Goal: Task Accomplishment & Management: Use online tool/utility

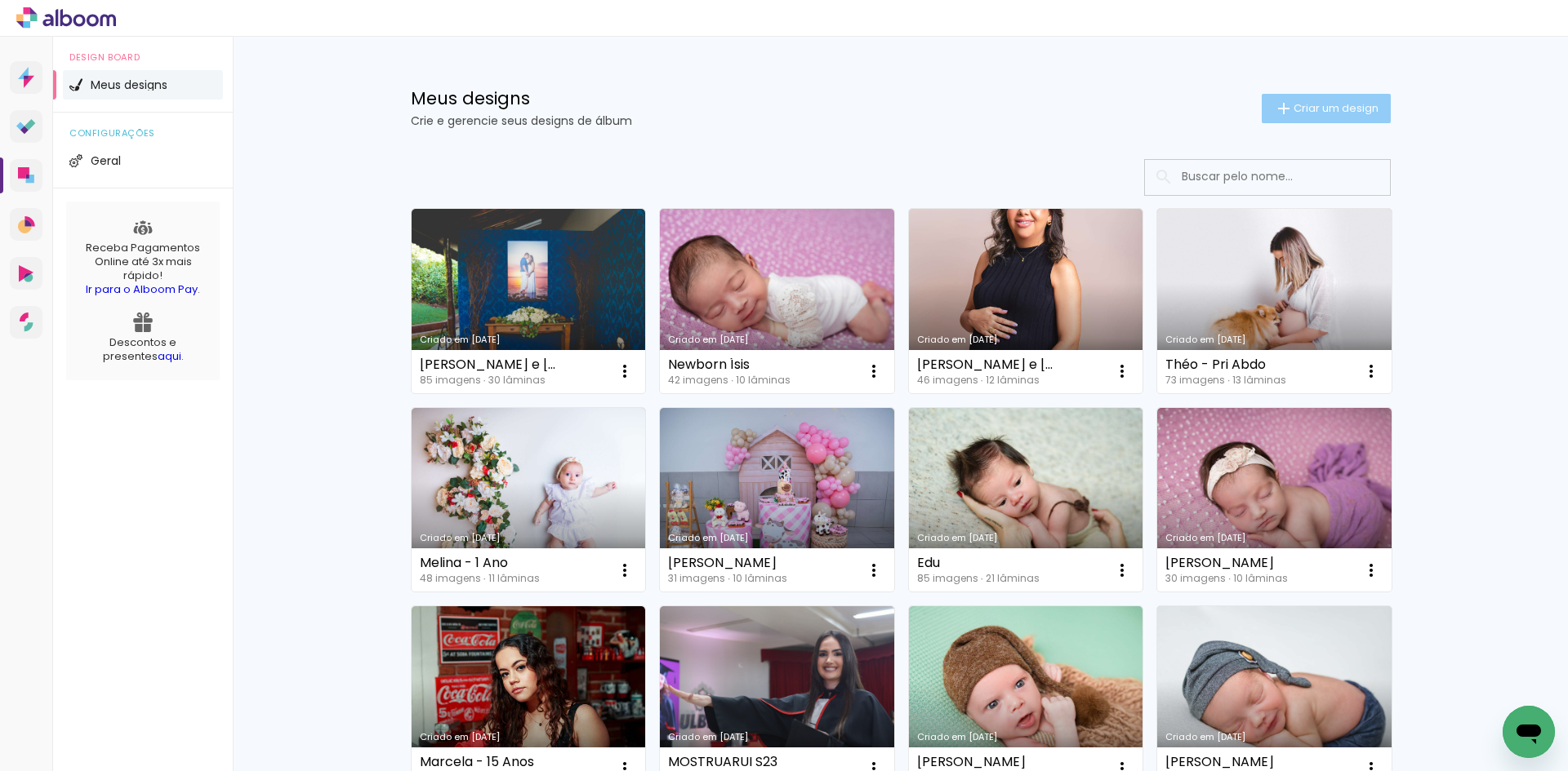
click at [1302, 110] on span "Criar um design" at bounding box center [1336, 108] width 85 height 11
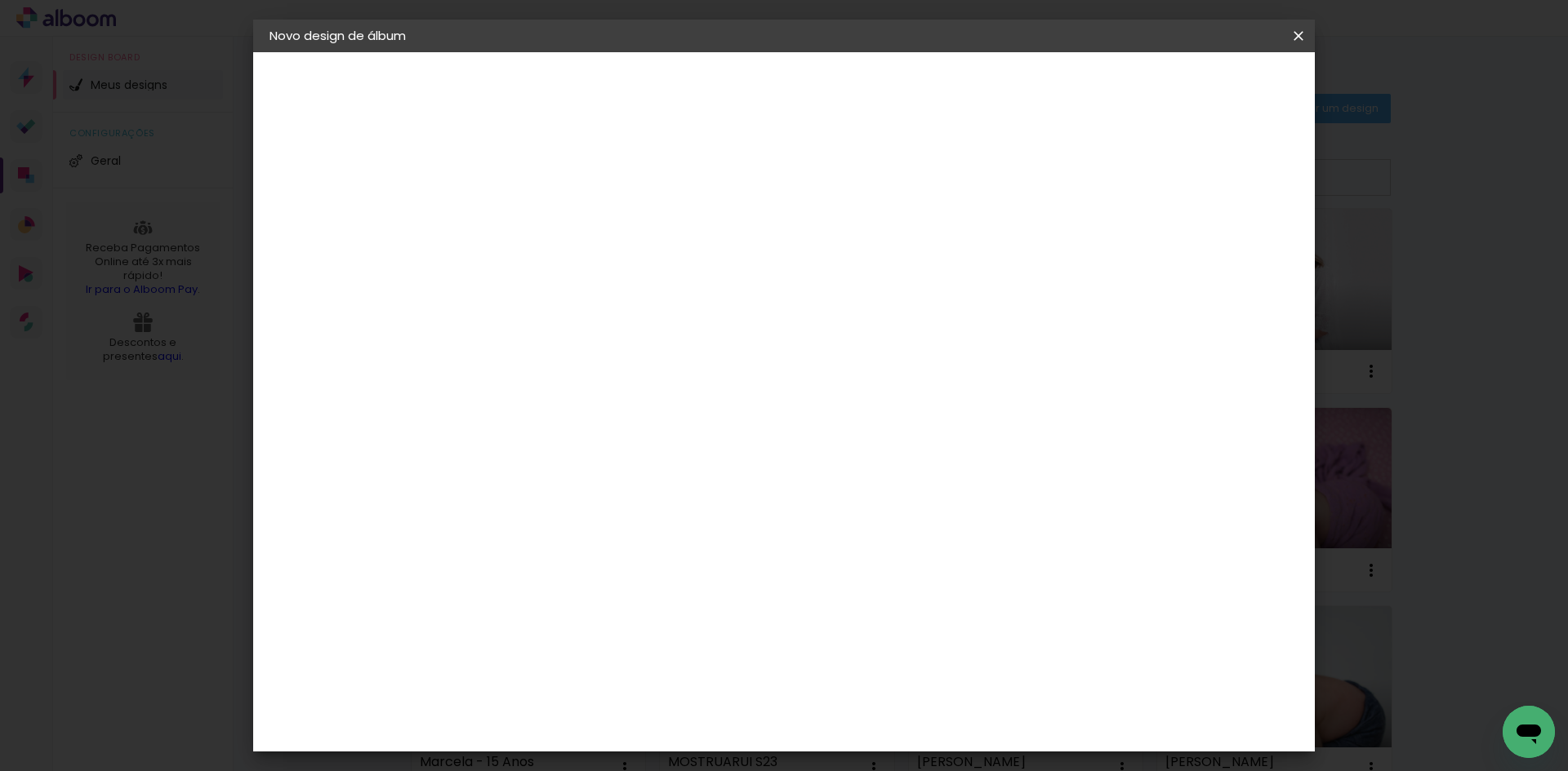
click at [537, 227] on input at bounding box center [537, 219] width 0 height 25
type input "Mariana & Diego"
type paper-input "Mariana & Diego"
click at [0, 0] on slot "Avançar" at bounding box center [0, 0] width 0 height 0
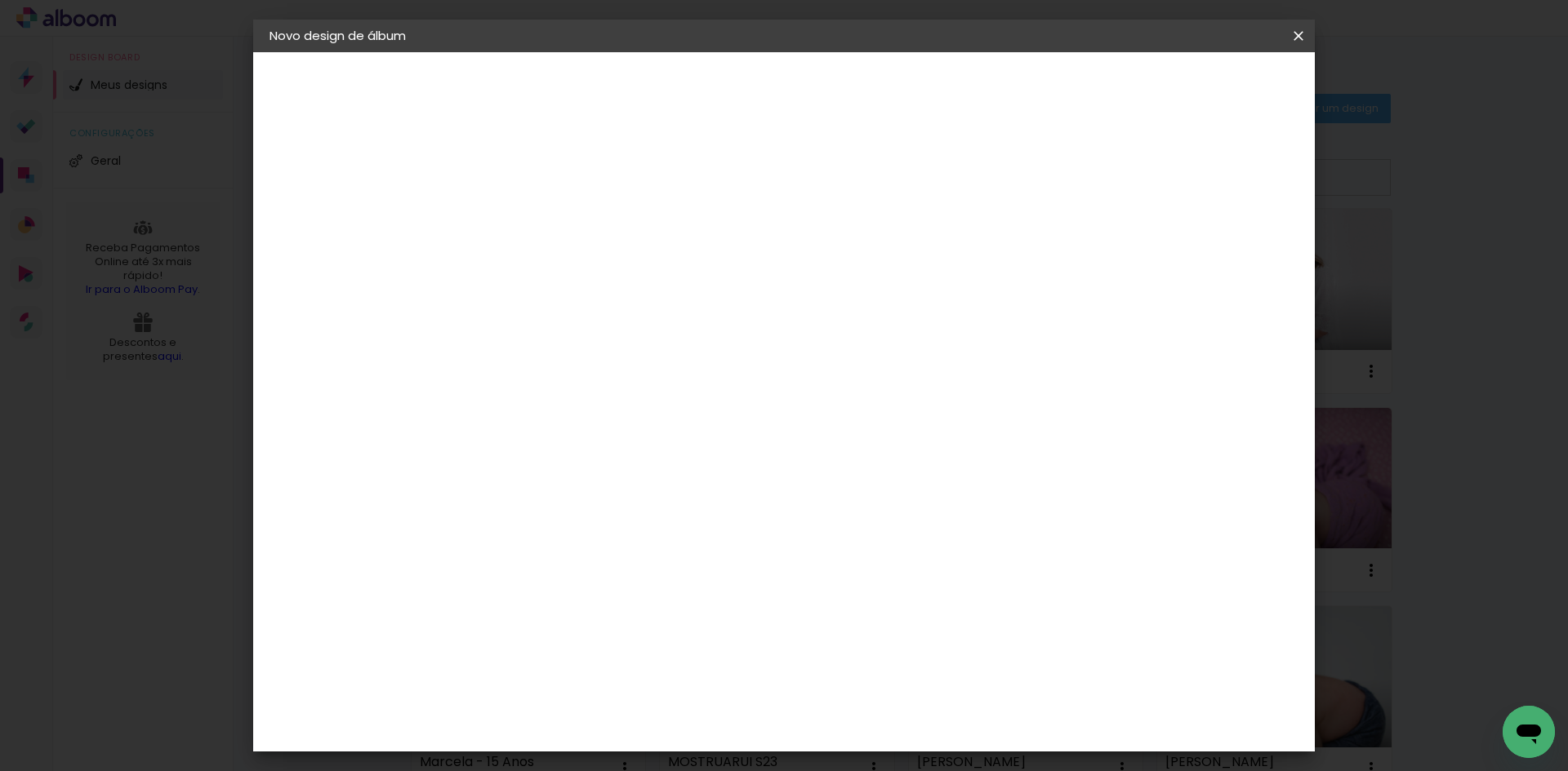
click at [0, 0] on slot "Avançar" at bounding box center [0, 0] width 0 height 0
click at [600, 272] on input "text" at bounding box center [569, 285] width 63 height 25
click at [625, 342] on div "Escolha o tamanho" at bounding box center [578, 372] width 94 height 76
click at [625, 279] on paper-input-container "Linha" at bounding box center [578, 285] width 94 height 41
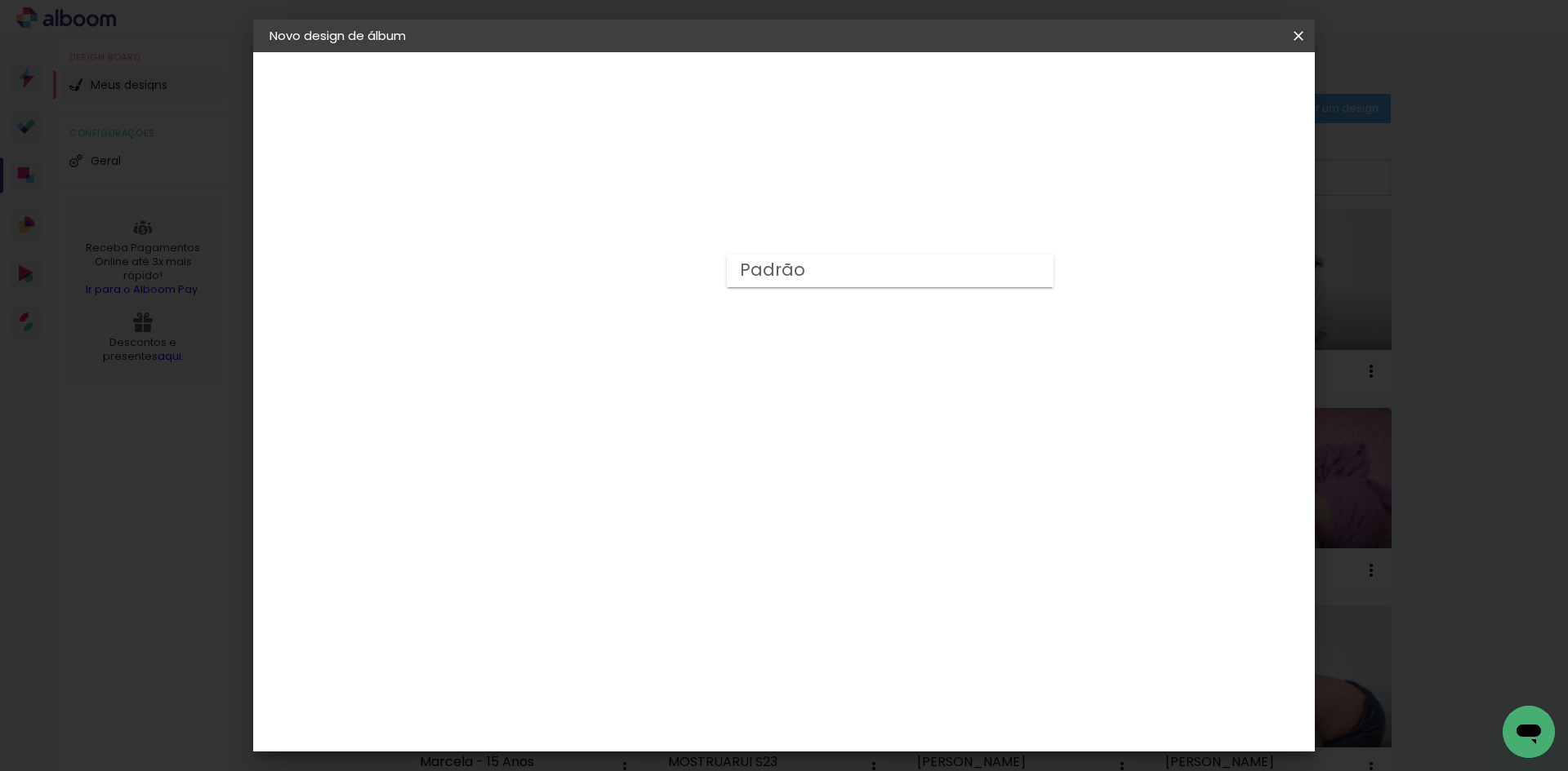
click at [813, 273] on paper-item "Padrão" at bounding box center [891, 271] width 327 height 33
type input "Padrão"
click at [646, 633] on span "30 × 30" at bounding box center [609, 654] width 76 height 43
click at [0, 0] on slot "Avançar" at bounding box center [0, 0] width 0 height 0
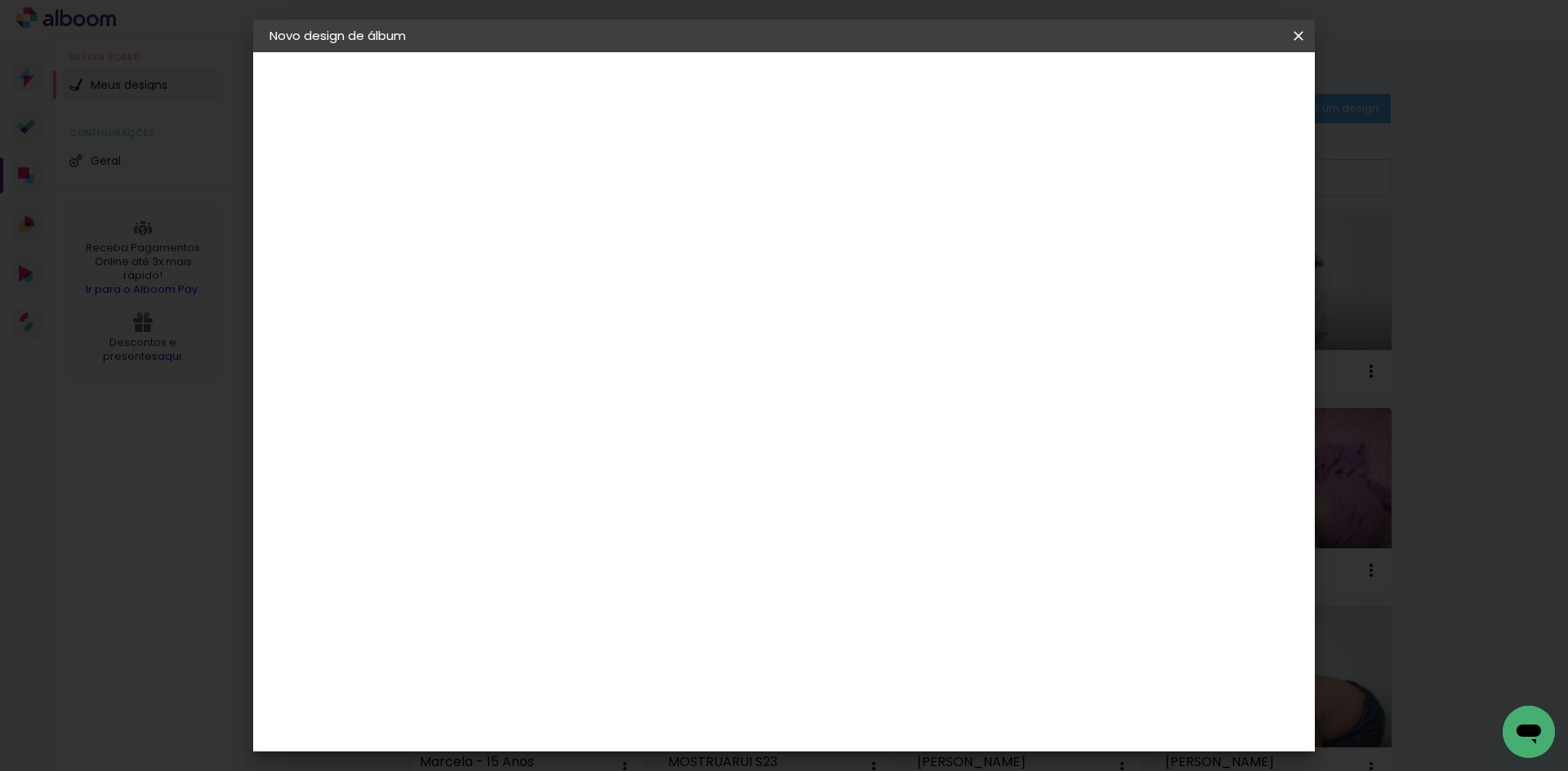
click at [1197, 87] on span "Iniciar design" at bounding box center [1159, 87] width 74 height 12
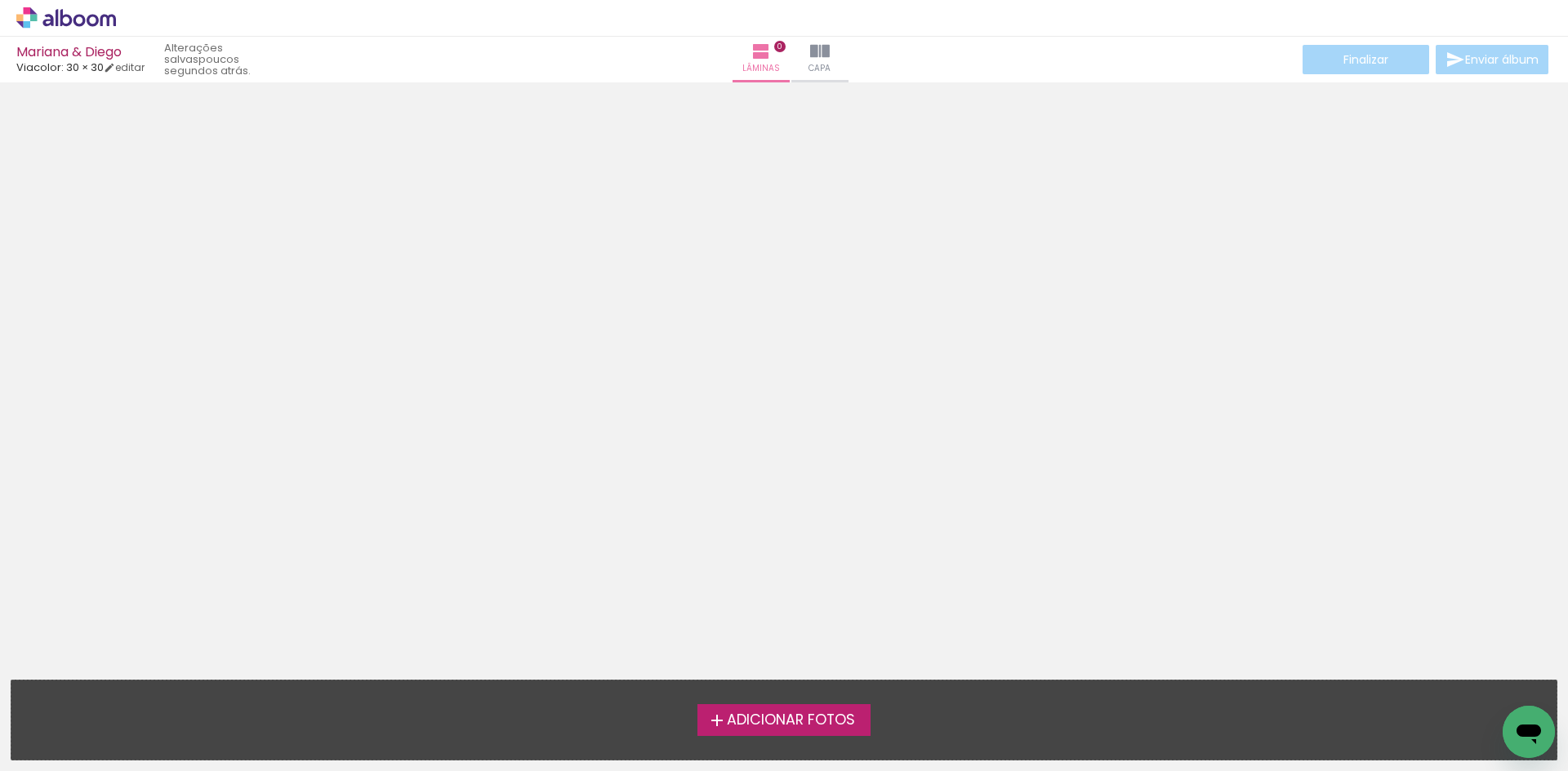
click at [839, 720] on span "Adicionar Fotos" at bounding box center [791, 720] width 128 height 14
click at [0, 0] on input "file" at bounding box center [0, 0] width 0 height 0
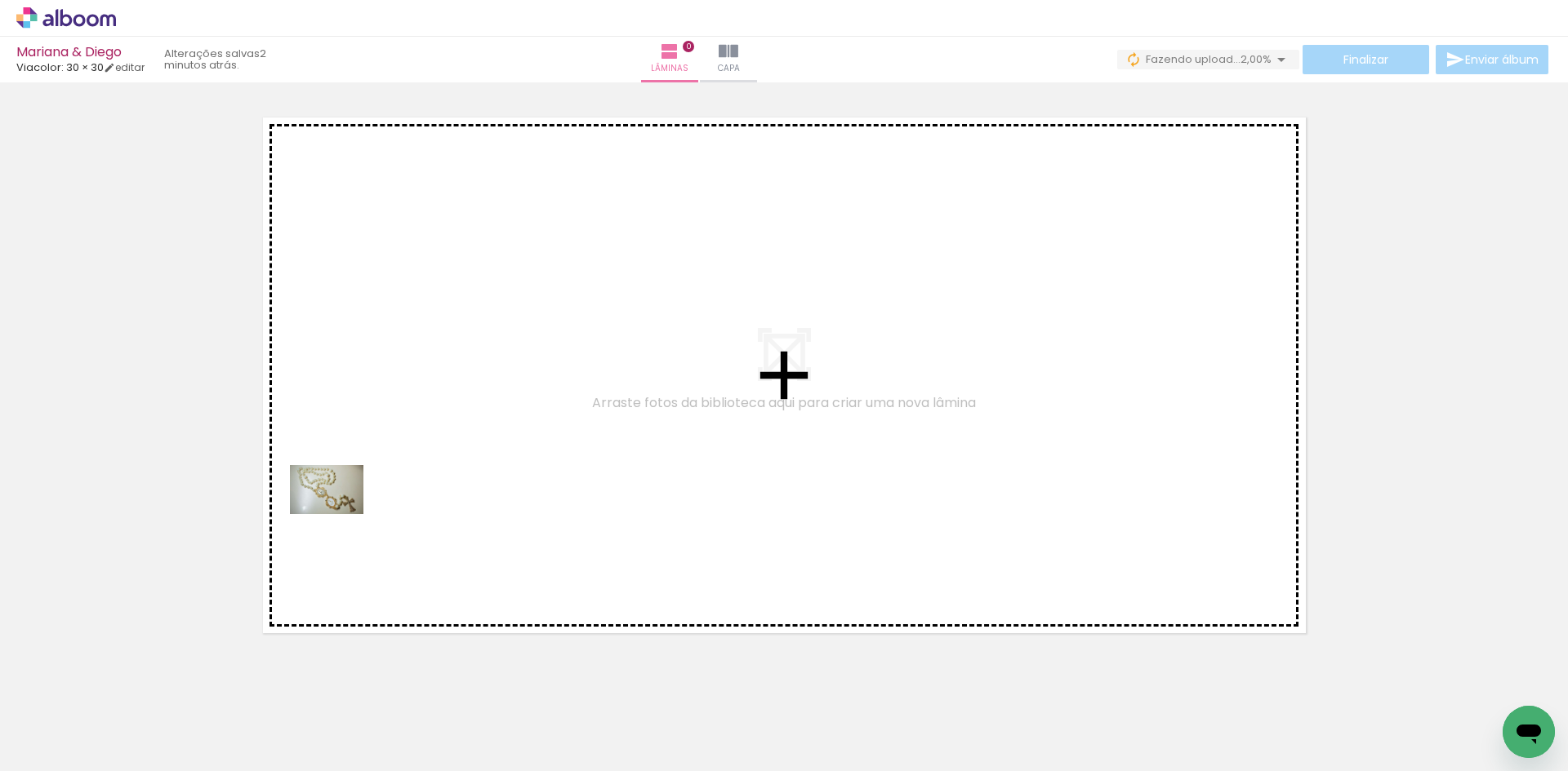
drag, startPoint x: 159, startPoint y: 722, endPoint x: 339, endPoint y: 514, distance: 275.1
click at [339, 514] on quentale-workspace at bounding box center [784, 386] width 1568 height 771
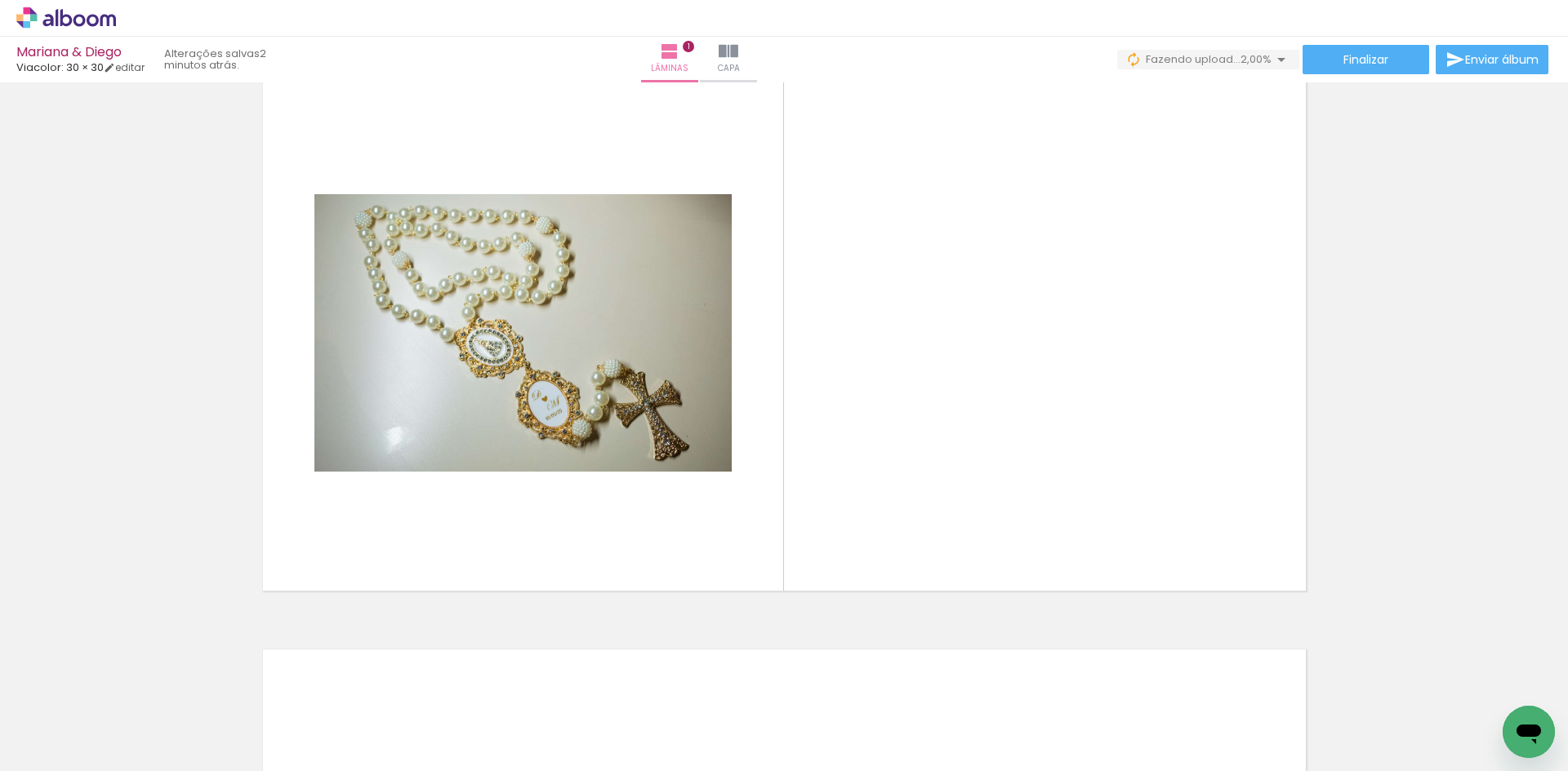
scroll to position [103, 0]
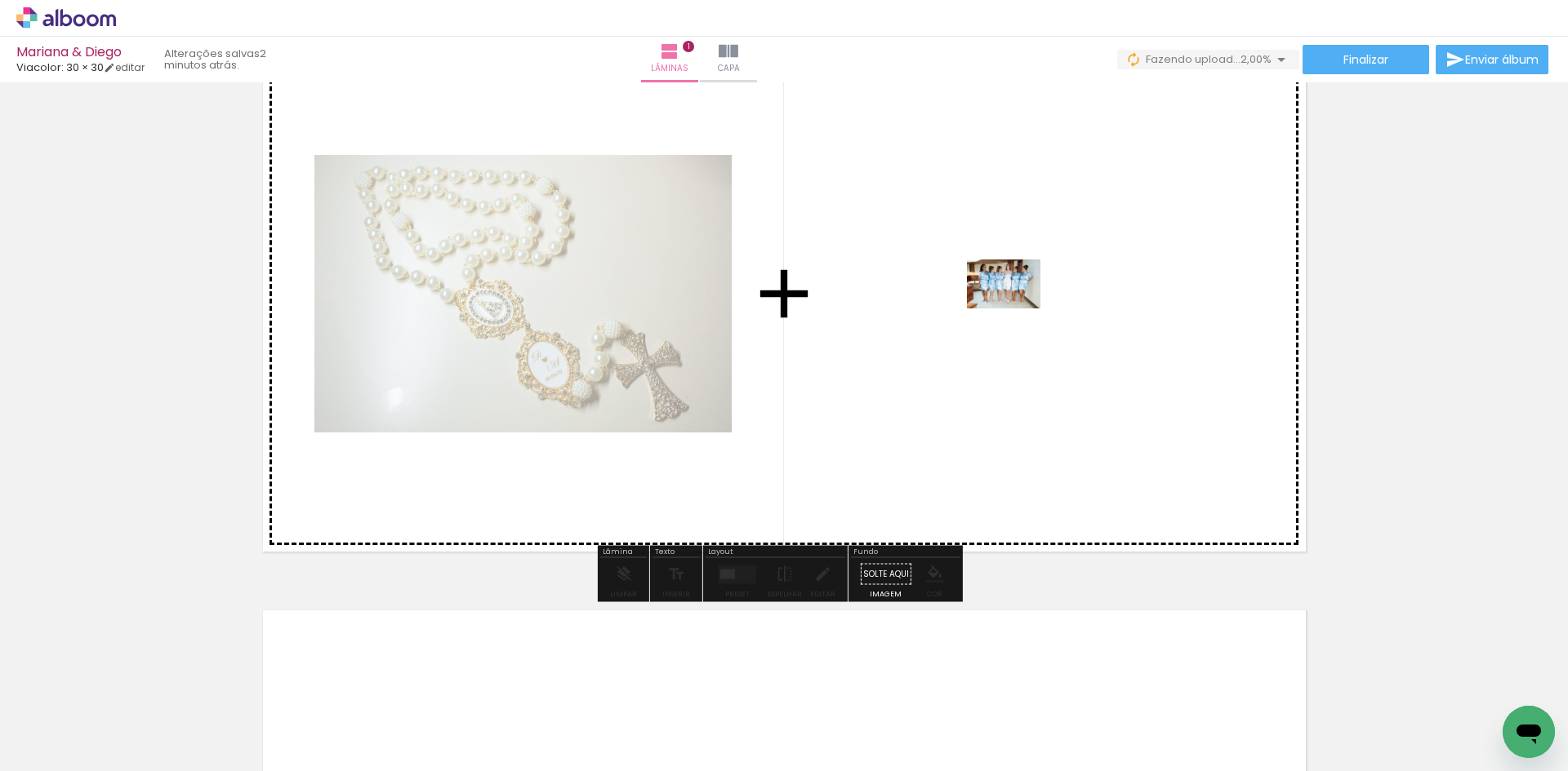
drag, startPoint x: 272, startPoint y: 730, endPoint x: 1016, endPoint y: 309, distance: 854.9
click at [1016, 309] on quentale-workspace at bounding box center [784, 386] width 1568 height 771
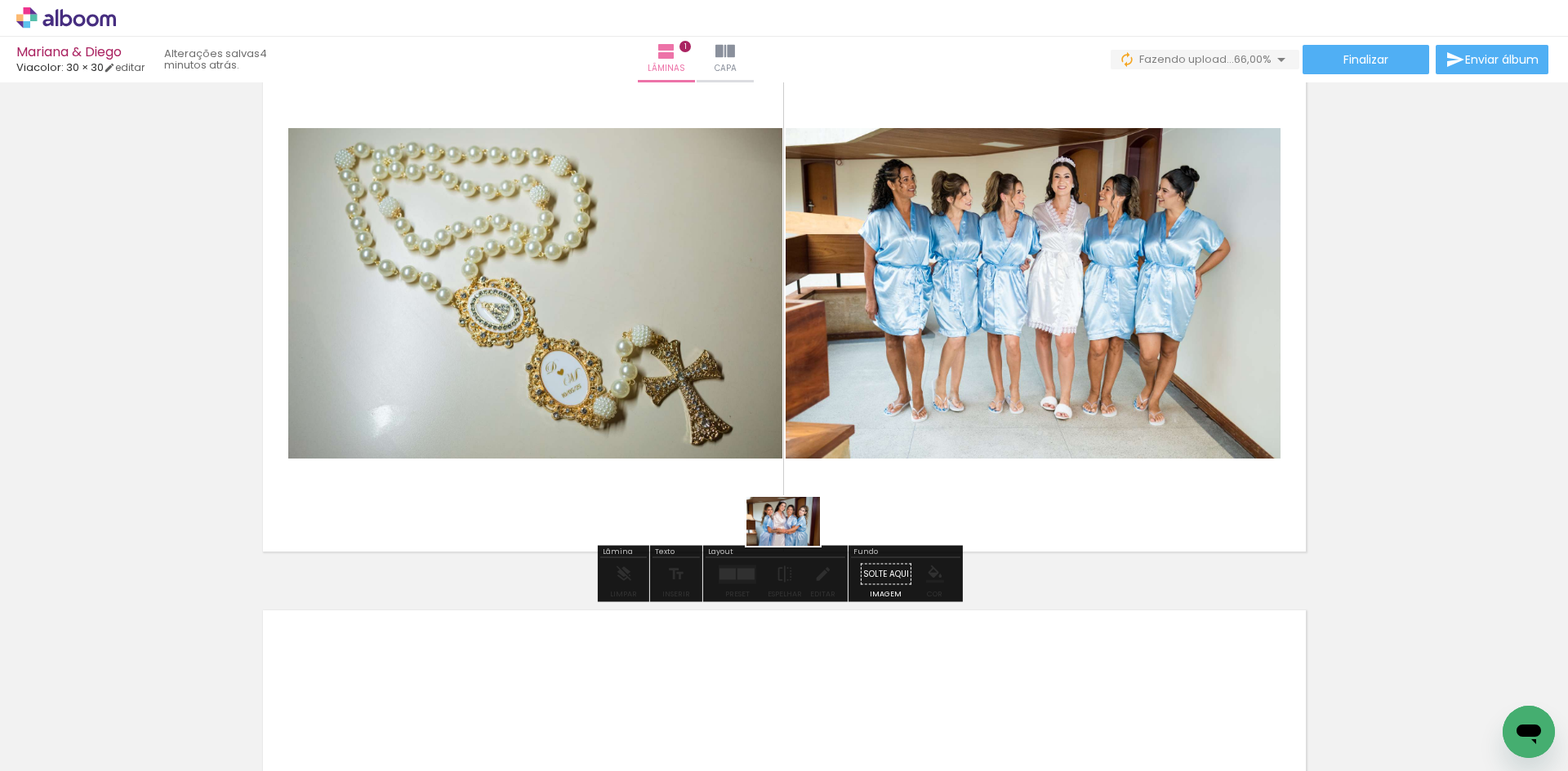
drag, startPoint x: 341, startPoint y: 729, endPoint x: 802, endPoint y: 544, distance: 496.7
click at [802, 544] on quentale-workspace at bounding box center [784, 386] width 1568 height 771
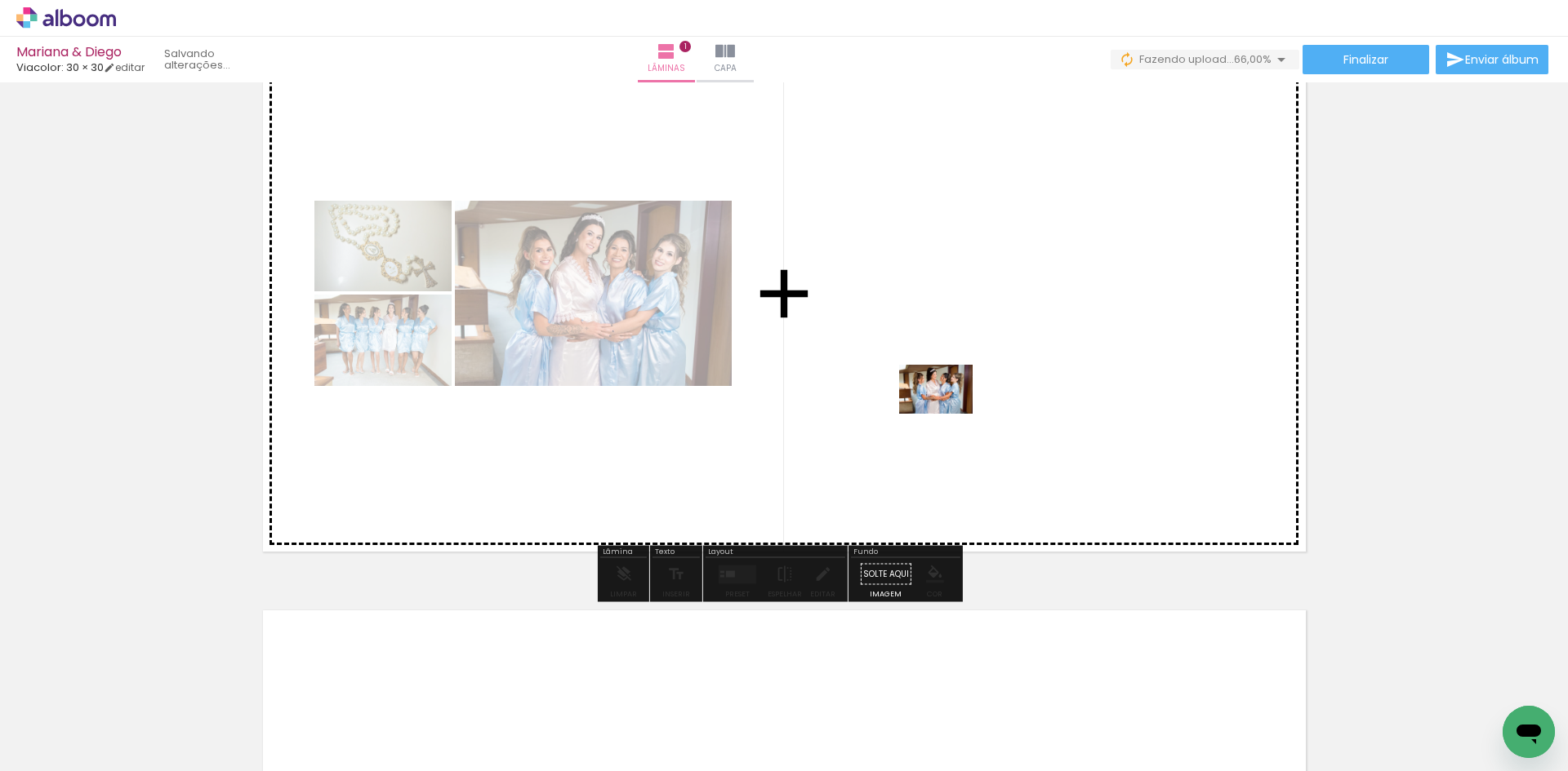
drag, startPoint x: 449, startPoint y: 717, endPoint x: 955, endPoint y: 408, distance: 592.9
click at [955, 408] on quentale-workspace at bounding box center [784, 386] width 1568 height 771
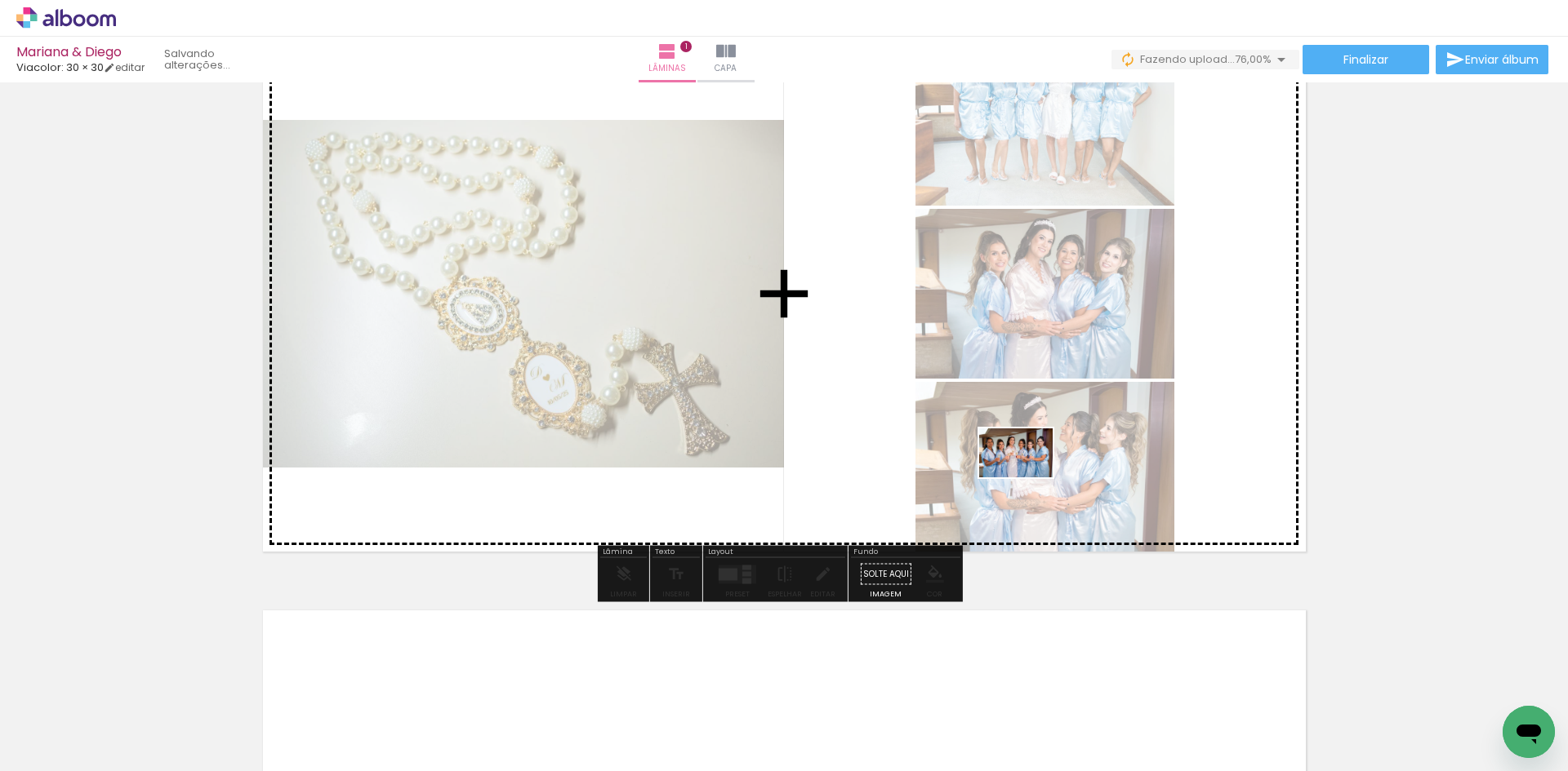
drag, startPoint x: 536, startPoint y: 722, endPoint x: 1030, endPoint y: 478, distance: 551.0
click at [1030, 478] on quentale-workspace at bounding box center [784, 386] width 1568 height 771
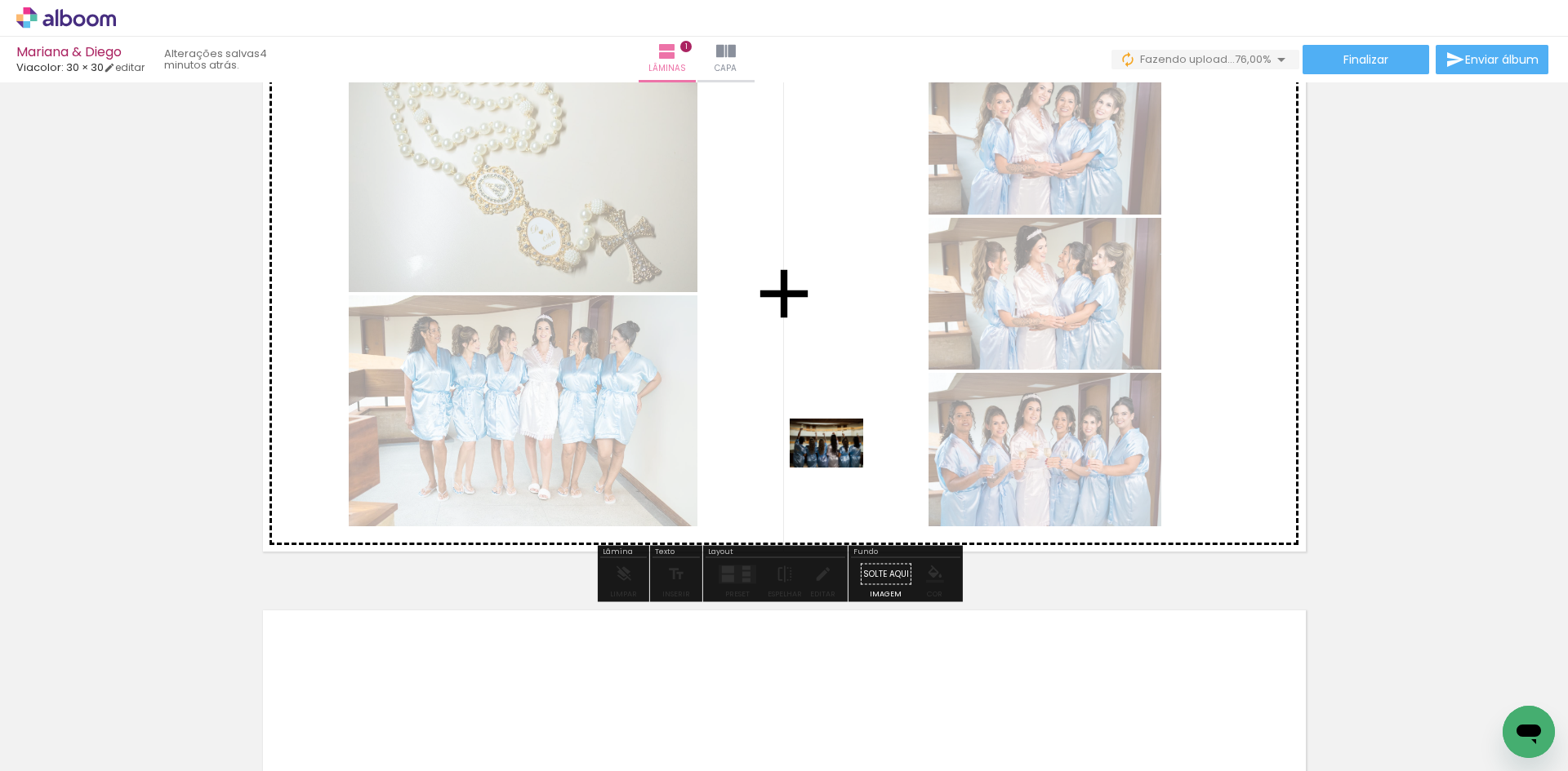
drag, startPoint x: 639, startPoint y: 721, endPoint x: 839, endPoint y: 468, distance: 322.5
click at [839, 468] on quentale-workspace at bounding box center [784, 386] width 1568 height 771
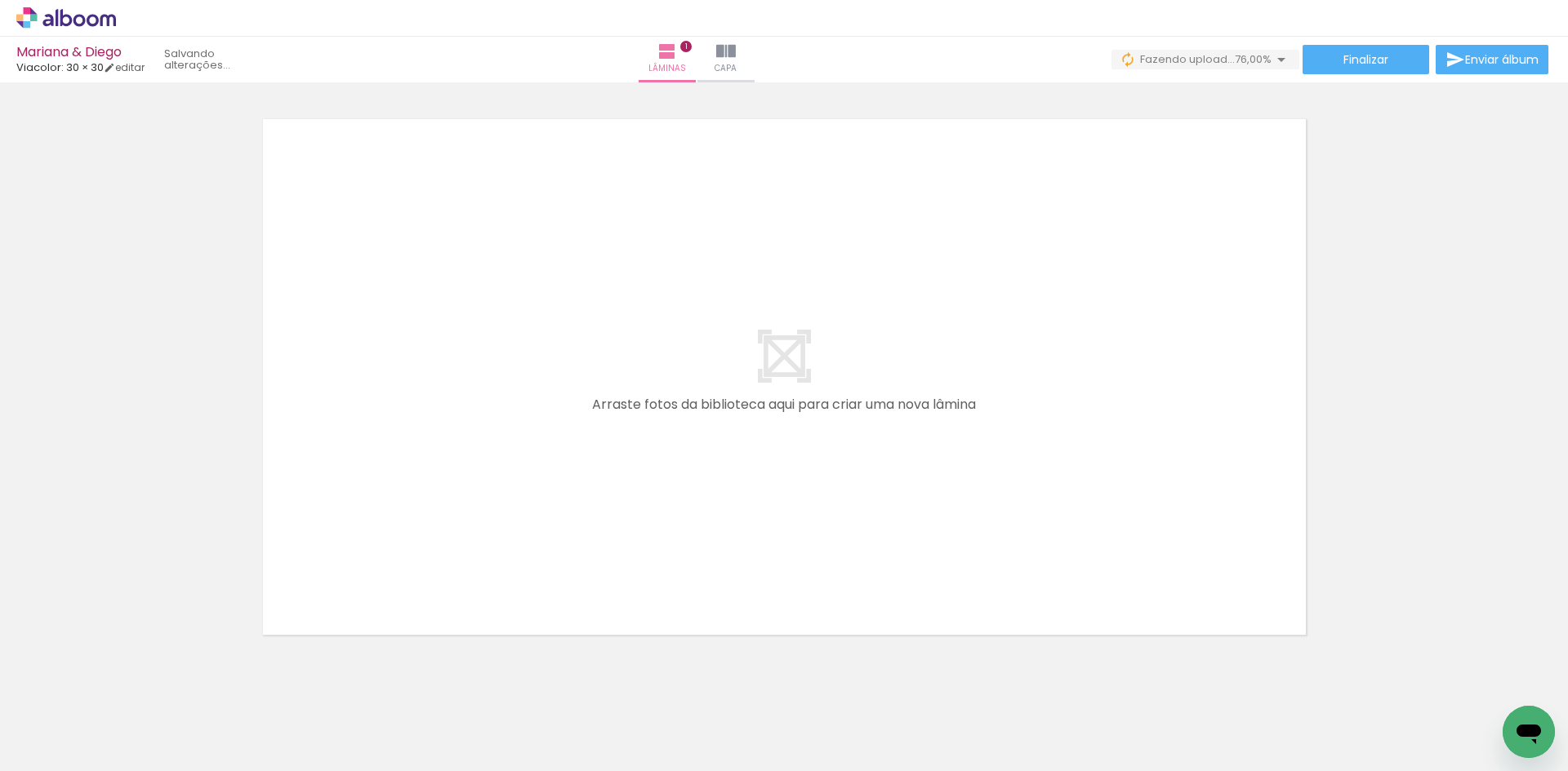
scroll to position [626, 0]
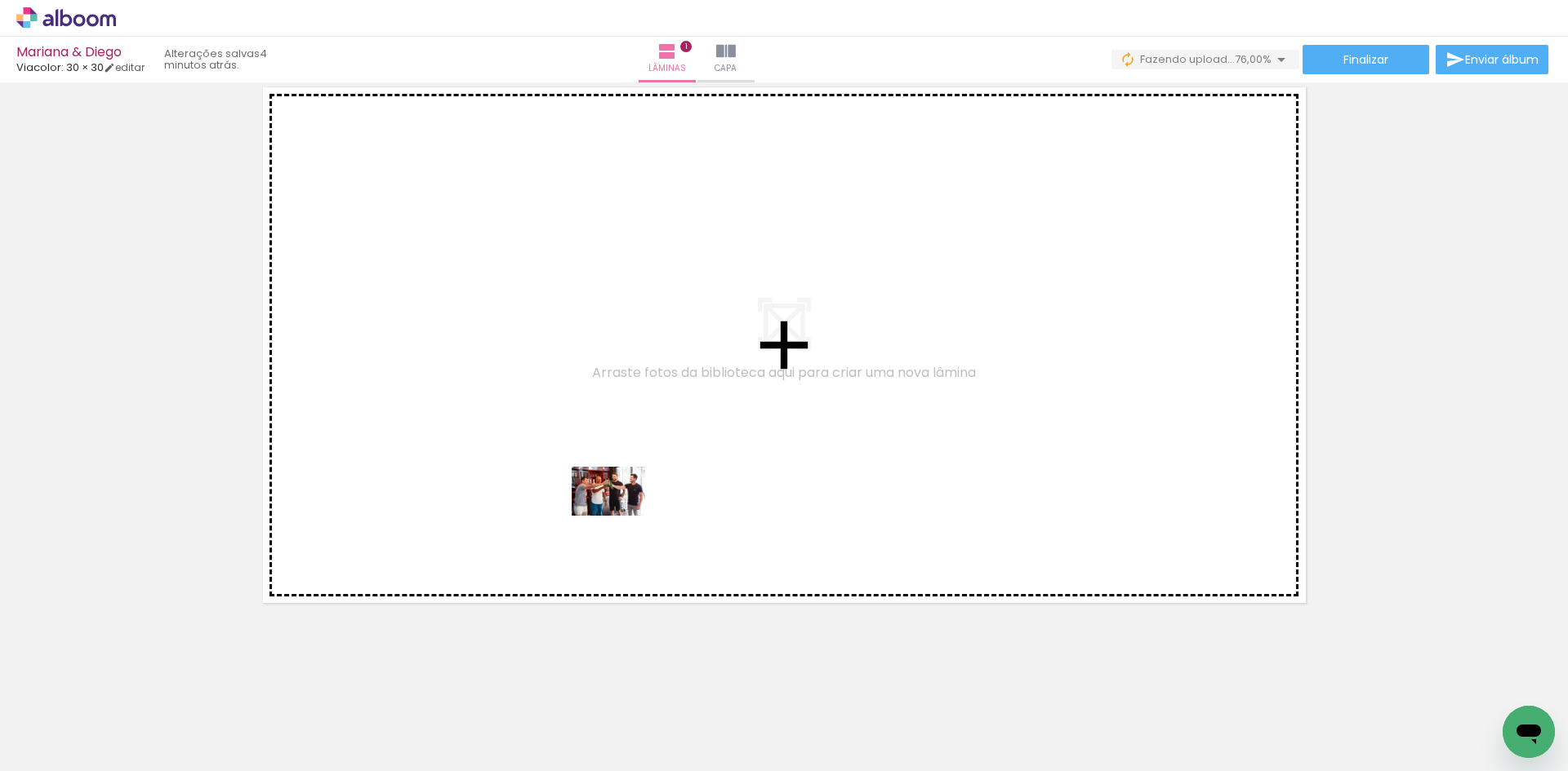
drag, startPoint x: 739, startPoint y: 731, endPoint x: 620, endPoint y: 516, distance: 245.7
click at [620, 516] on quentale-workspace at bounding box center [784, 386] width 1568 height 771
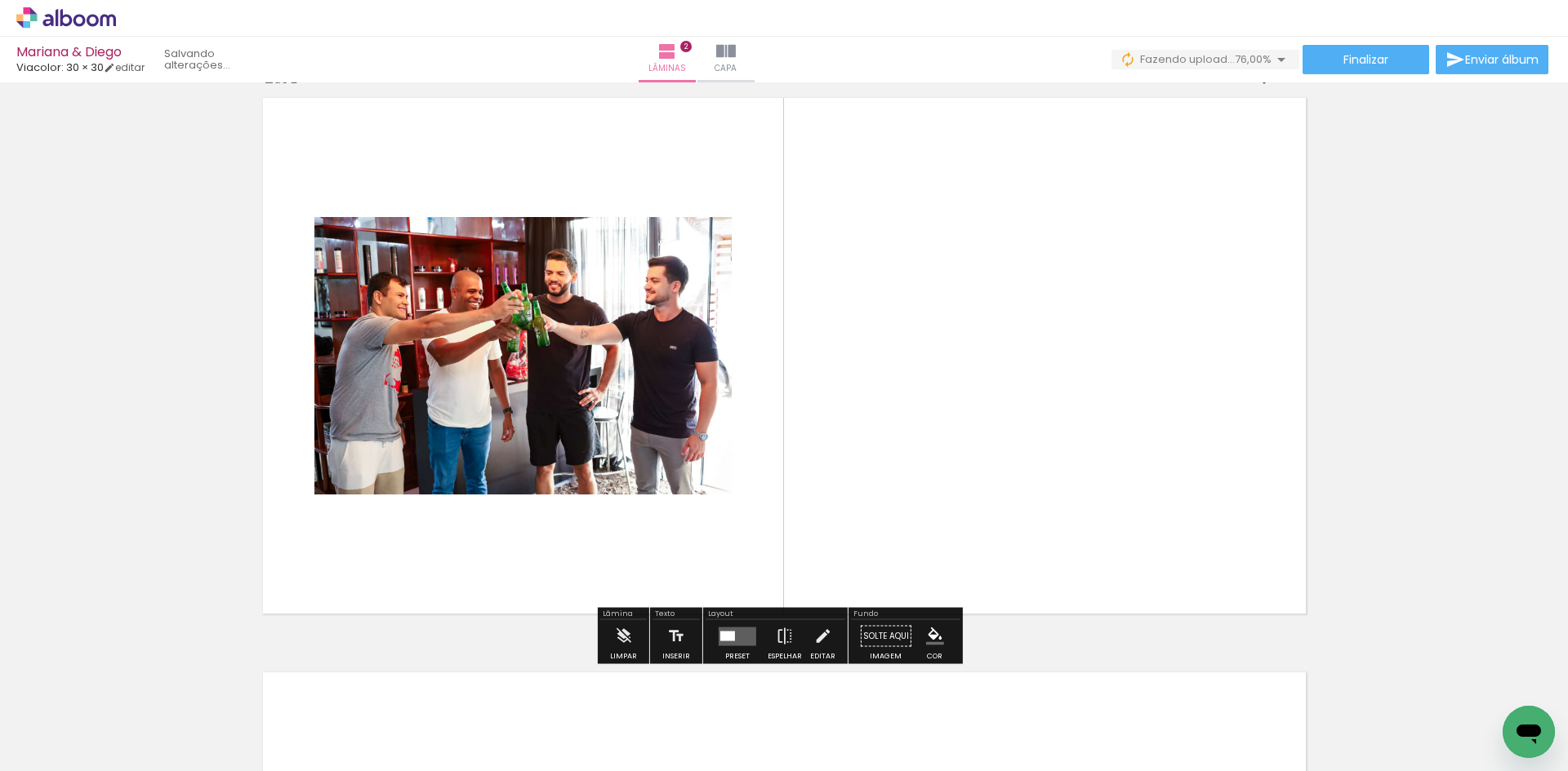
scroll to position [596, 0]
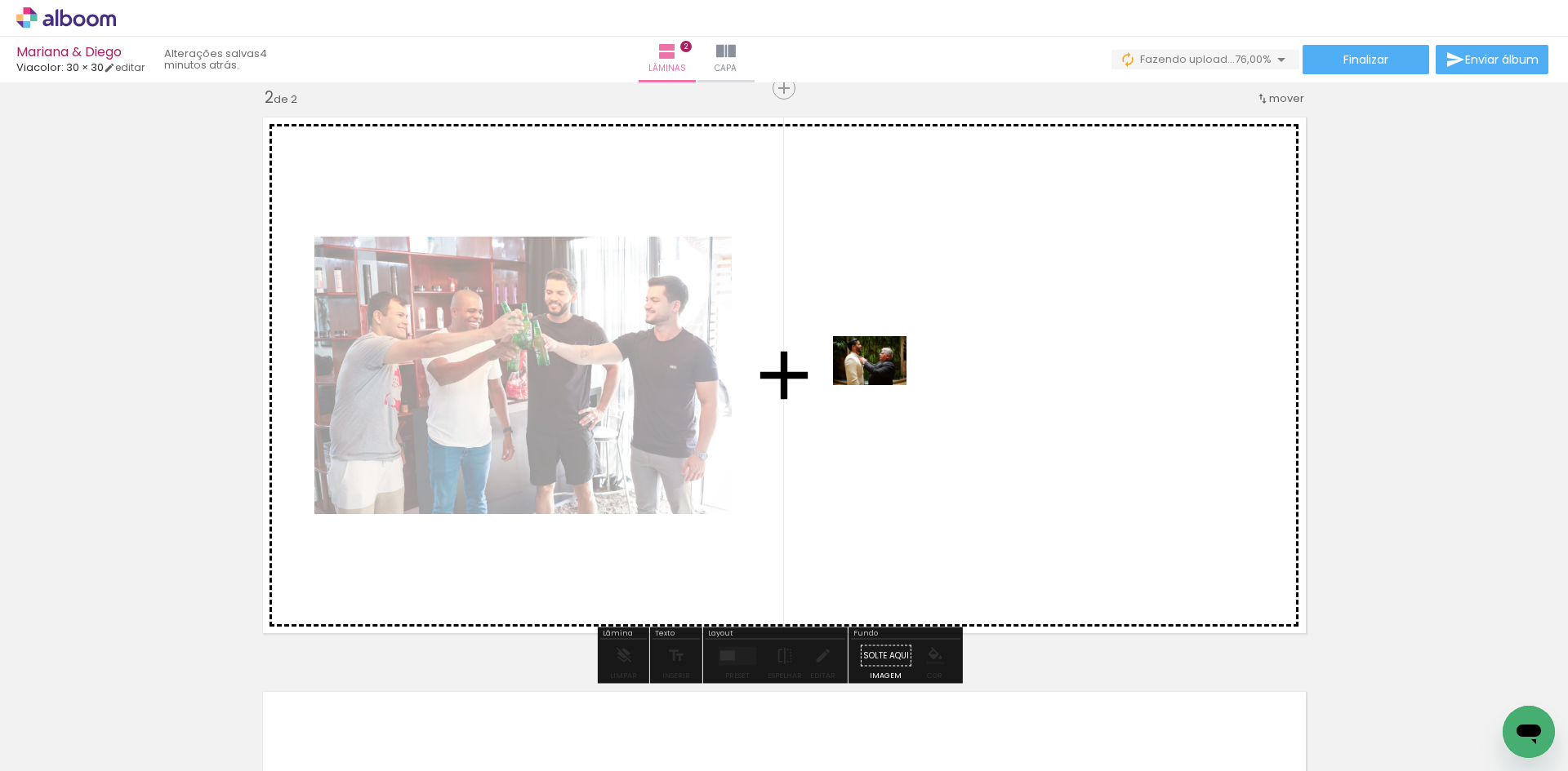
drag, startPoint x: 821, startPoint y: 710, endPoint x: 884, endPoint y: 374, distance: 341.9
click at [884, 374] on quentale-workspace at bounding box center [784, 386] width 1568 height 771
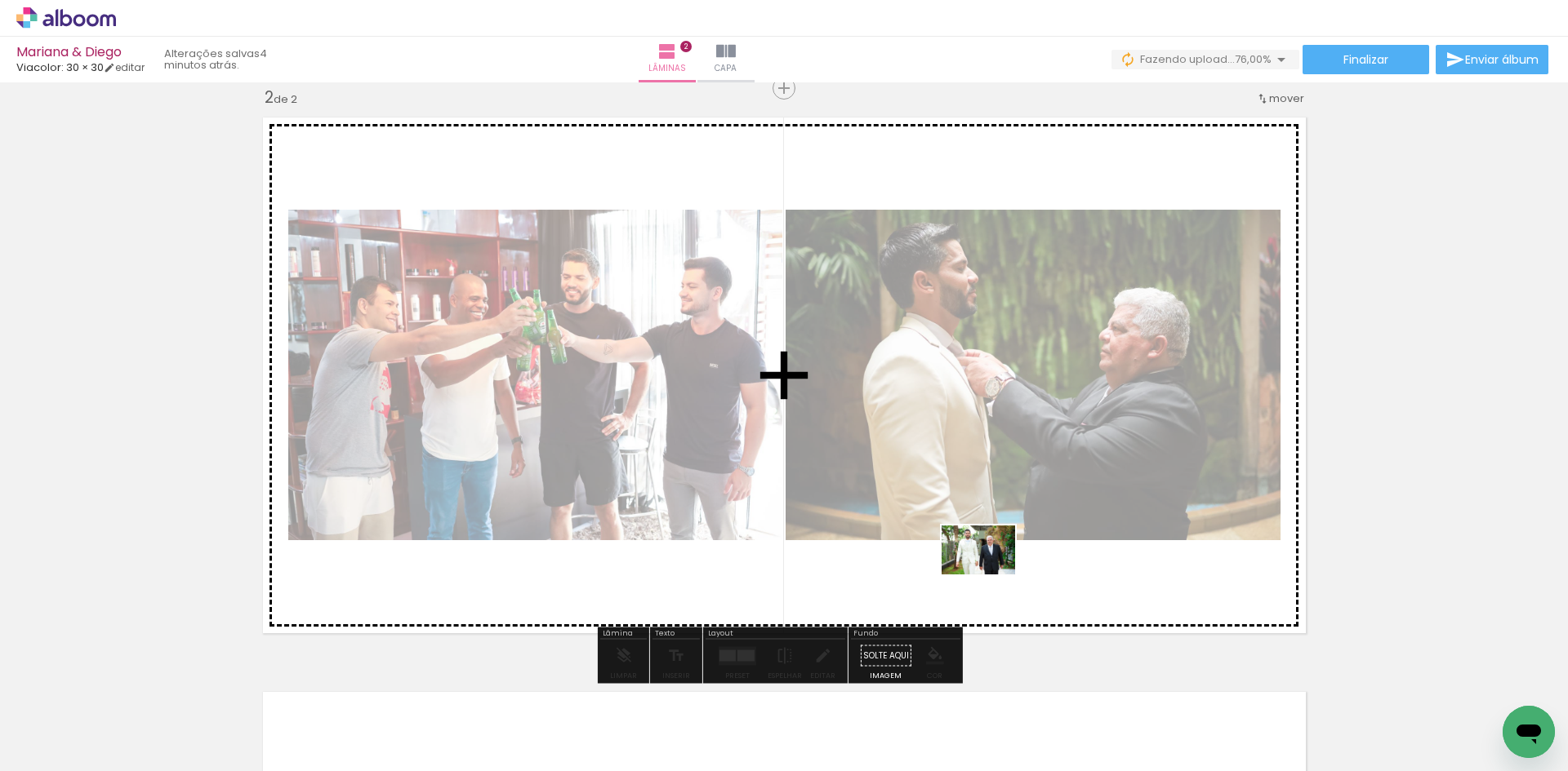
drag, startPoint x: 900, startPoint y: 722, endPoint x: 999, endPoint y: 554, distance: 195.0
click at [999, 554] on quentale-workspace at bounding box center [784, 386] width 1568 height 771
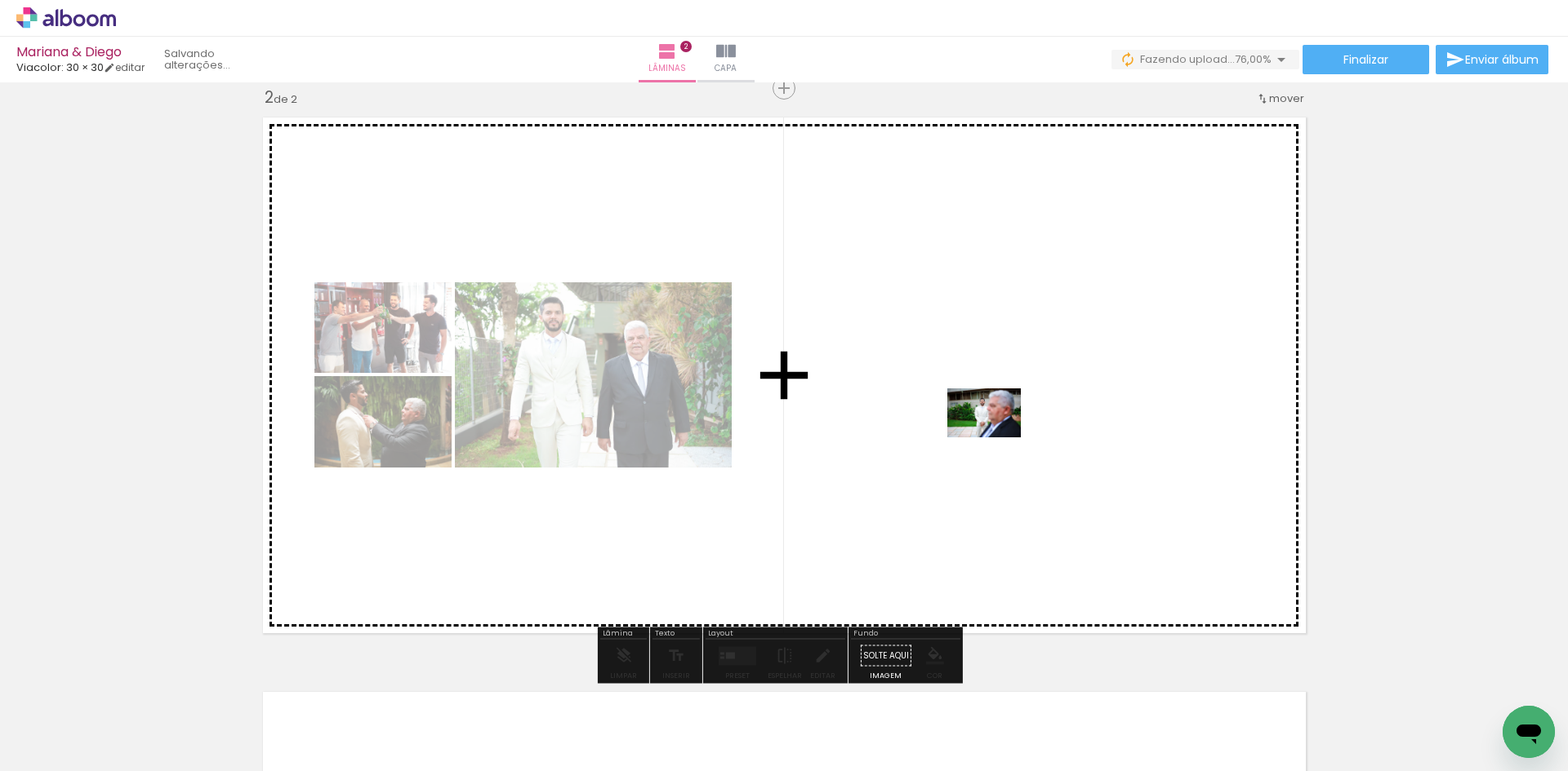
drag, startPoint x: 999, startPoint y: 712, endPoint x: 990, endPoint y: 427, distance: 285.1
click at [990, 427] on quentale-workspace at bounding box center [784, 386] width 1568 height 771
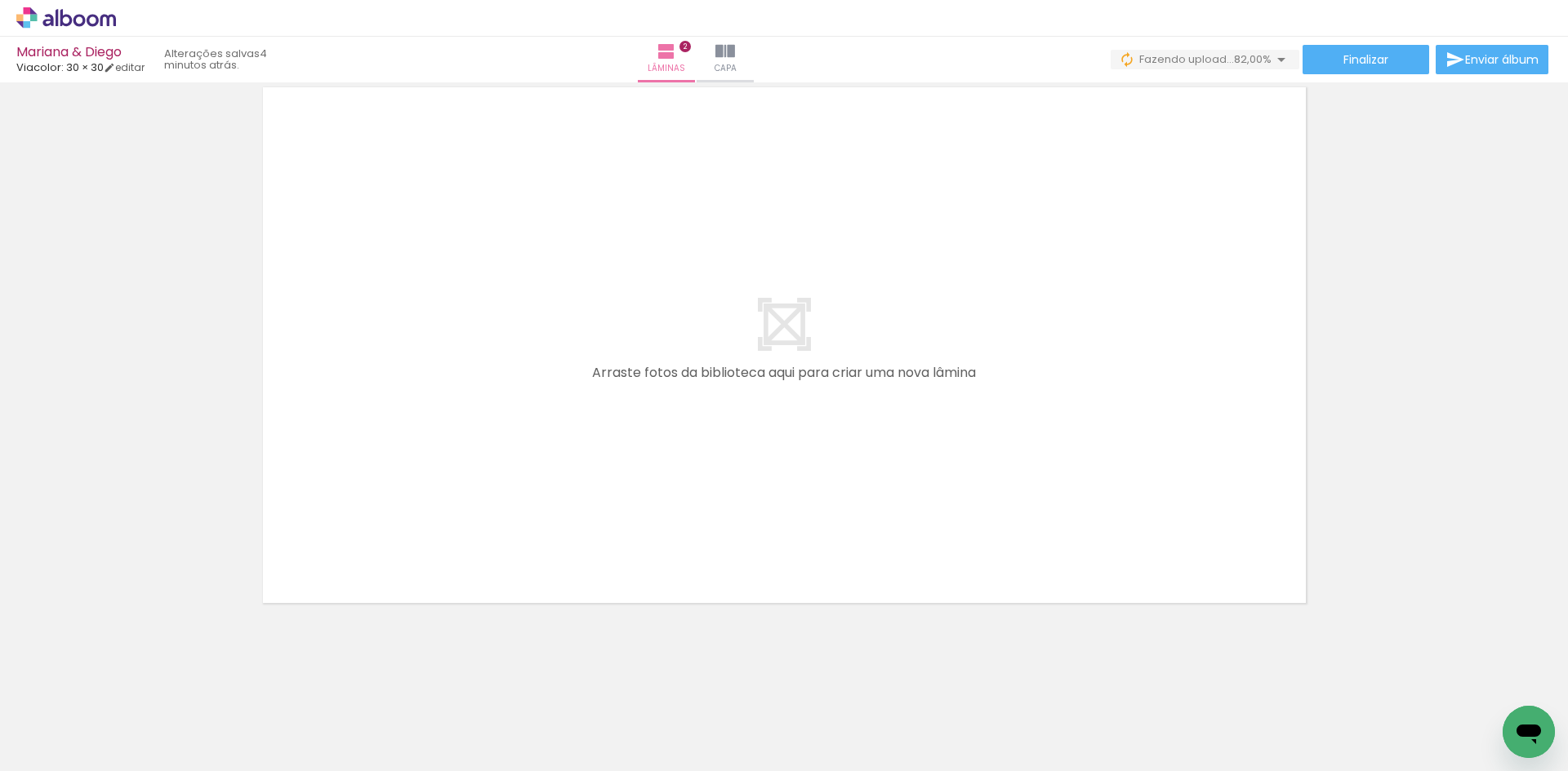
scroll to position [0, 528]
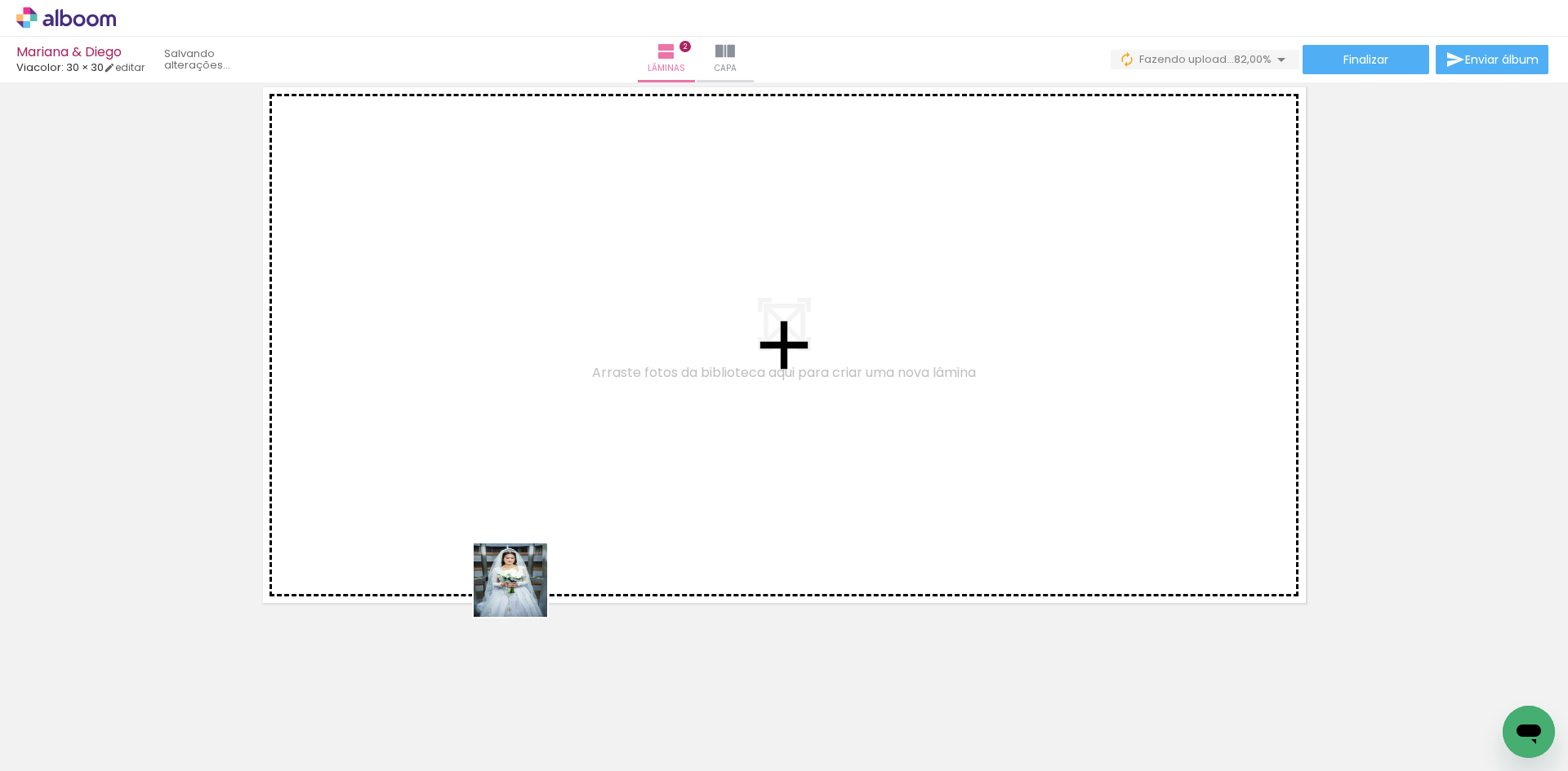
drag, startPoint x: 554, startPoint y: 738, endPoint x: 631, endPoint y: 644, distance: 121.5
click at [517, 527] on quentale-workspace at bounding box center [784, 386] width 1568 height 771
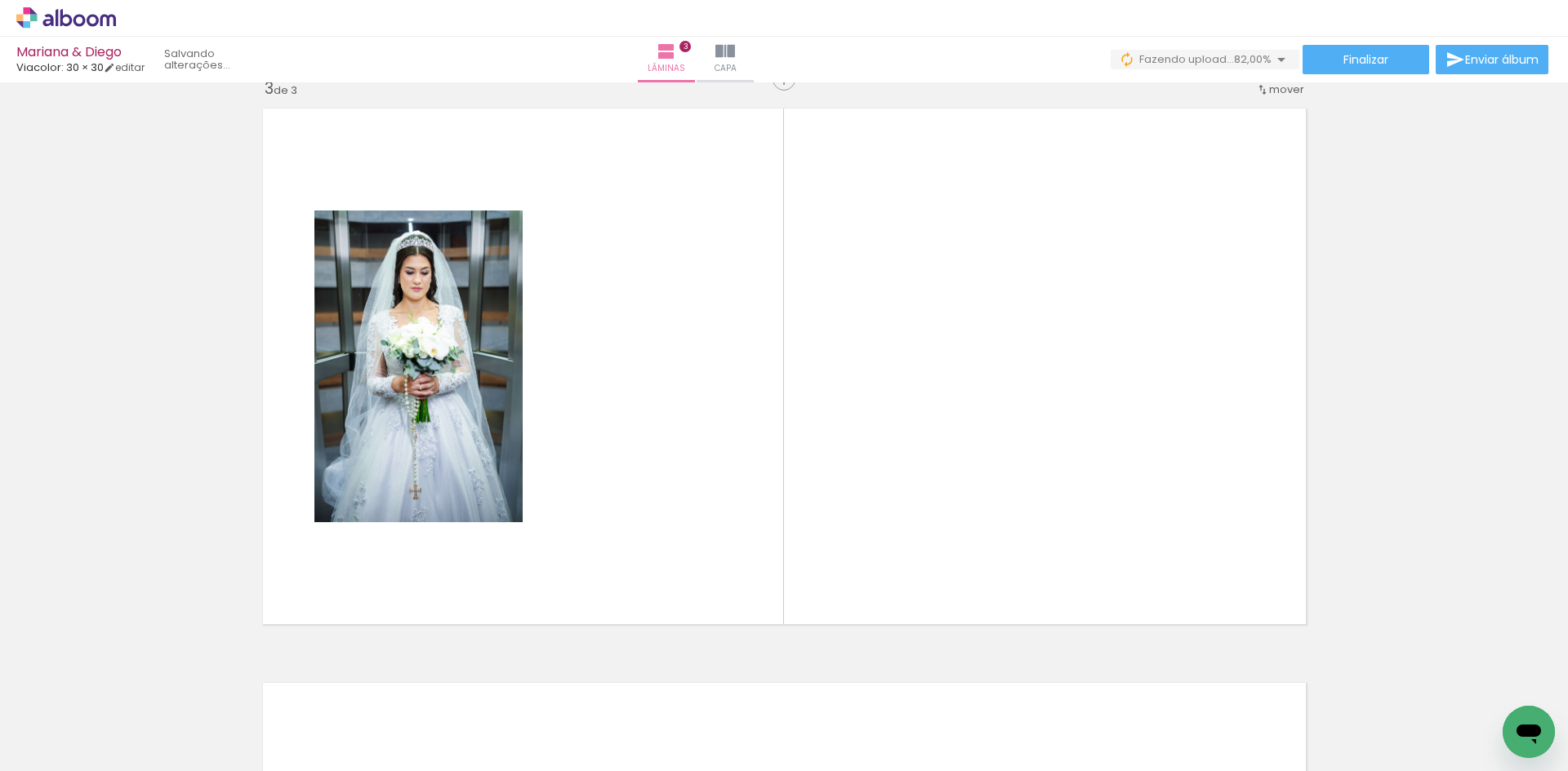
scroll to position [1171, 0]
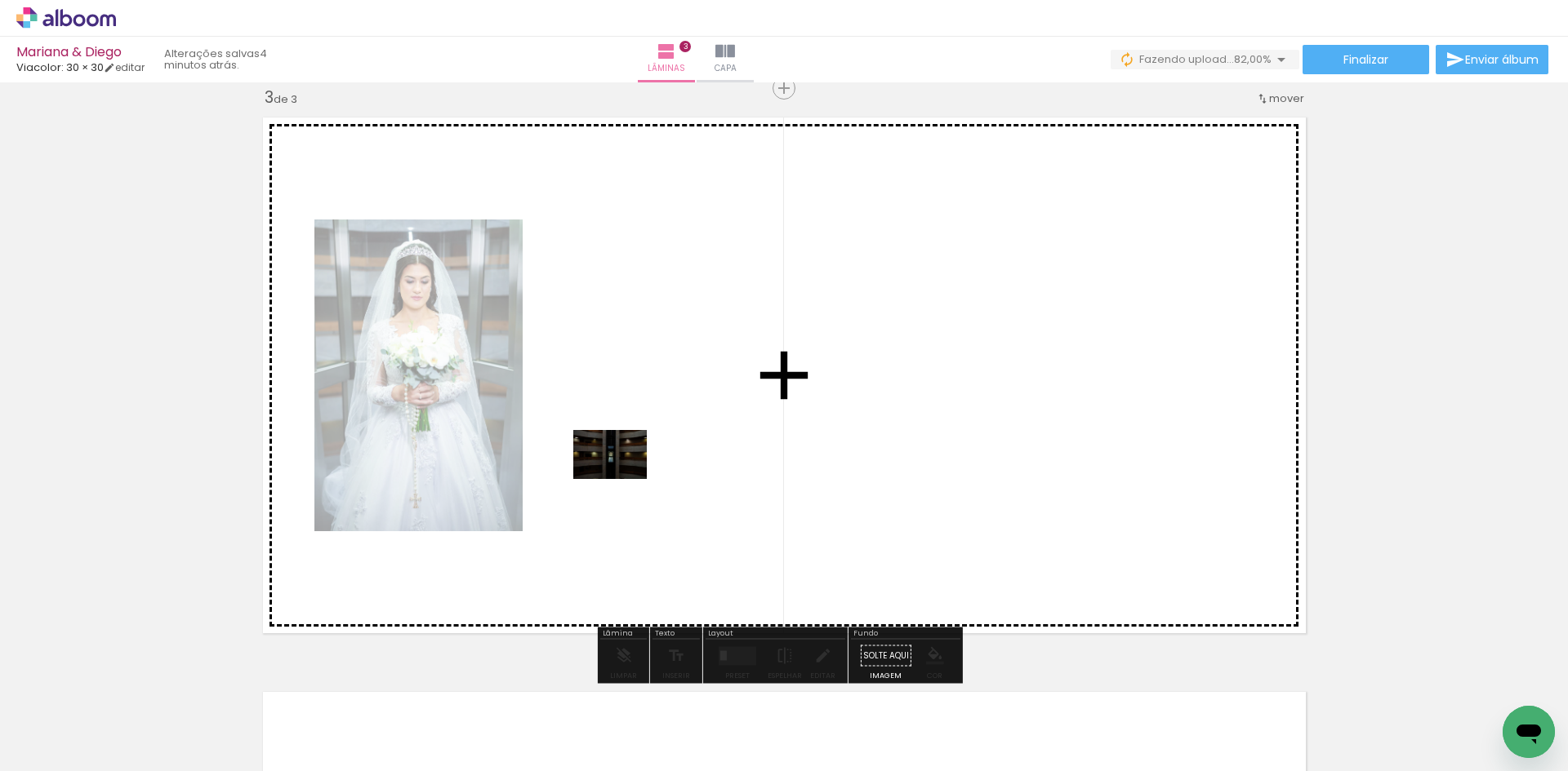
drag, startPoint x: 652, startPoint y: 720, endPoint x: 621, endPoint y: 452, distance: 269.8
click at [621, 452] on quentale-workspace at bounding box center [784, 386] width 1568 height 771
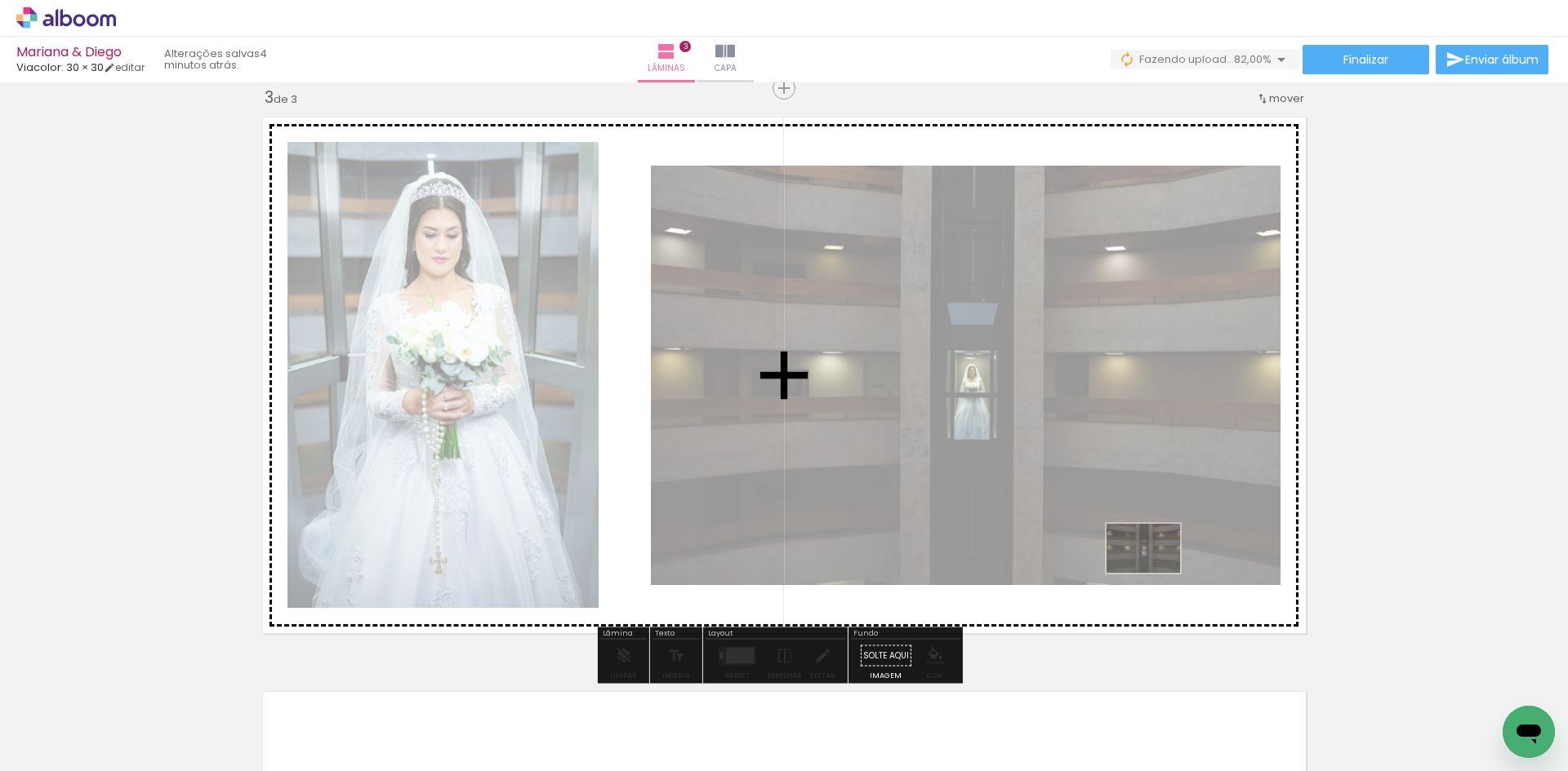
drag, startPoint x: 663, startPoint y: 729, endPoint x: 1155, endPoint y: 573, distance: 516.1
click at [1155, 573] on quentale-workspace at bounding box center [784, 386] width 1568 height 771
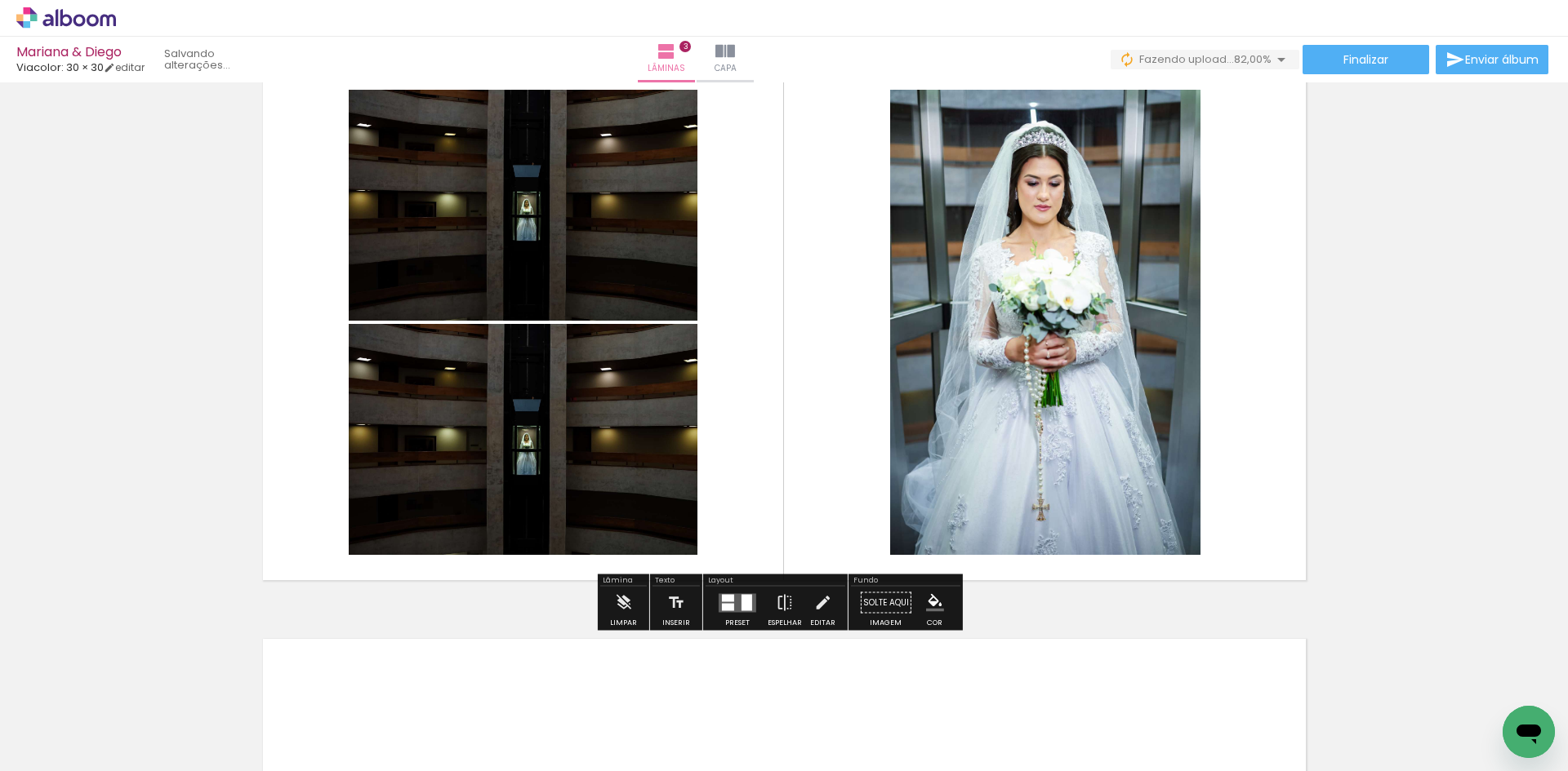
scroll to position [1253, 0]
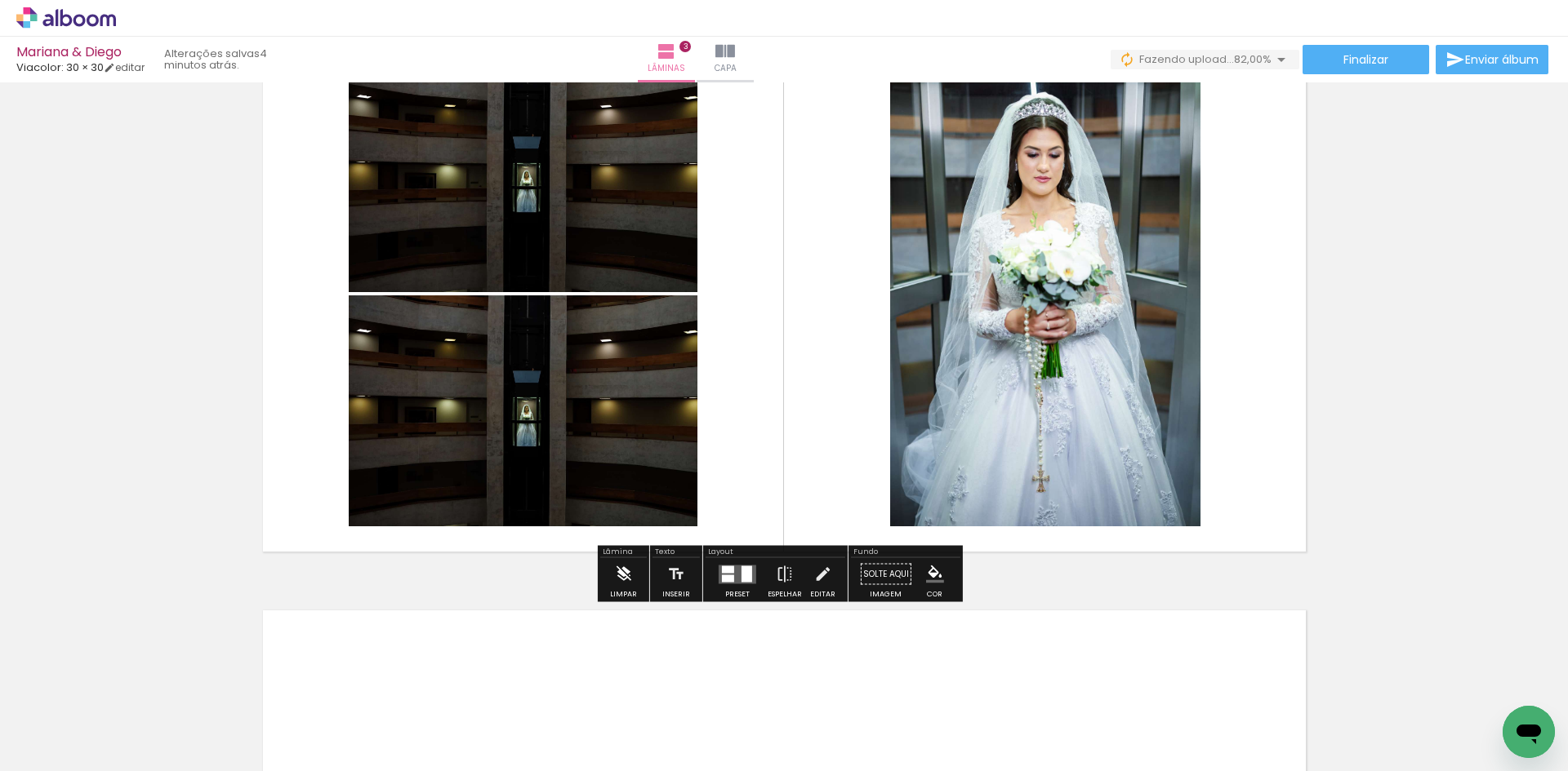
click at [625, 576] on iron-icon at bounding box center [623, 575] width 18 height 33
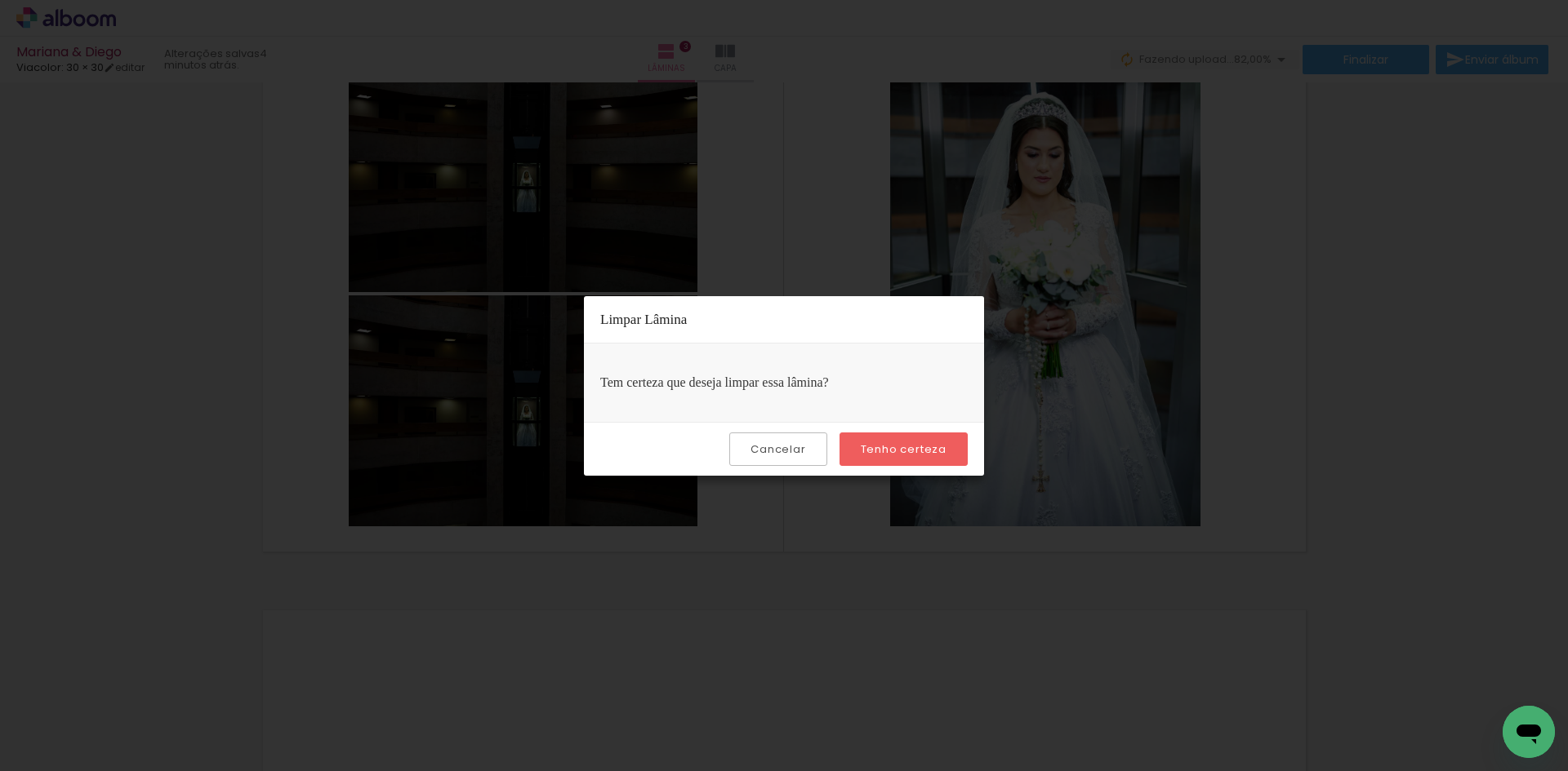
click at [0, 0] on slot "Tenho certeza" at bounding box center [0, 0] width 0 height 0
click at [897, 441] on paper-button "Tenho certeza" at bounding box center [903, 449] width 128 height 34
click at [0, 0] on slot "Tenho certeza" at bounding box center [0, 0] width 0 height 0
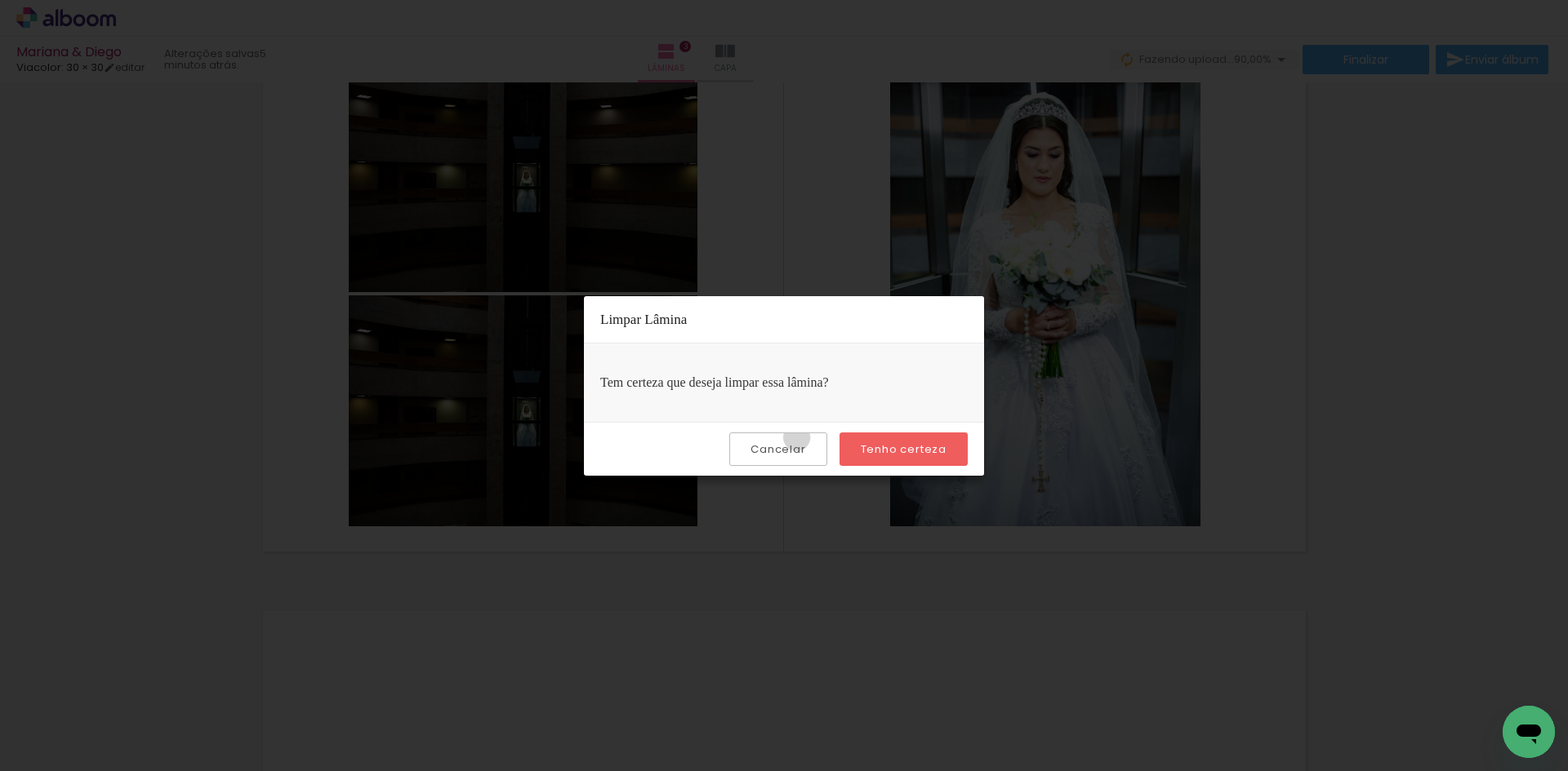
click at [800, 436] on paper-button "Cancelar" at bounding box center [777, 449] width 97 height 34
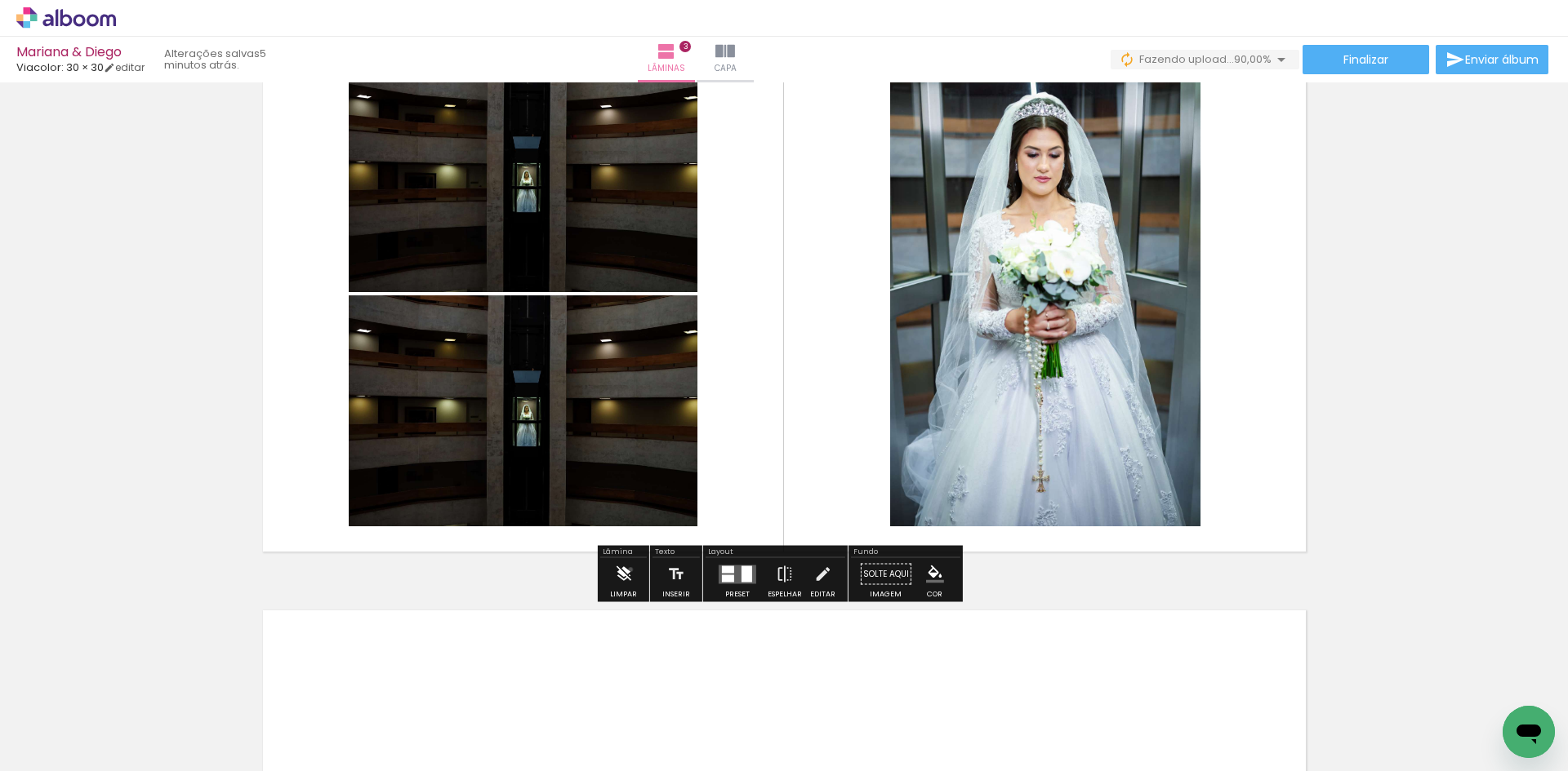
click at [631, 570] on iron-icon at bounding box center [623, 575] width 18 height 33
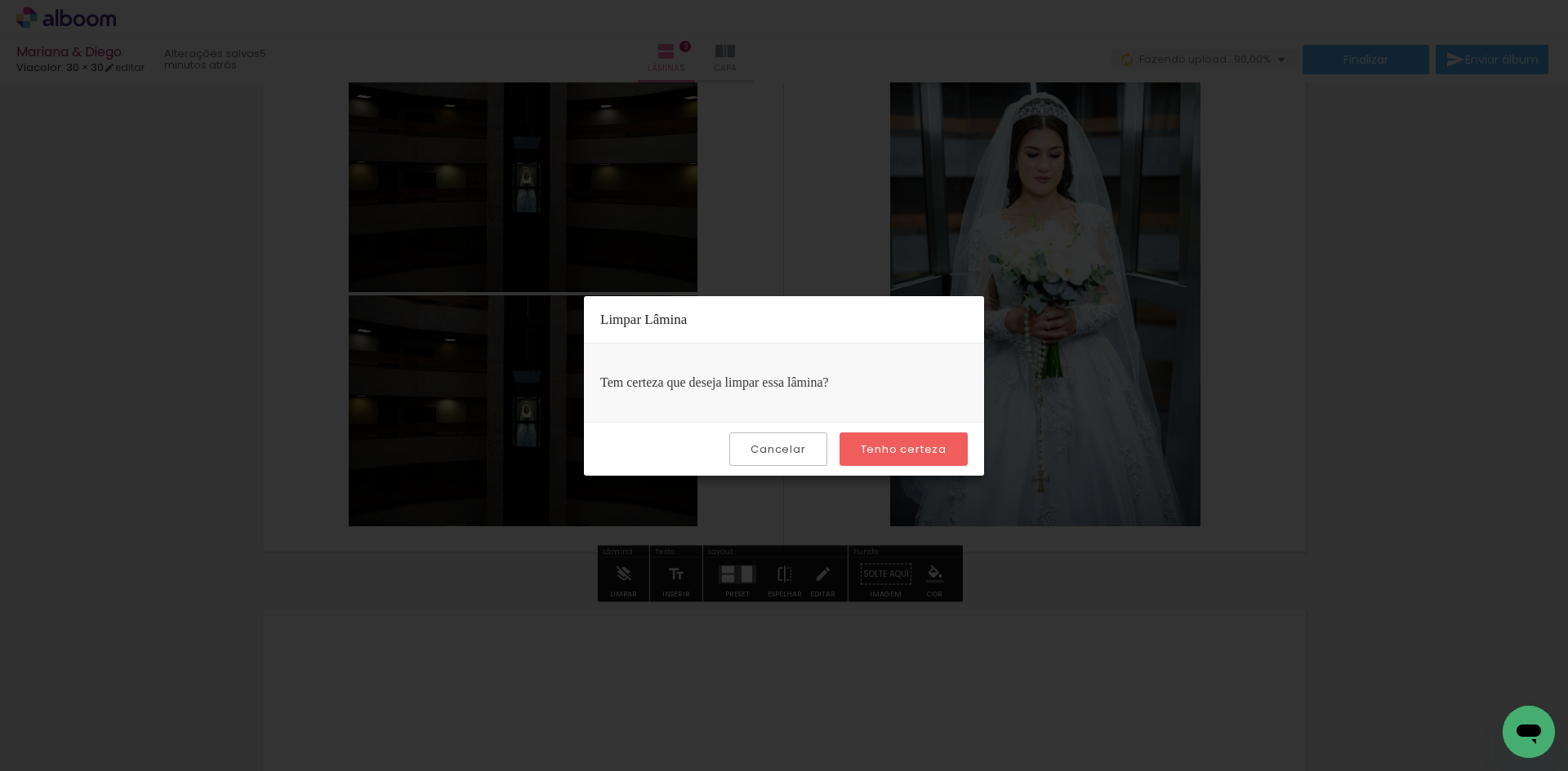
click at [889, 460] on paper-button "Tenho certeza" at bounding box center [903, 449] width 128 height 34
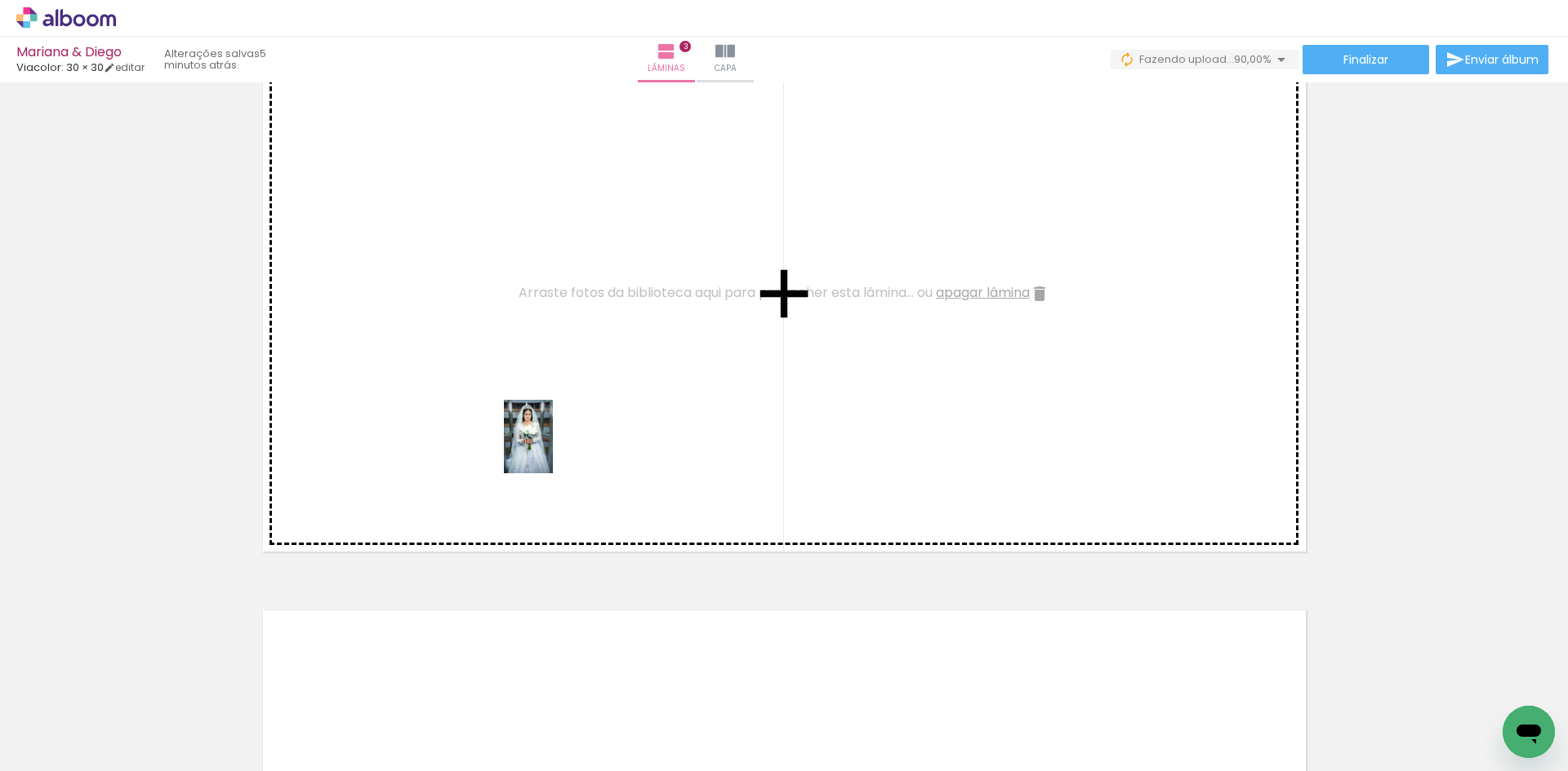
drag, startPoint x: 576, startPoint y: 625, endPoint x: 664, endPoint y: 649, distance: 91.2
click at [555, 446] on quentale-workspace at bounding box center [784, 386] width 1568 height 771
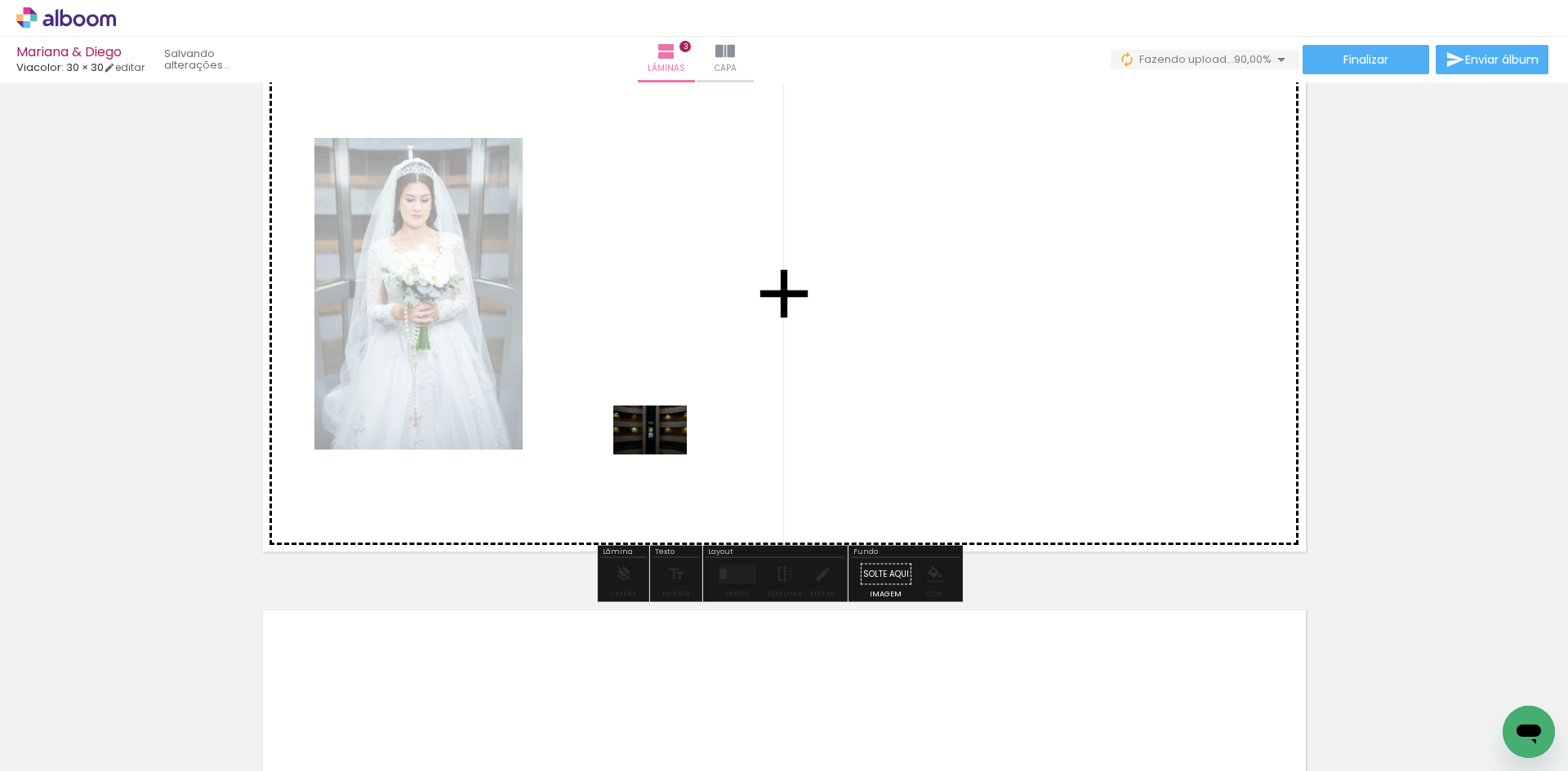
drag, startPoint x: 652, startPoint y: 719, endPoint x: 663, endPoint y: 455, distance: 264.2
click at [663, 455] on quentale-workspace at bounding box center [784, 386] width 1568 height 771
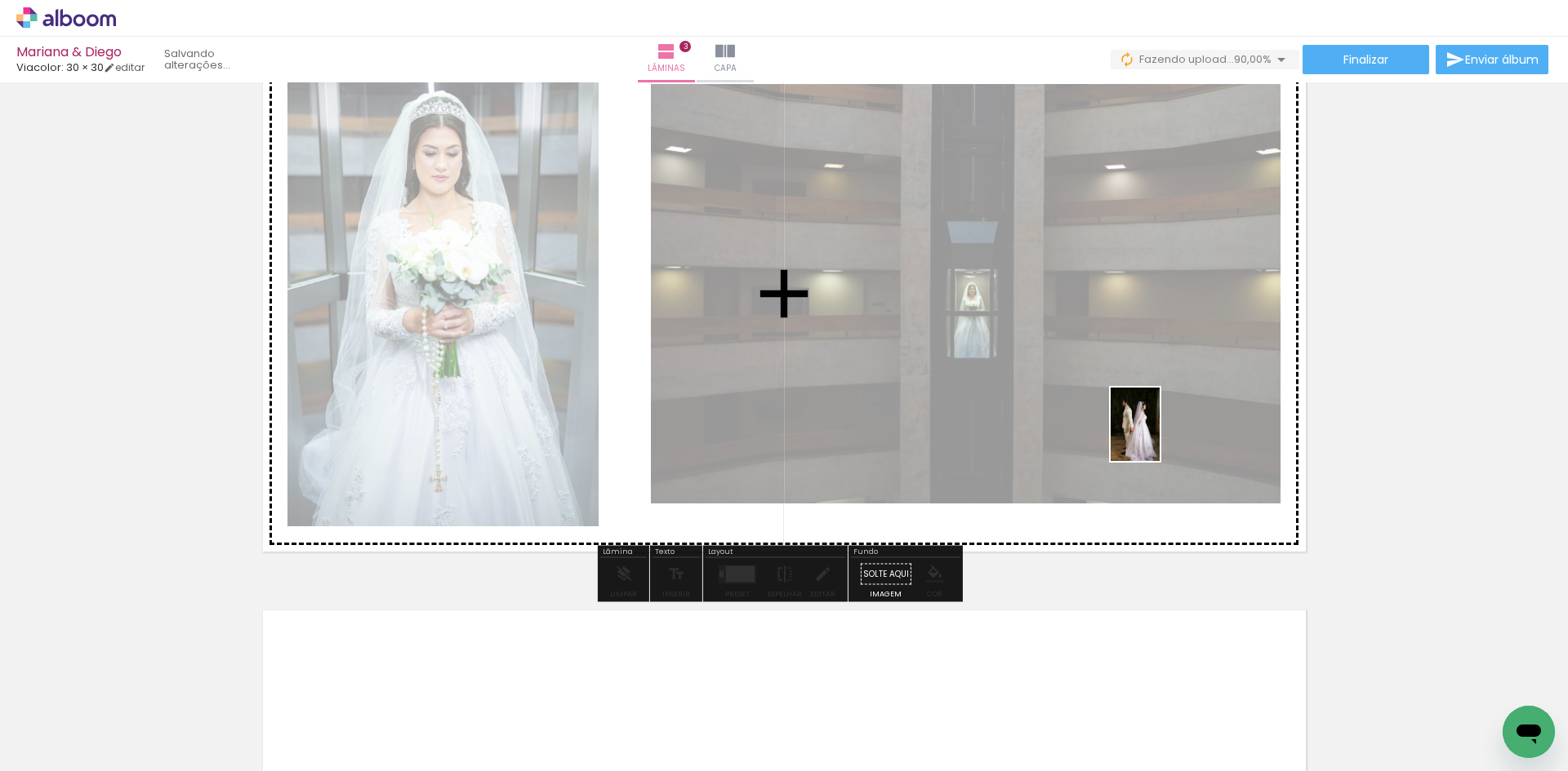
drag, startPoint x: 734, startPoint y: 709, endPoint x: 1164, endPoint y: 435, distance: 509.9
click at [1164, 435] on quentale-workspace at bounding box center [784, 386] width 1568 height 771
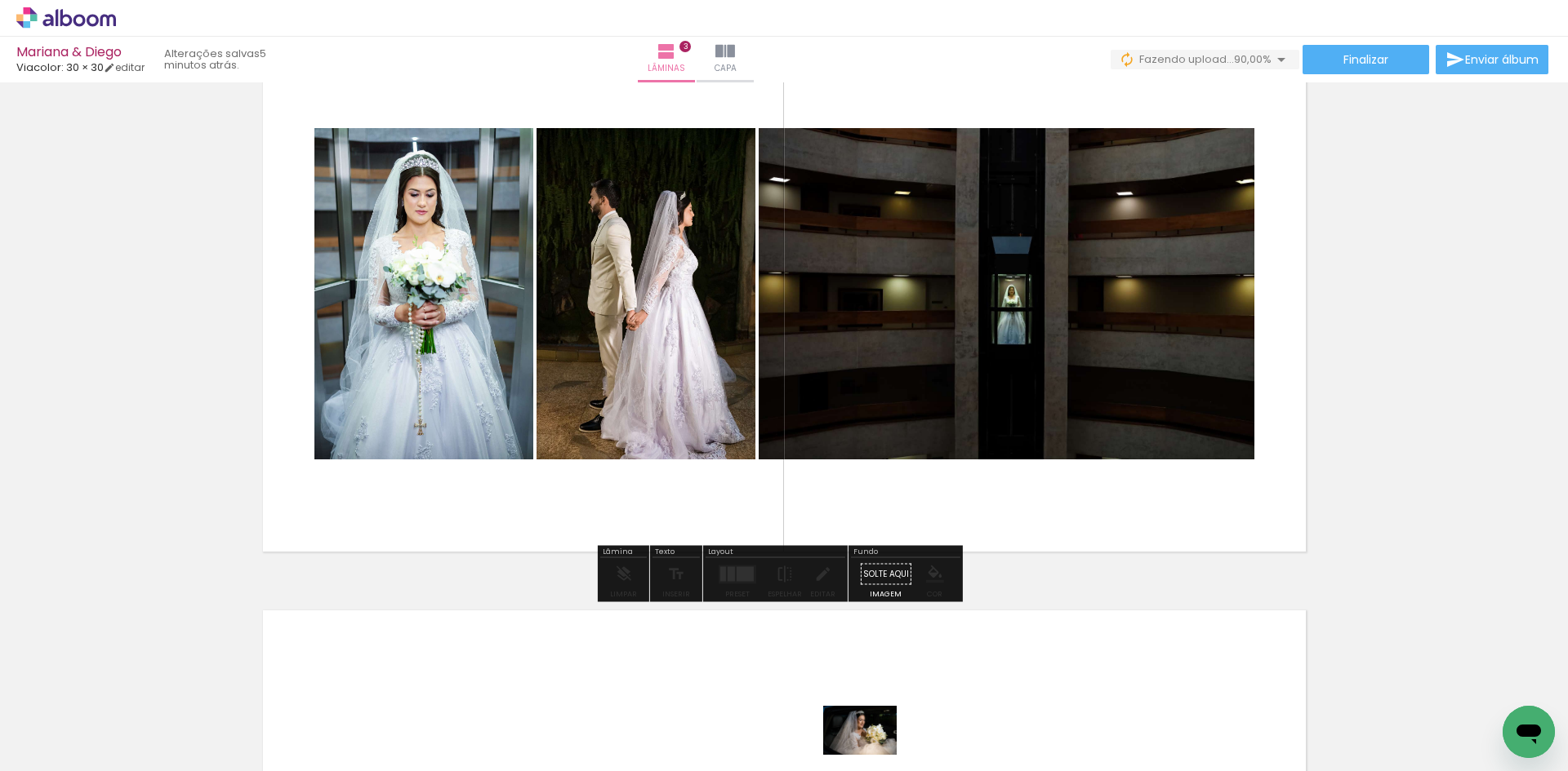
drag, startPoint x: 831, startPoint y: 724, endPoint x: 862, endPoint y: 755, distance: 43.8
click at [862, 744] on div at bounding box center [825, 717] width 81 height 54
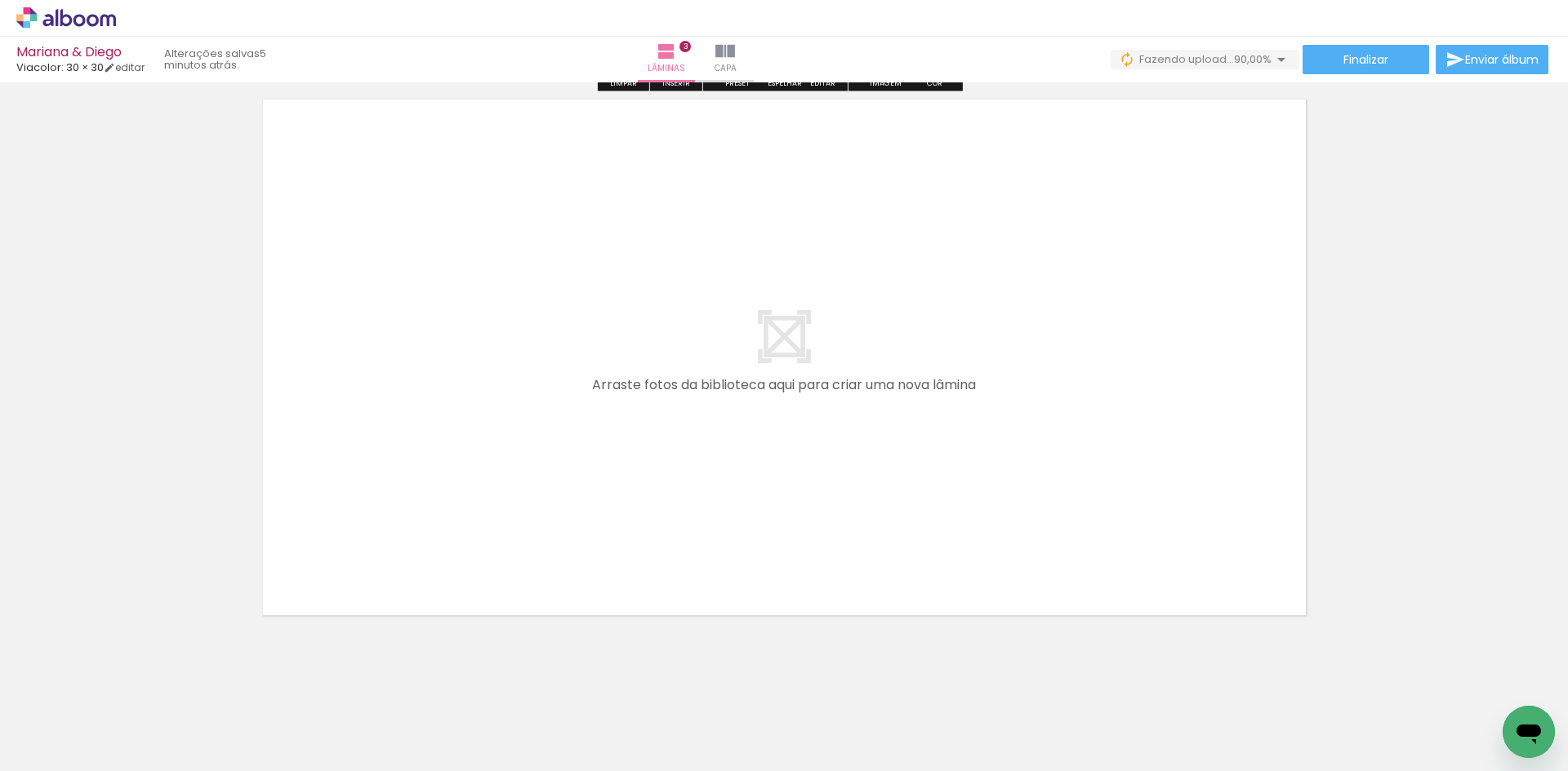
scroll to position [1776, 0]
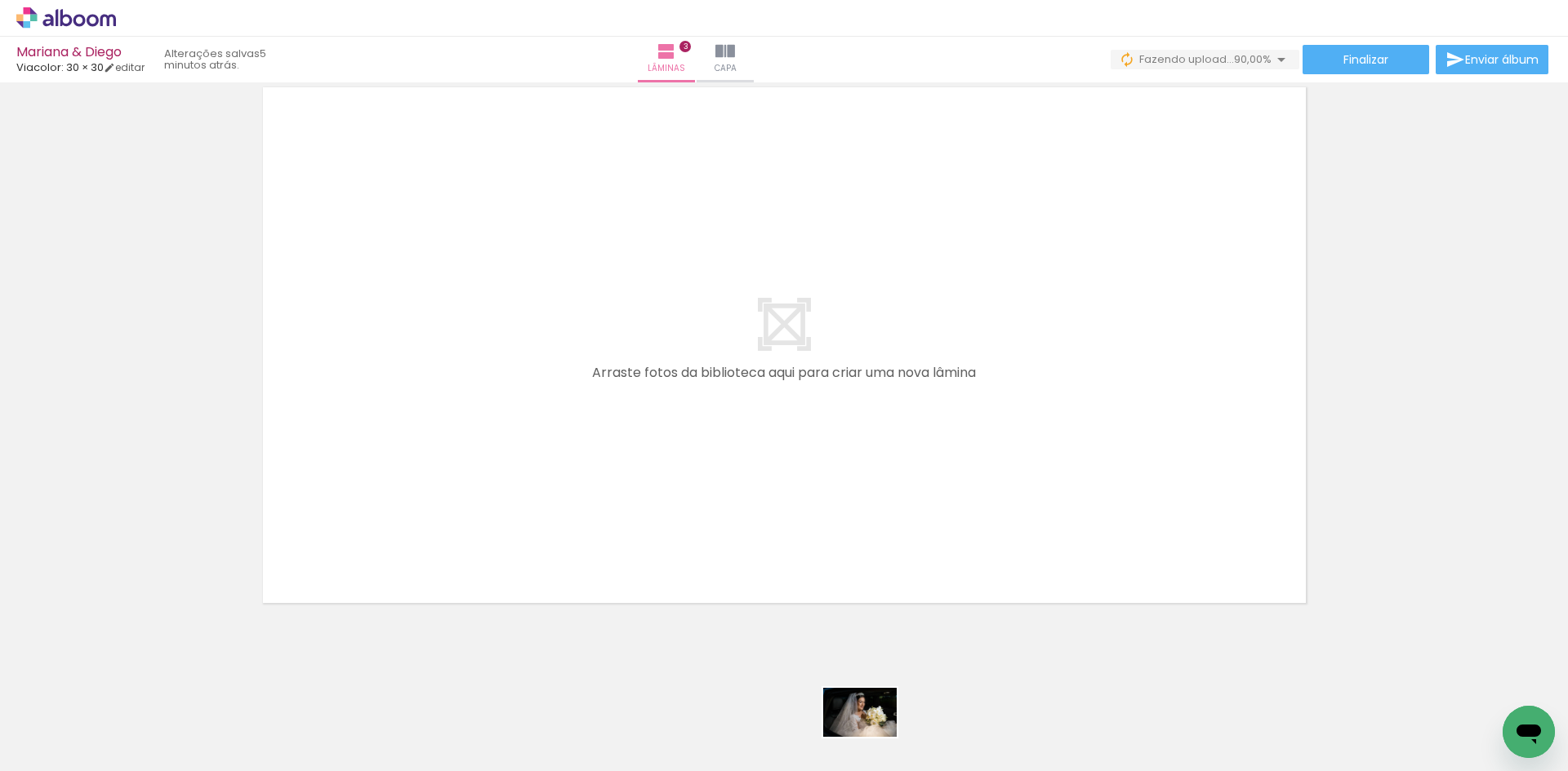
drag, startPoint x: 847, startPoint y: 727, endPoint x: 868, endPoint y: 732, distance: 21.6
click at [866, 734] on div at bounding box center [825, 717] width 81 height 54
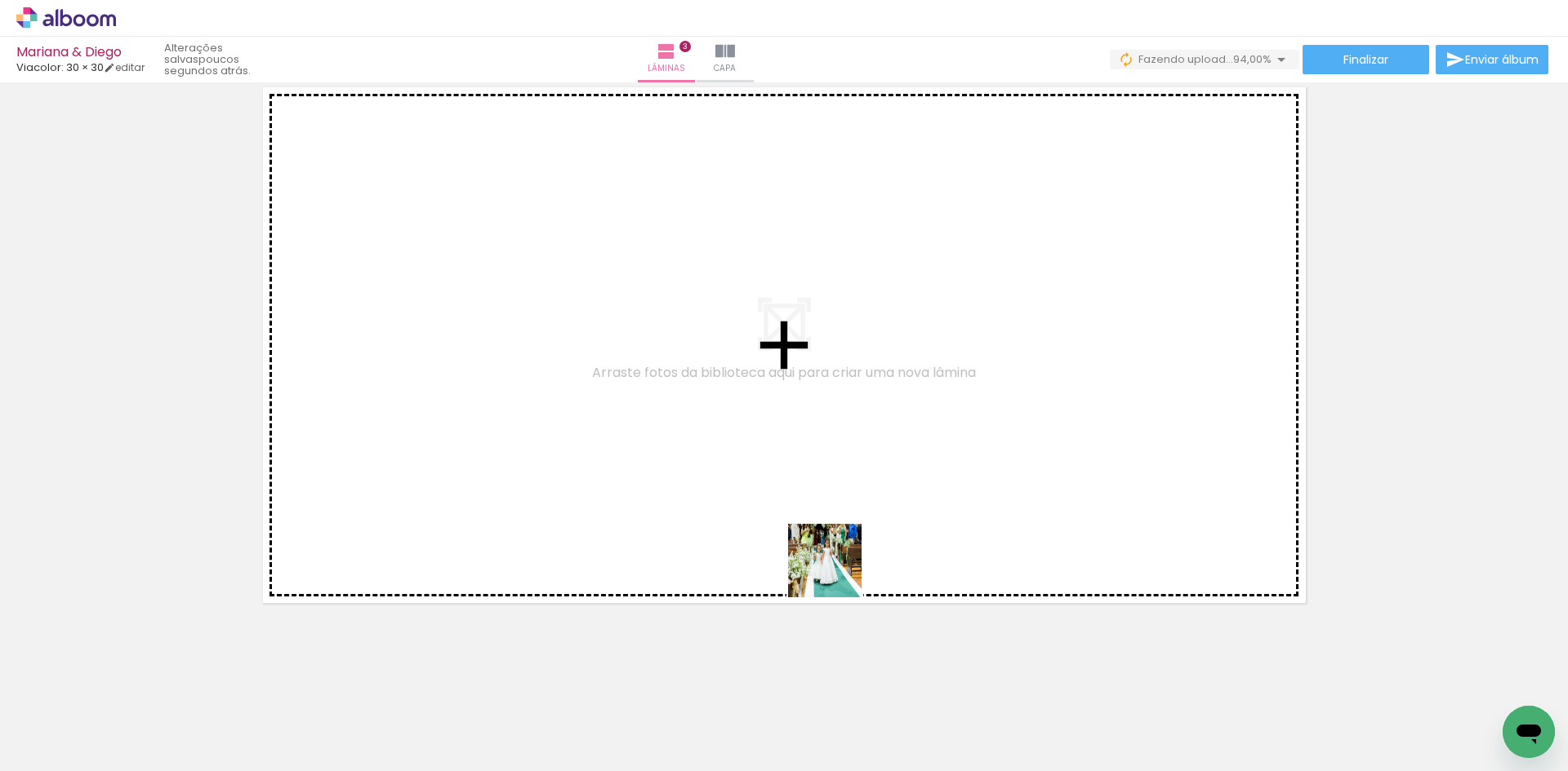
drag, startPoint x: 939, startPoint y: 713, endPoint x: 871, endPoint y: 620, distance: 115.2
click at [798, 535] on quentale-workspace at bounding box center [784, 386] width 1568 height 771
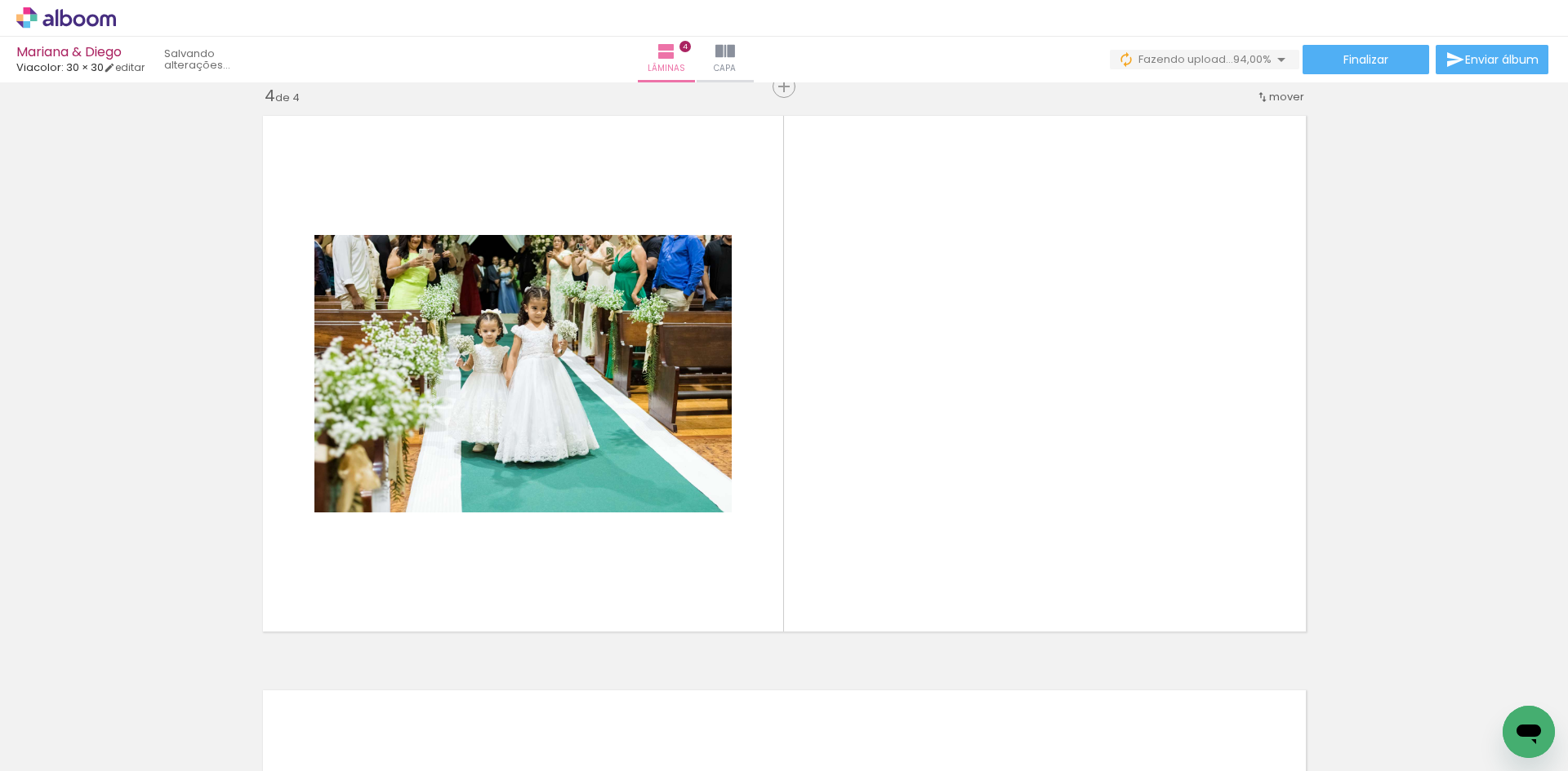
scroll to position [1745, 0]
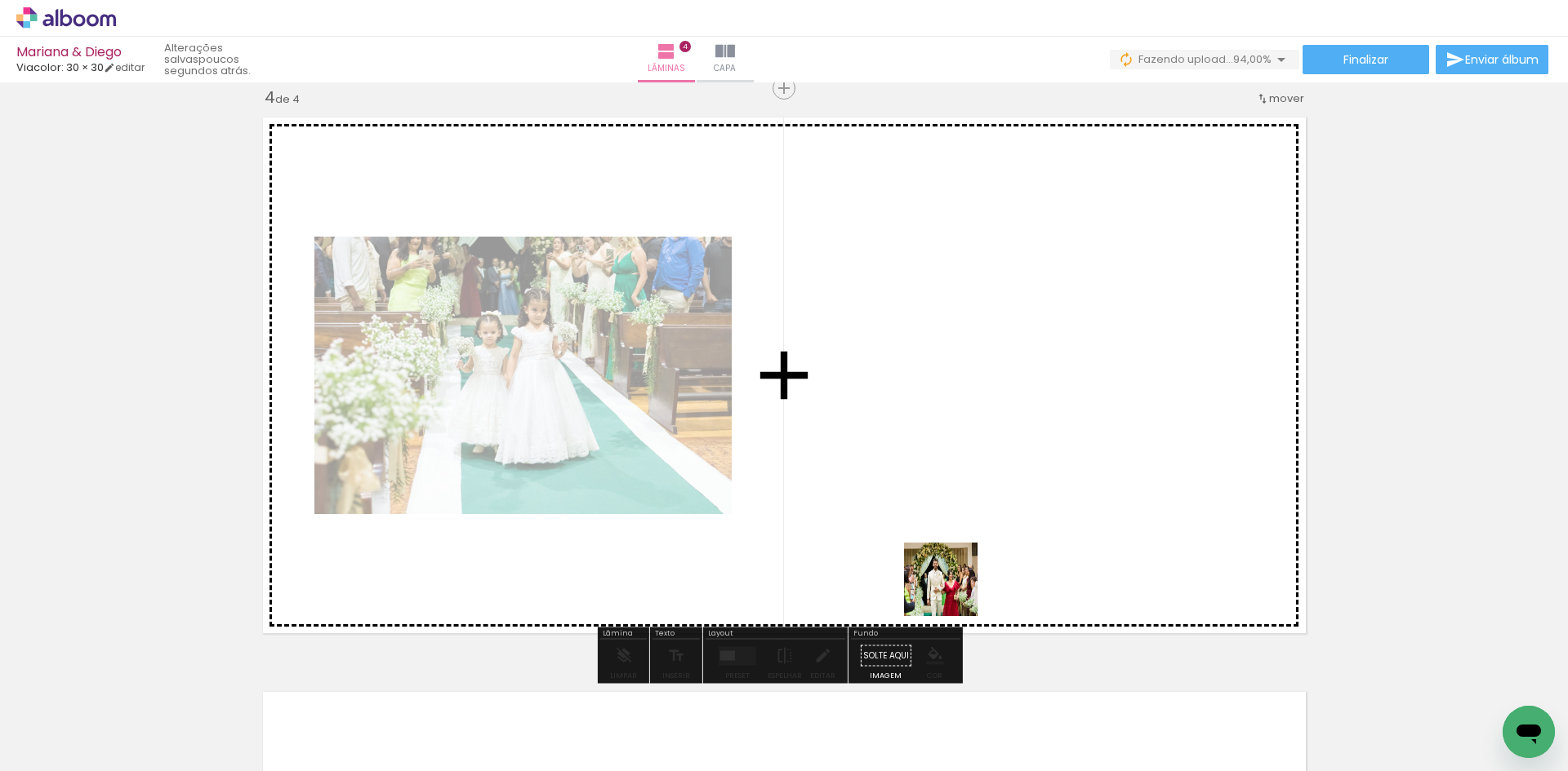
drag, startPoint x: 999, startPoint y: 720, endPoint x: 897, endPoint y: 442, distance: 296.1
click at [897, 442] on quentale-workspace at bounding box center [784, 386] width 1568 height 771
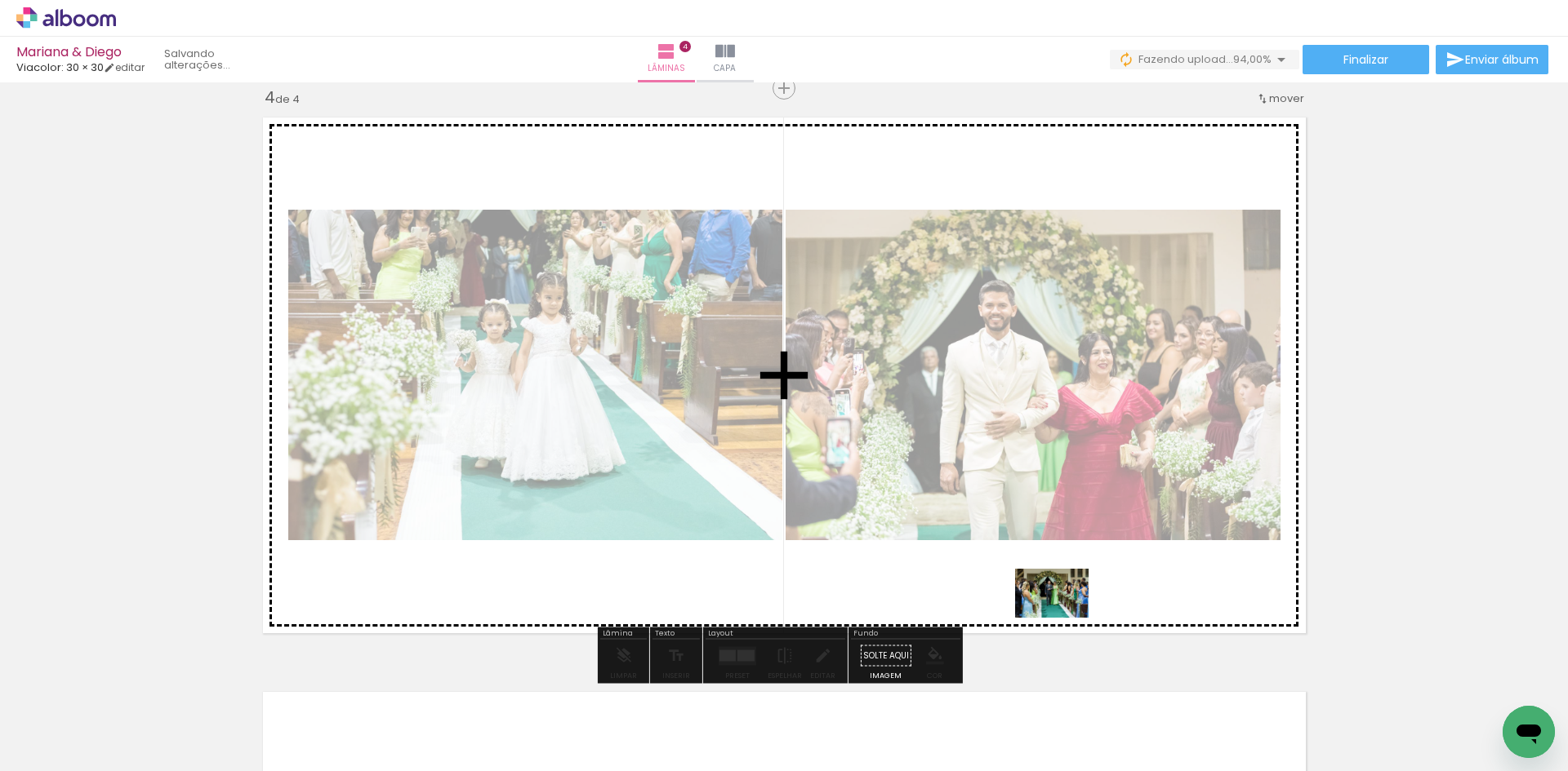
drag, startPoint x: 1098, startPoint y: 734, endPoint x: 1064, endPoint y: 618, distance: 120.9
click at [1064, 618] on quentale-workspace at bounding box center [784, 386] width 1568 height 771
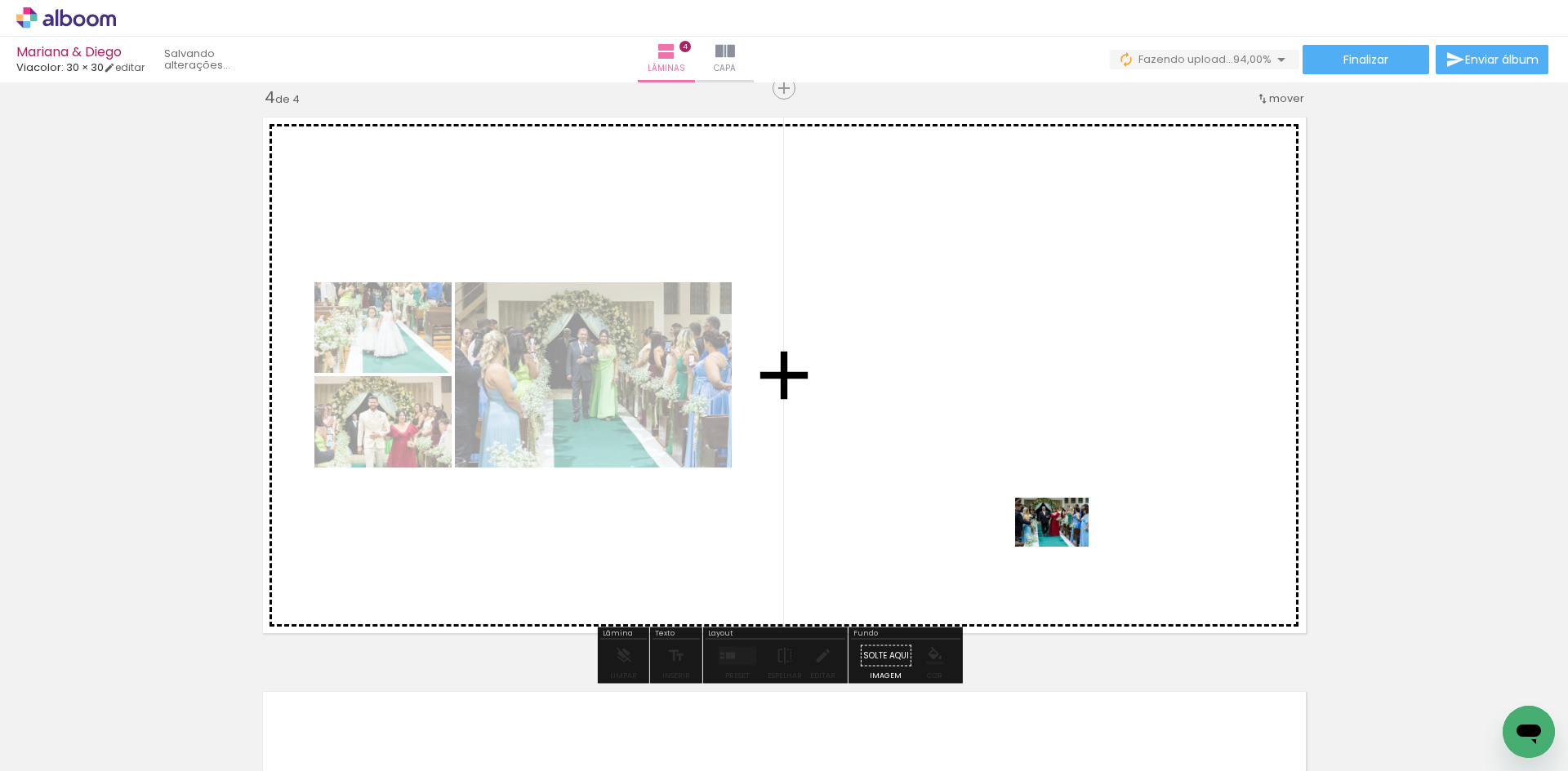
drag, startPoint x: 1176, startPoint y: 718, endPoint x: 1060, endPoint y: 540, distance: 212.5
click at [1060, 540] on quentale-workspace at bounding box center [784, 386] width 1568 height 771
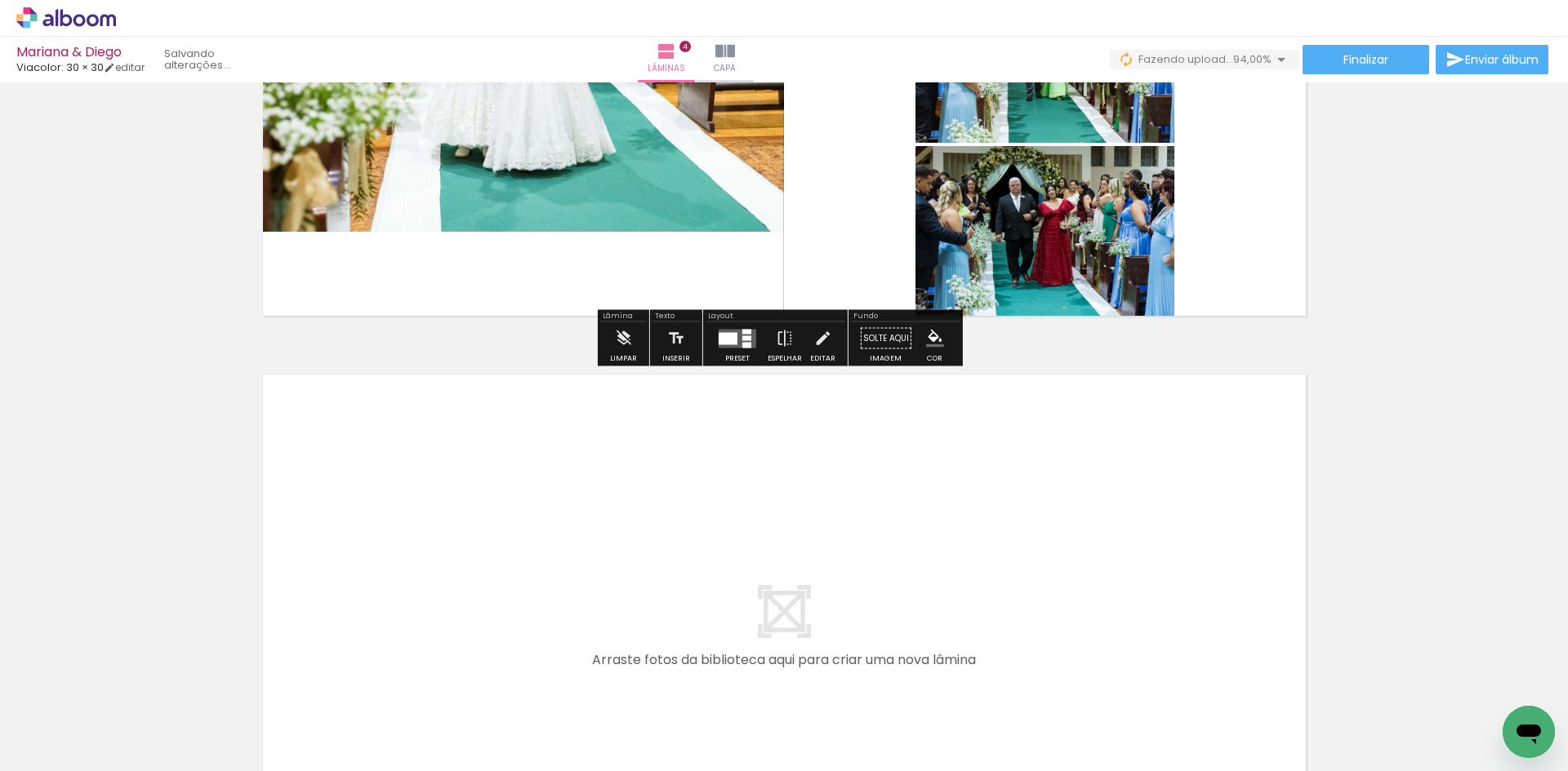
scroll to position [2072, 0]
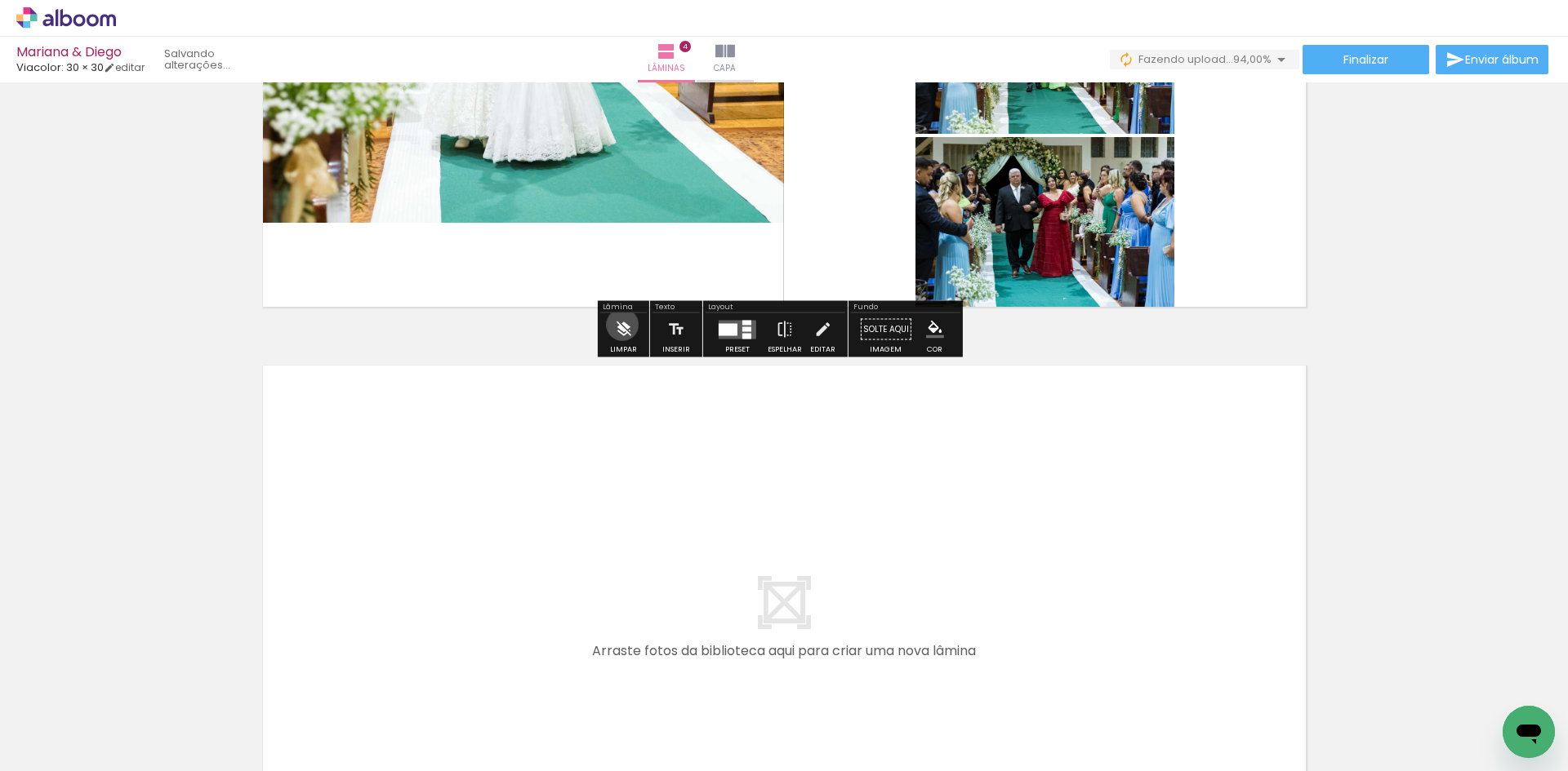
click at [622, 325] on iron-icon at bounding box center [623, 330] width 18 height 33
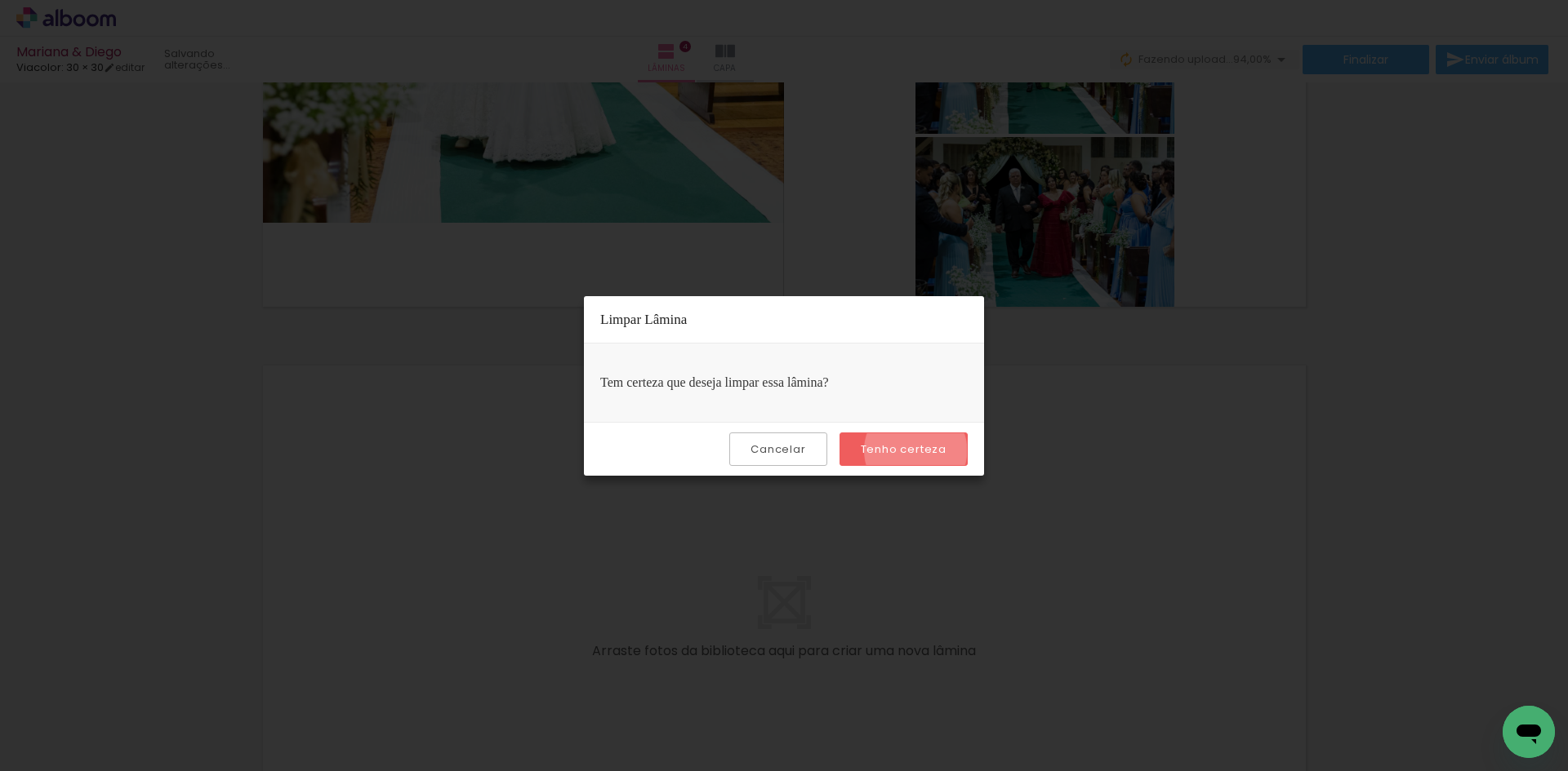
click at [0, 0] on slot "Tenho certeza" at bounding box center [0, 0] width 0 height 0
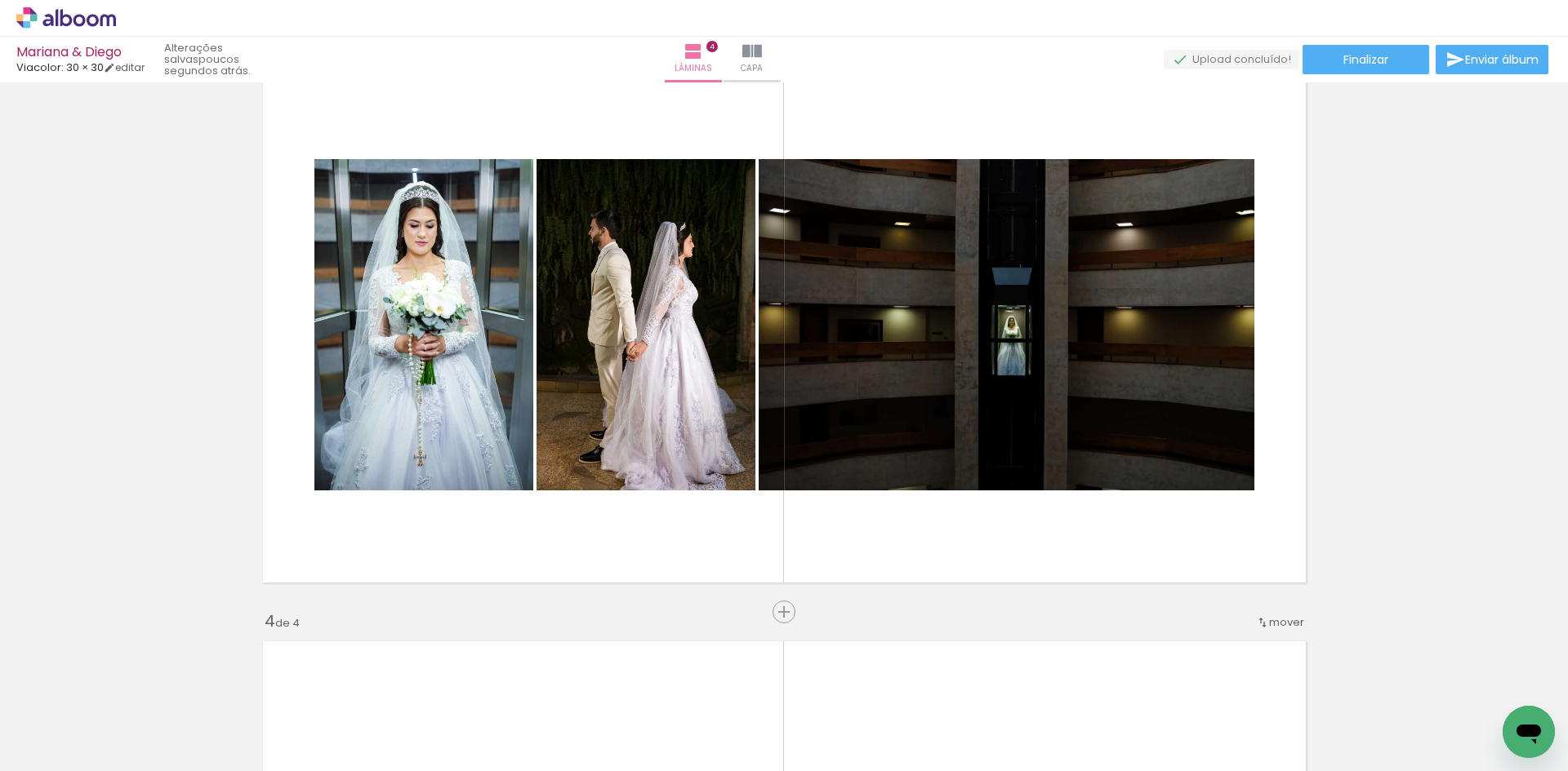
scroll to position [1207, 0]
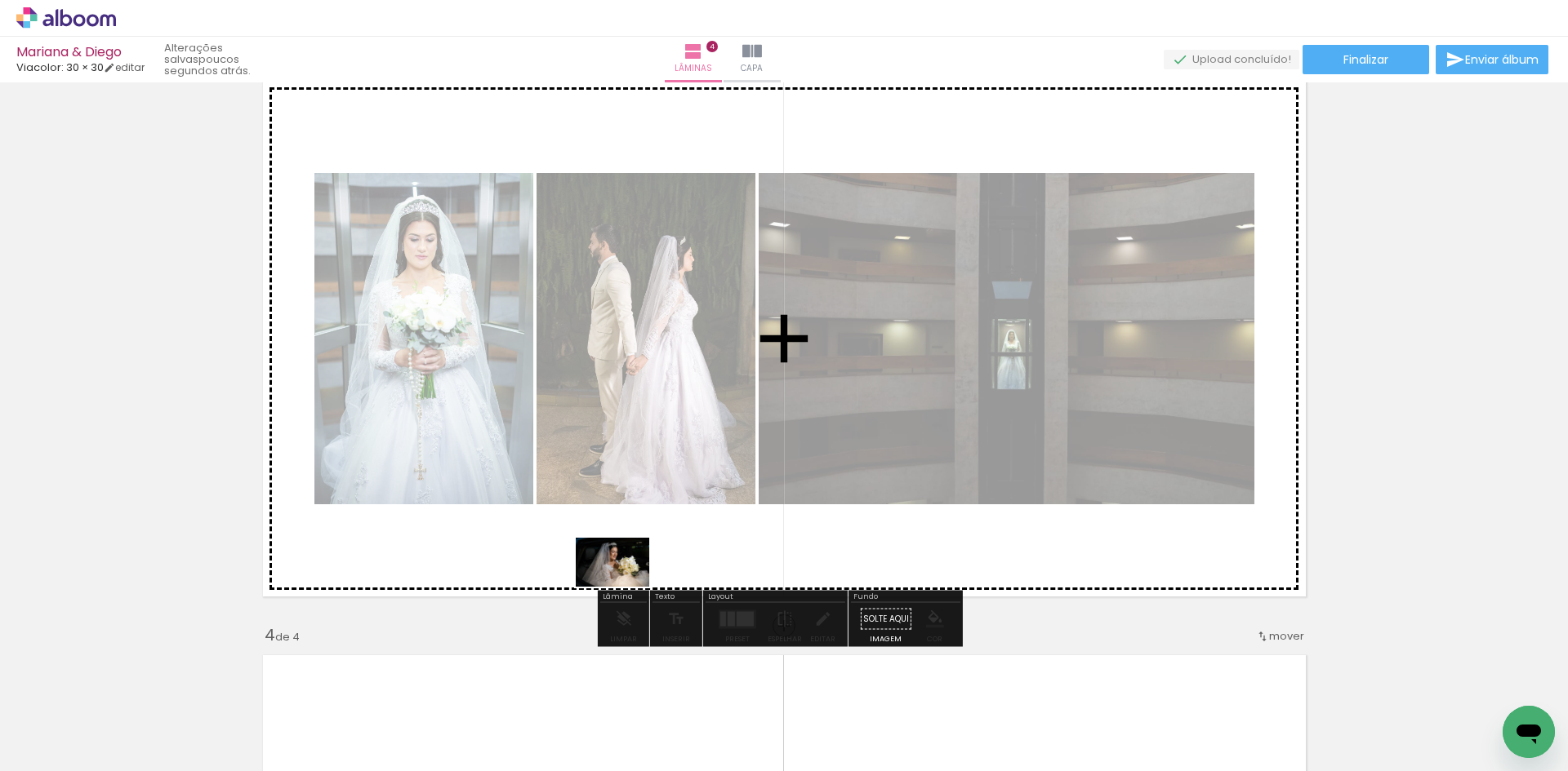
drag, startPoint x: 477, startPoint y: 693, endPoint x: 650, endPoint y: 570, distance: 212.3
click at [649, 571] on quentale-workspace at bounding box center [784, 386] width 1568 height 771
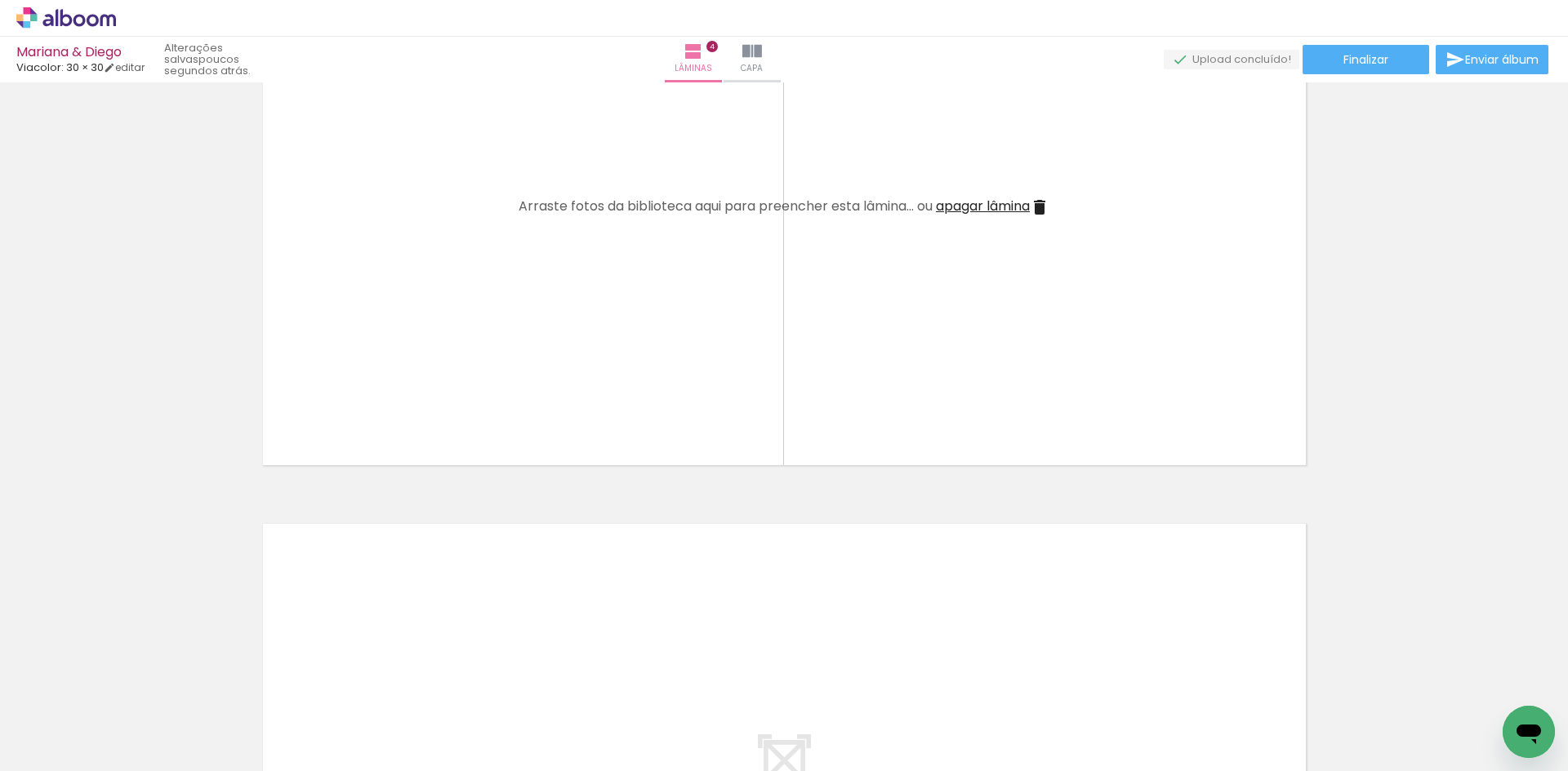
scroll to position [1942, 0]
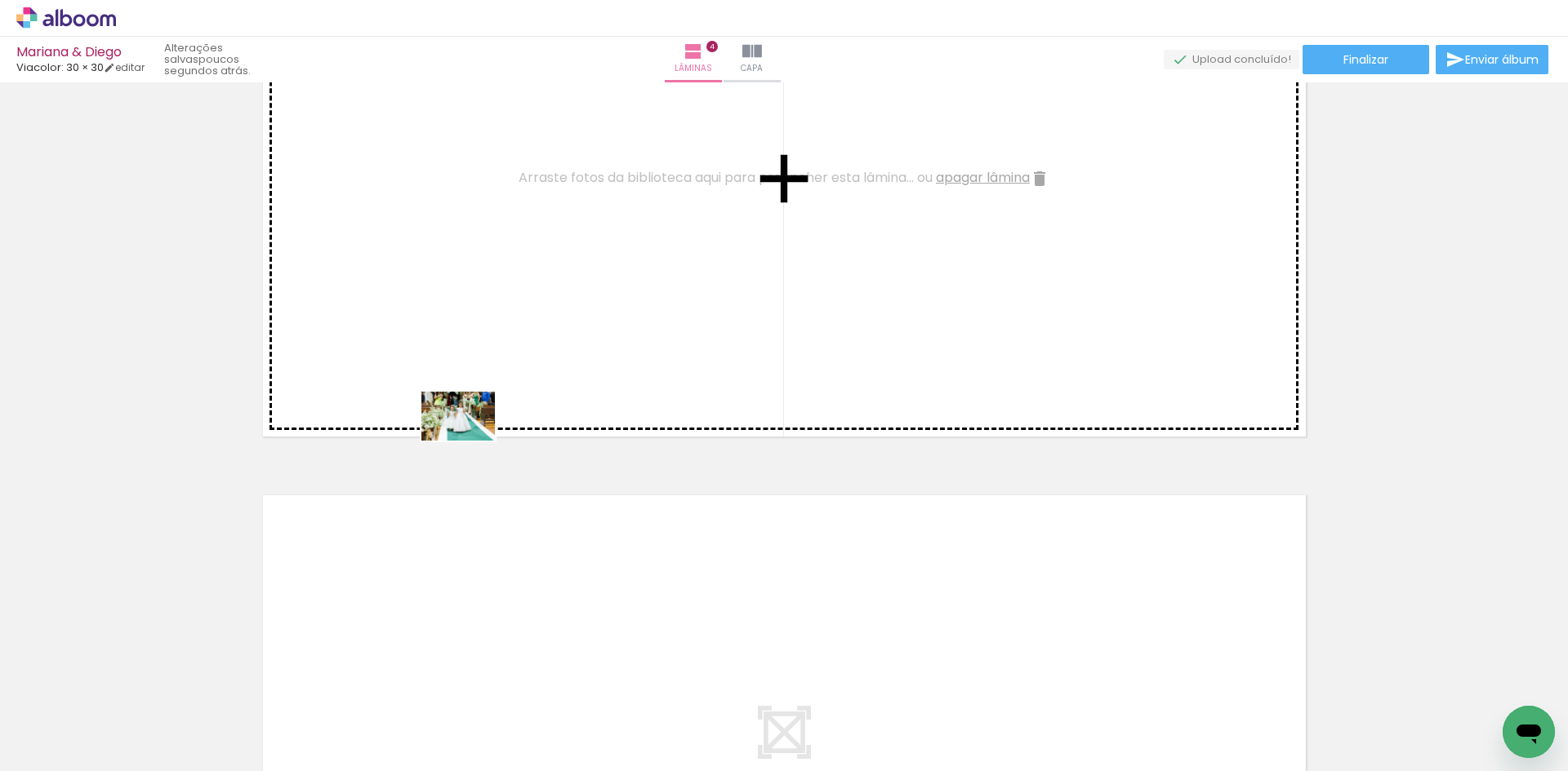
drag, startPoint x: 407, startPoint y: 717, endPoint x: 470, endPoint y: 441, distance: 283.1
click at [470, 441] on quentale-workspace at bounding box center [784, 386] width 1568 height 771
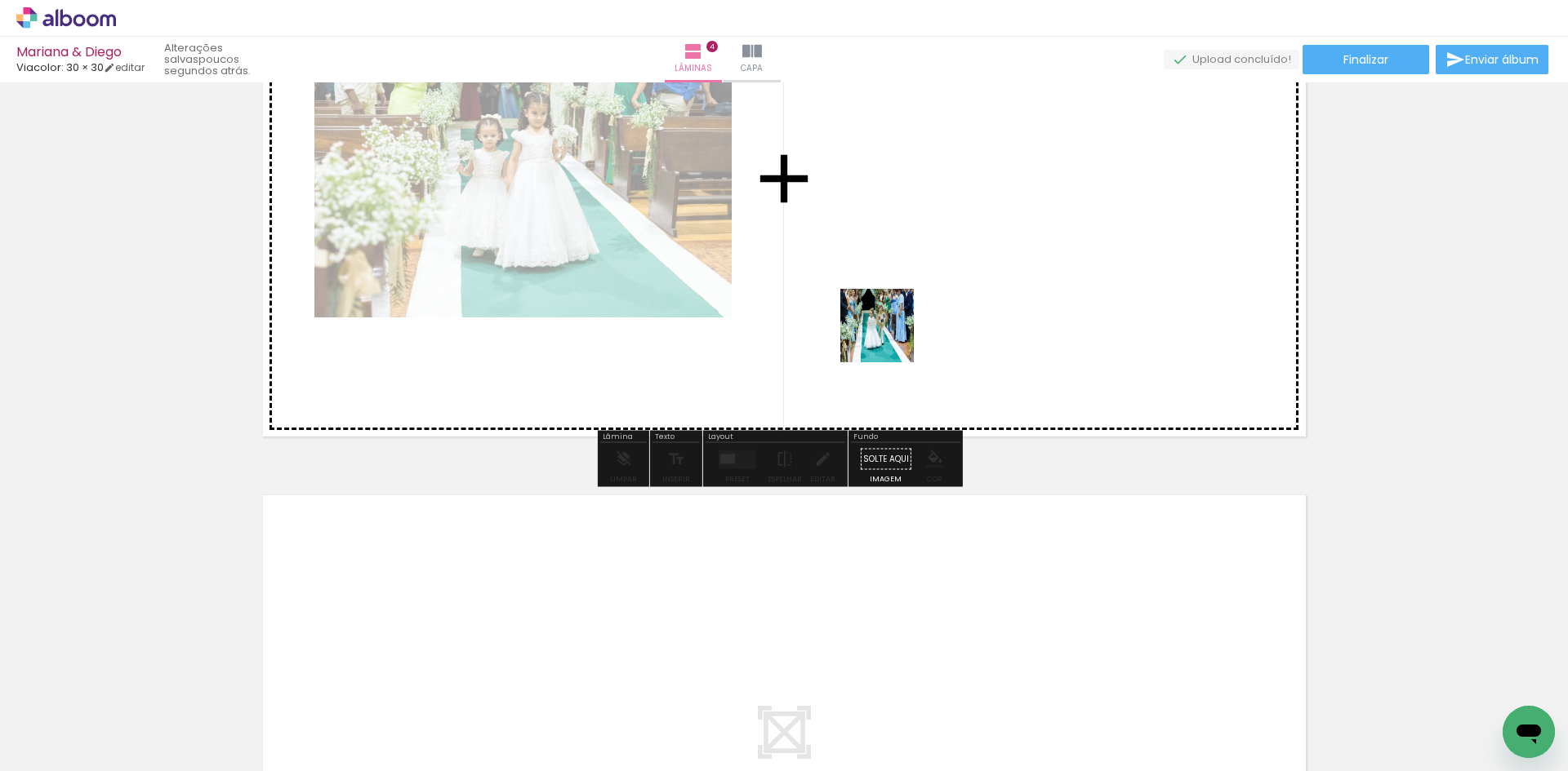
drag, startPoint x: 878, startPoint y: 449, endPoint x: 891, endPoint y: 332, distance: 117.7
click at [891, 332] on quentale-workspace at bounding box center [784, 386] width 1568 height 771
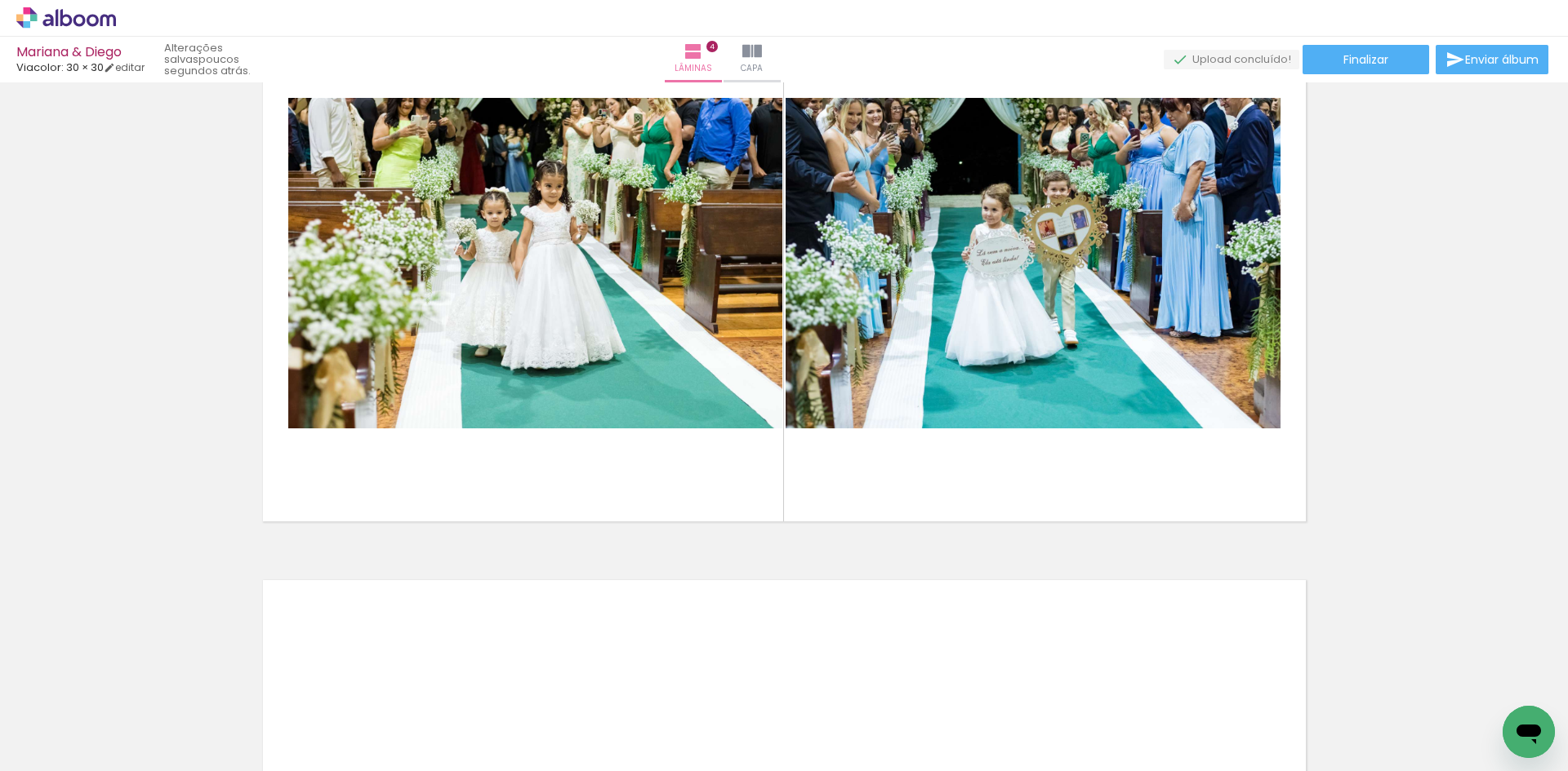
scroll to position [1778, 0]
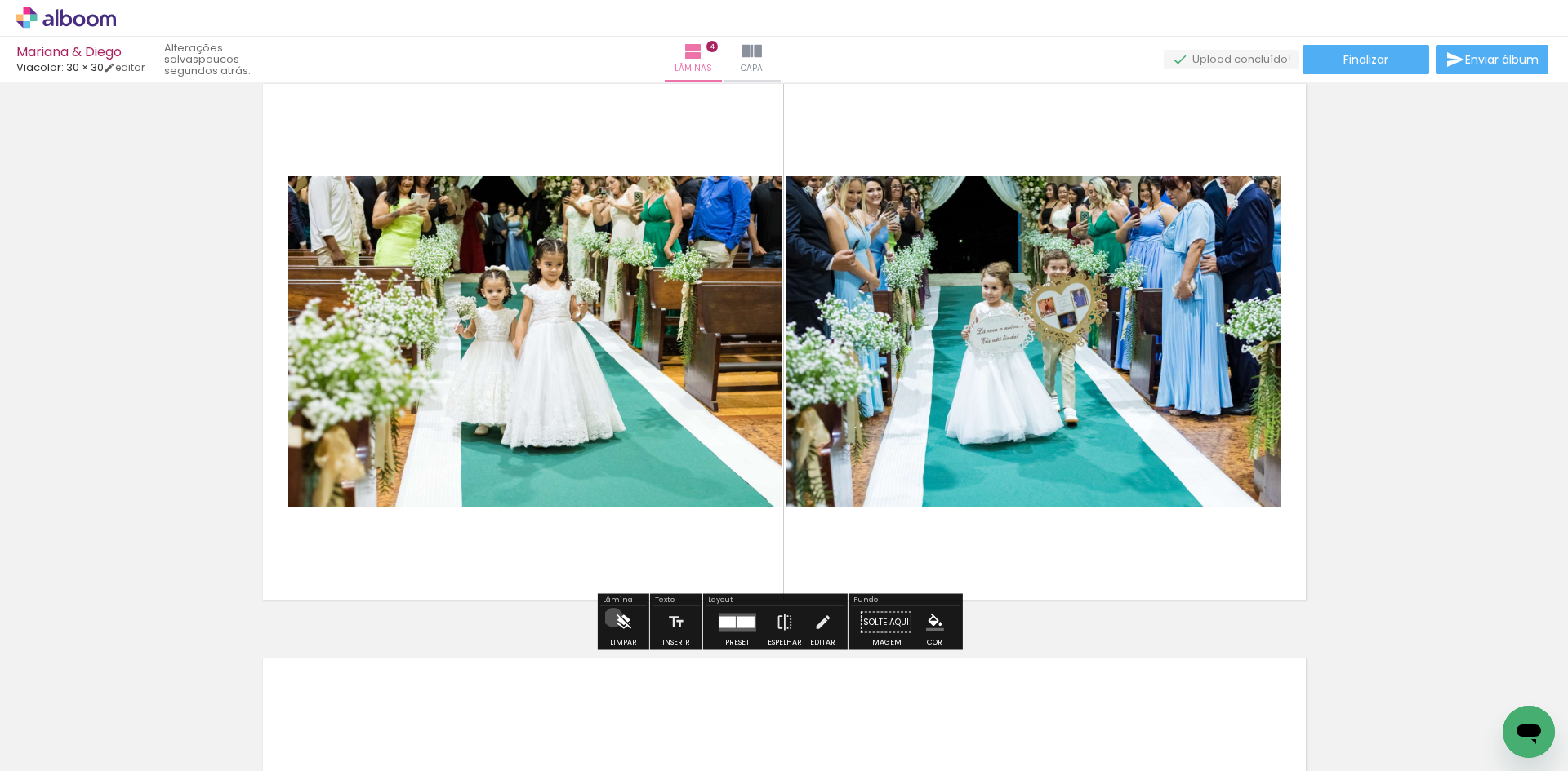
click at [615, 618] on iron-icon at bounding box center [623, 623] width 18 height 33
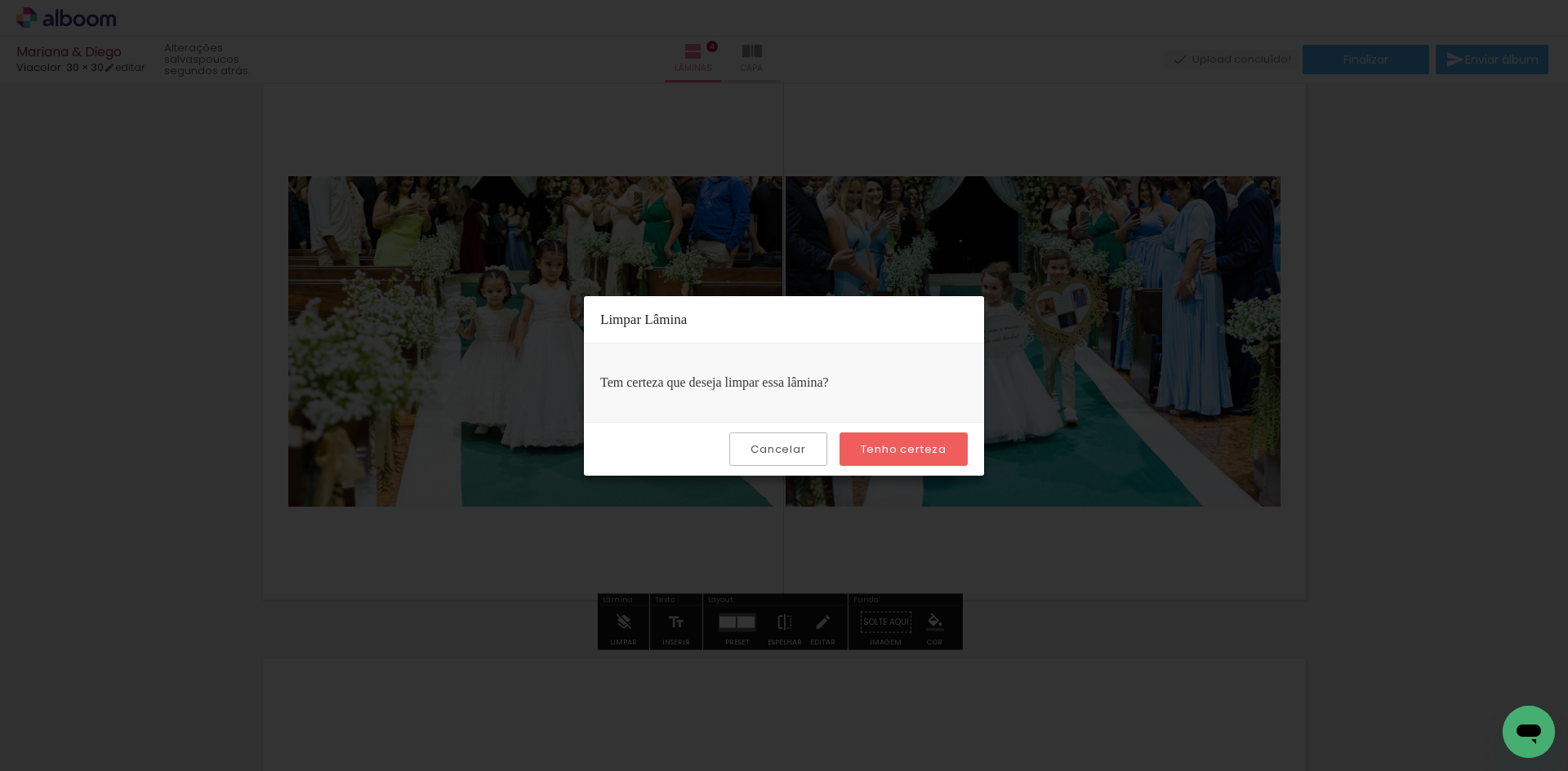
click at [911, 440] on paper-button "Tenho certeza" at bounding box center [903, 449] width 128 height 34
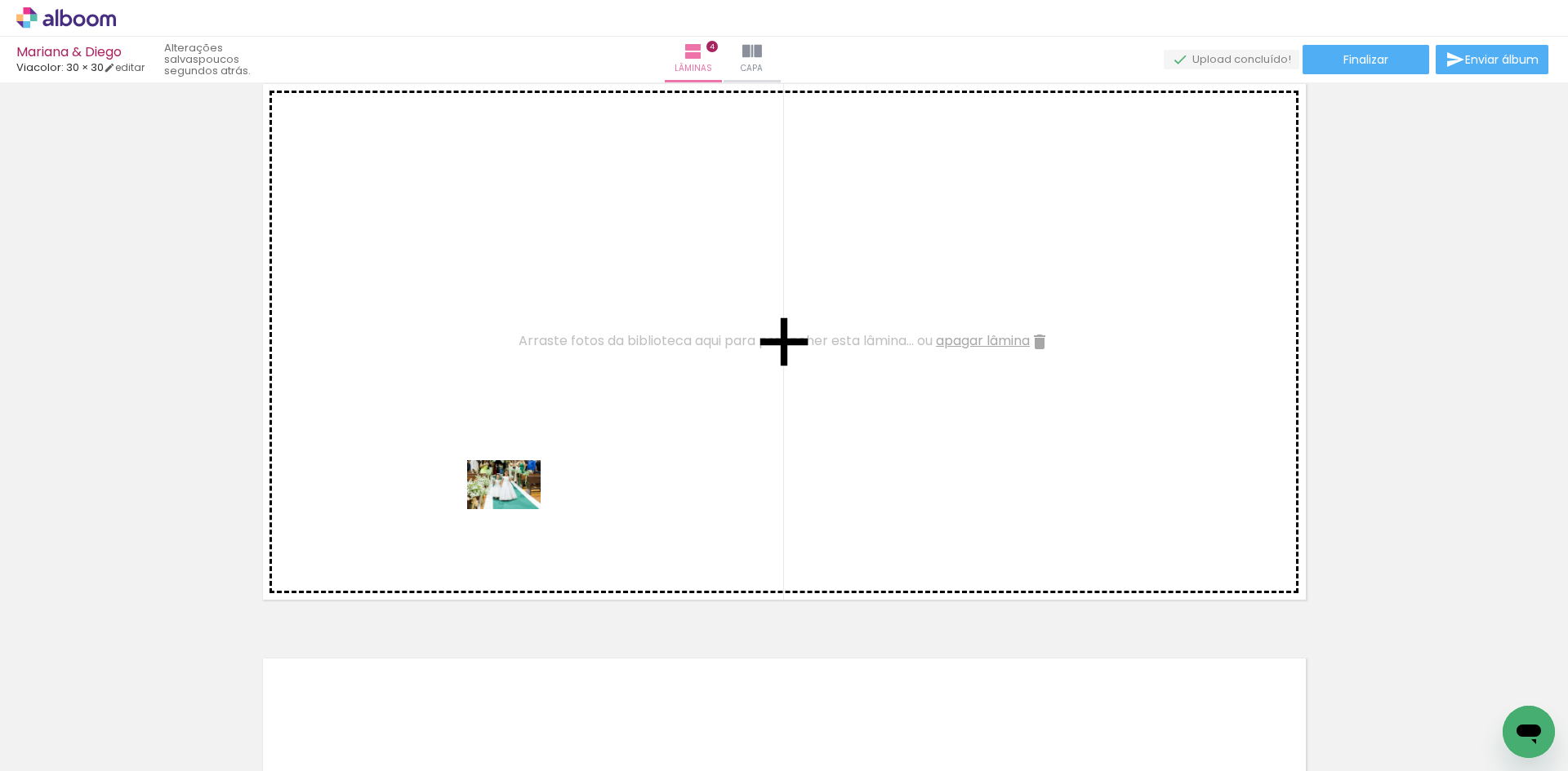
drag, startPoint x: 419, startPoint y: 708, endPoint x: 528, endPoint y: 485, distance: 248.2
click at [528, 485] on quentale-workspace at bounding box center [784, 386] width 1568 height 771
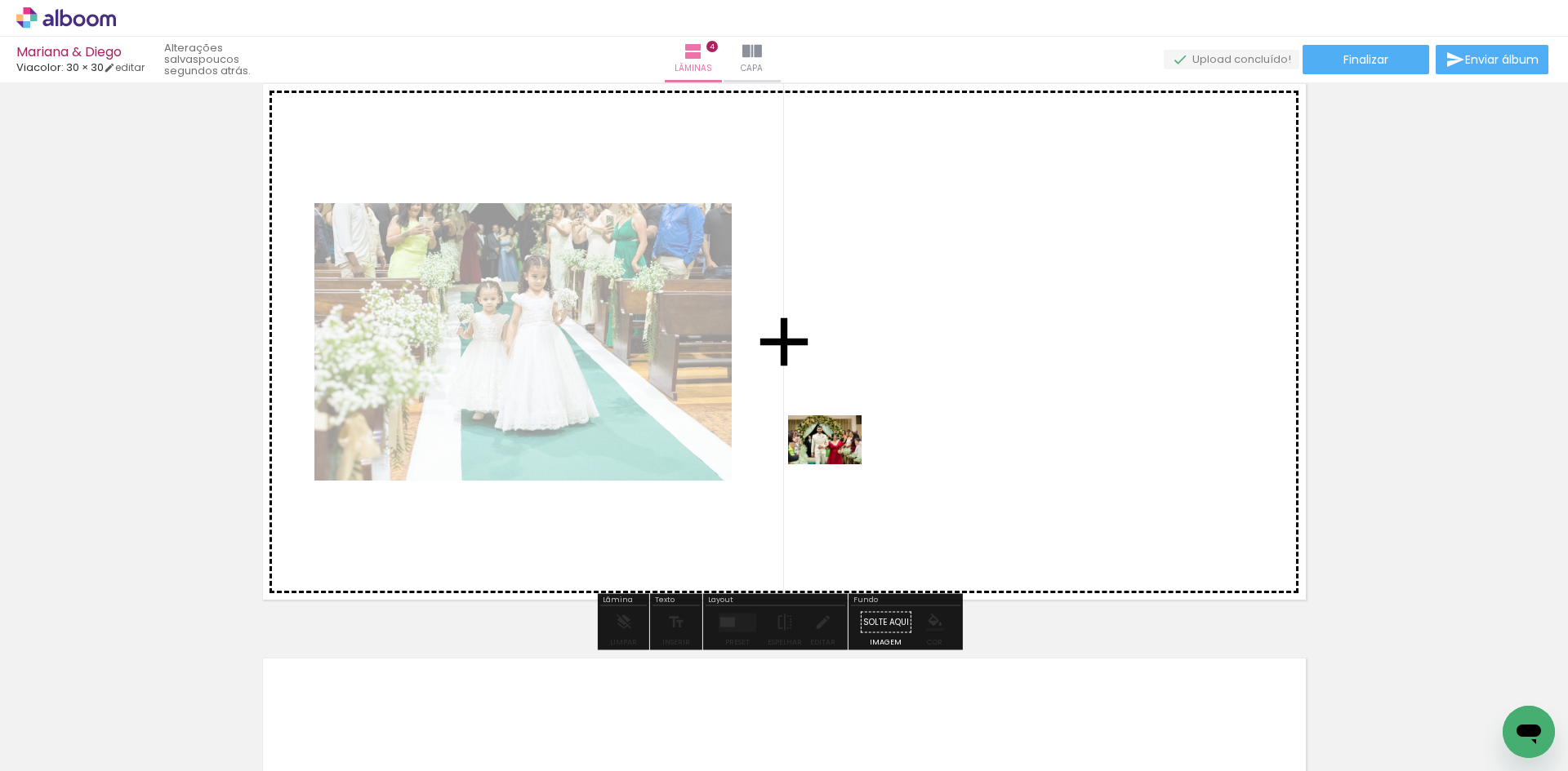
drag, startPoint x: 482, startPoint y: 722, endPoint x: 858, endPoint y: 449, distance: 464.7
click at [858, 449] on quentale-workspace at bounding box center [784, 386] width 1568 height 771
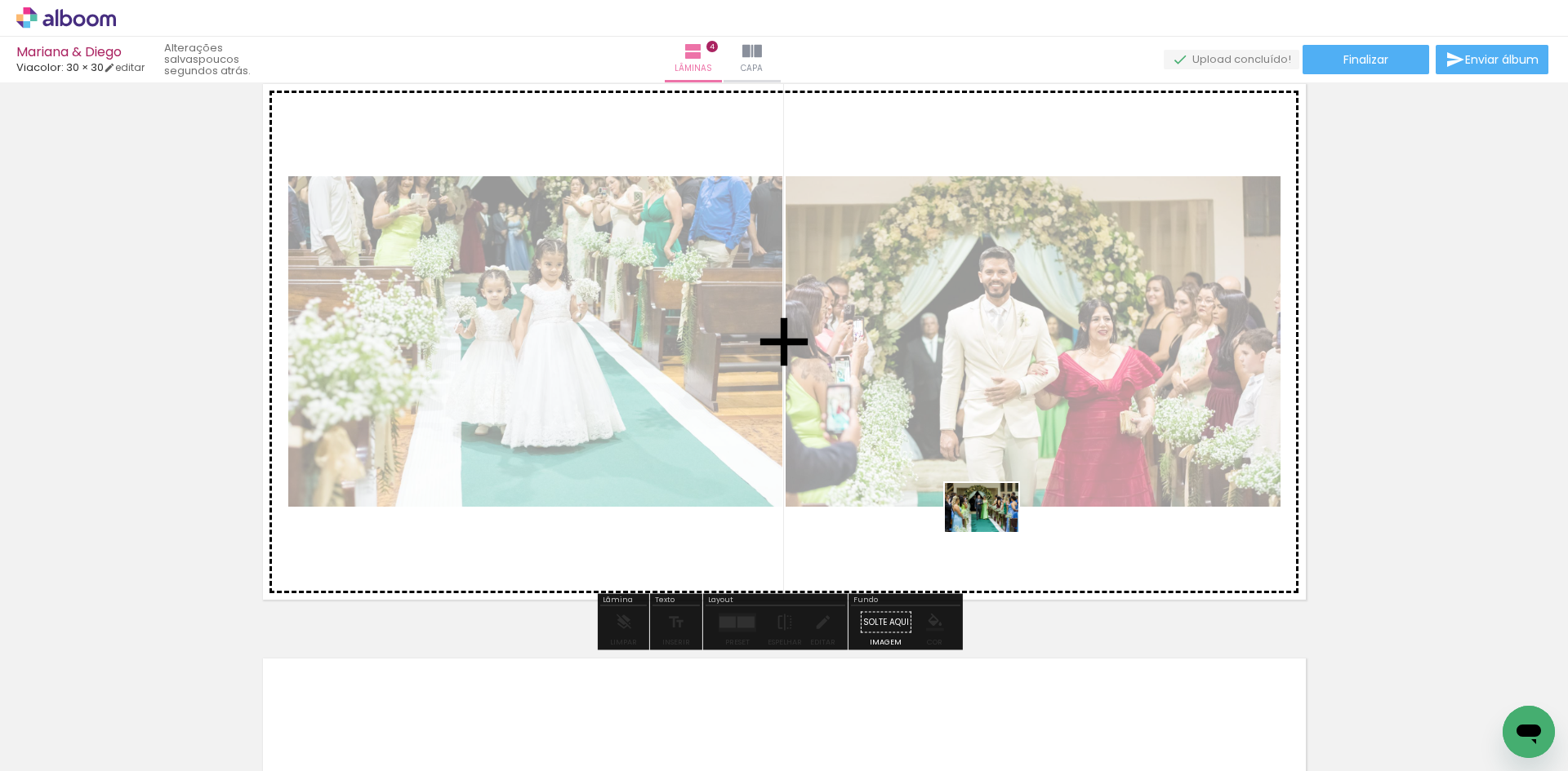
drag, startPoint x: 608, startPoint y: 688, endPoint x: 994, endPoint y: 533, distance: 416.0
click at [994, 533] on quentale-workspace at bounding box center [784, 386] width 1568 height 771
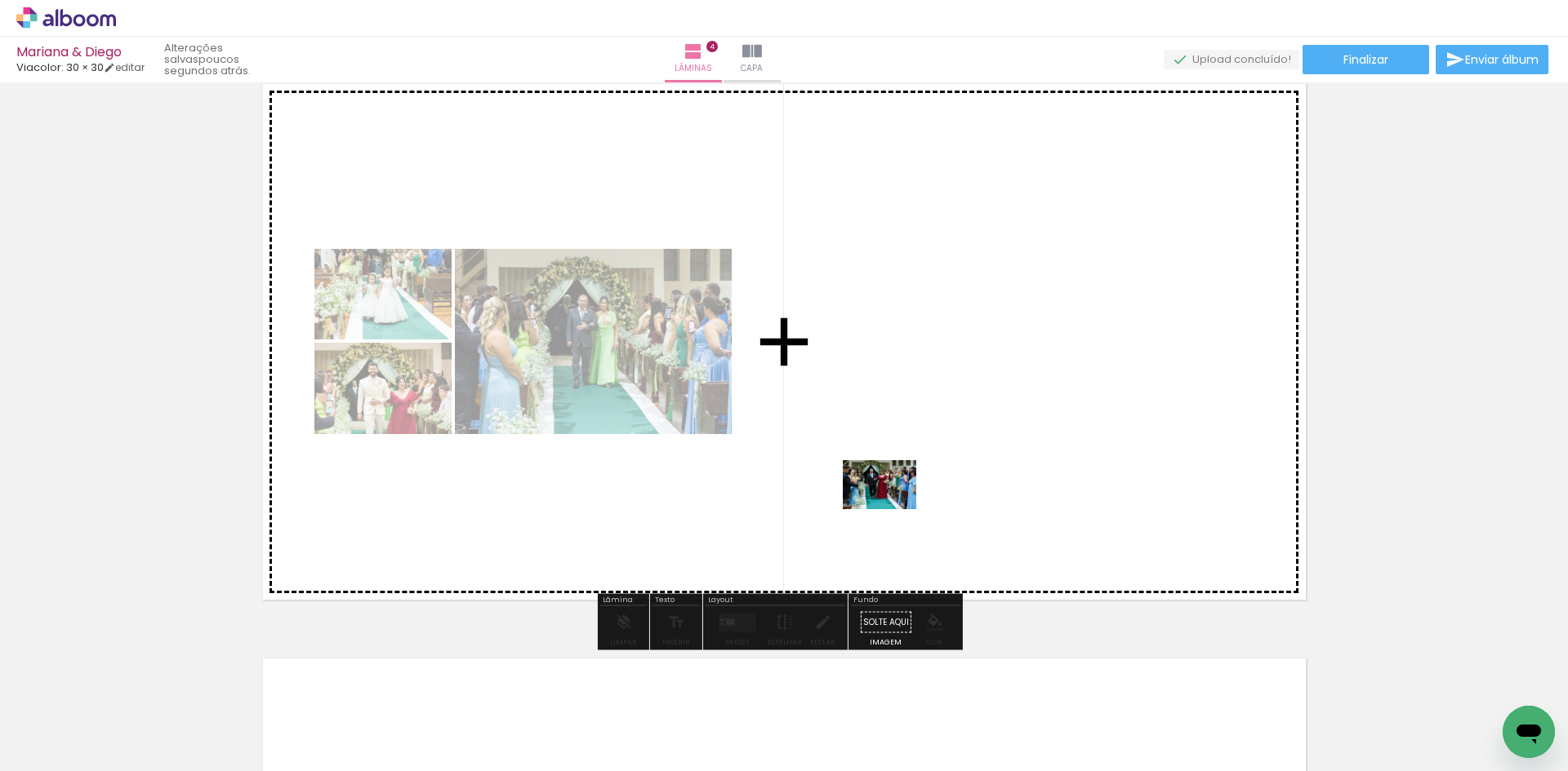
drag, startPoint x: 671, startPoint y: 712, endPoint x: 892, endPoint y: 510, distance: 299.4
click at [892, 510] on quentale-workspace at bounding box center [784, 386] width 1568 height 771
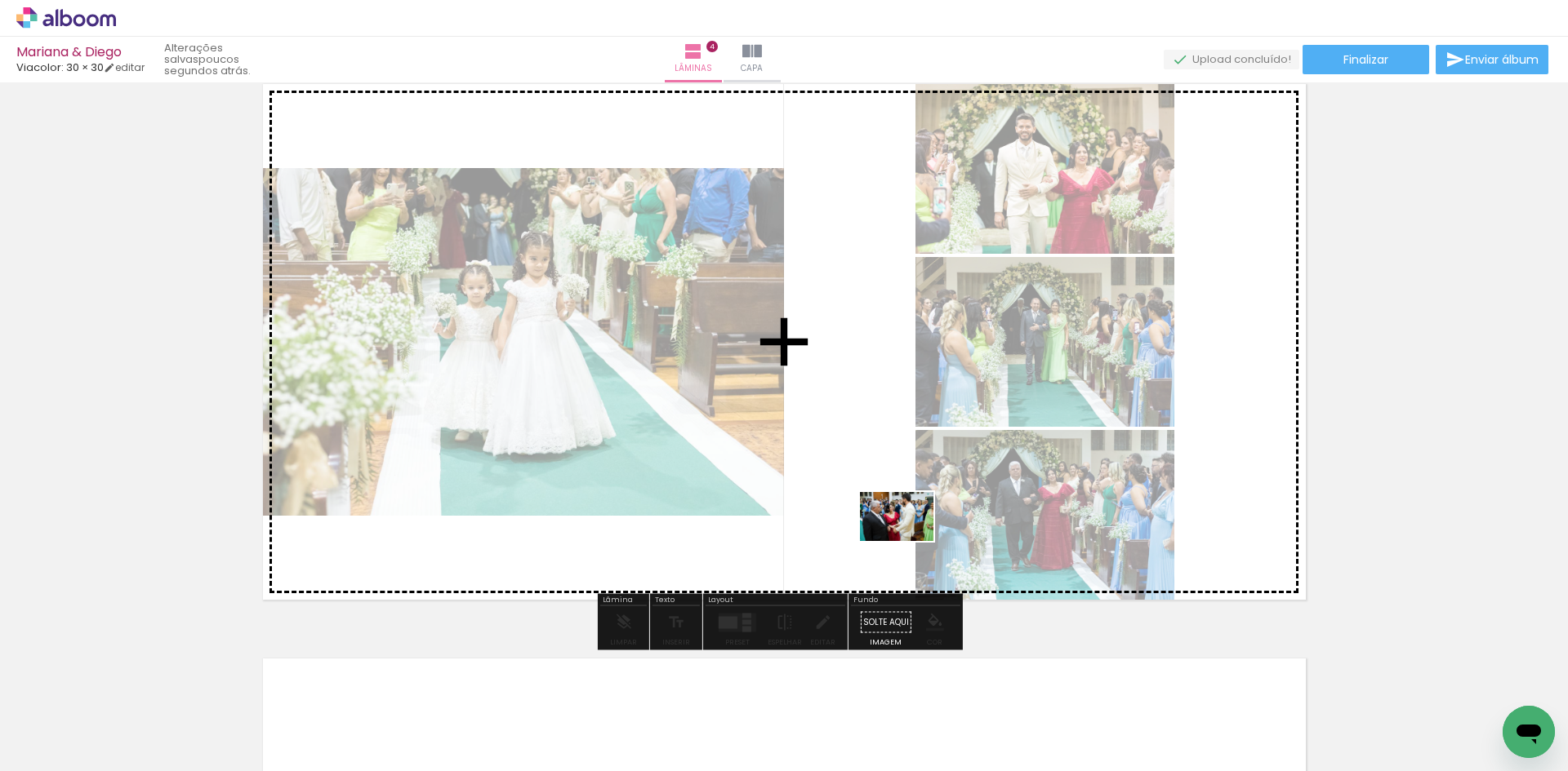
drag, startPoint x: 772, startPoint y: 720, endPoint x: 909, endPoint y: 541, distance: 225.4
click at [909, 541] on quentale-workspace at bounding box center [784, 386] width 1568 height 771
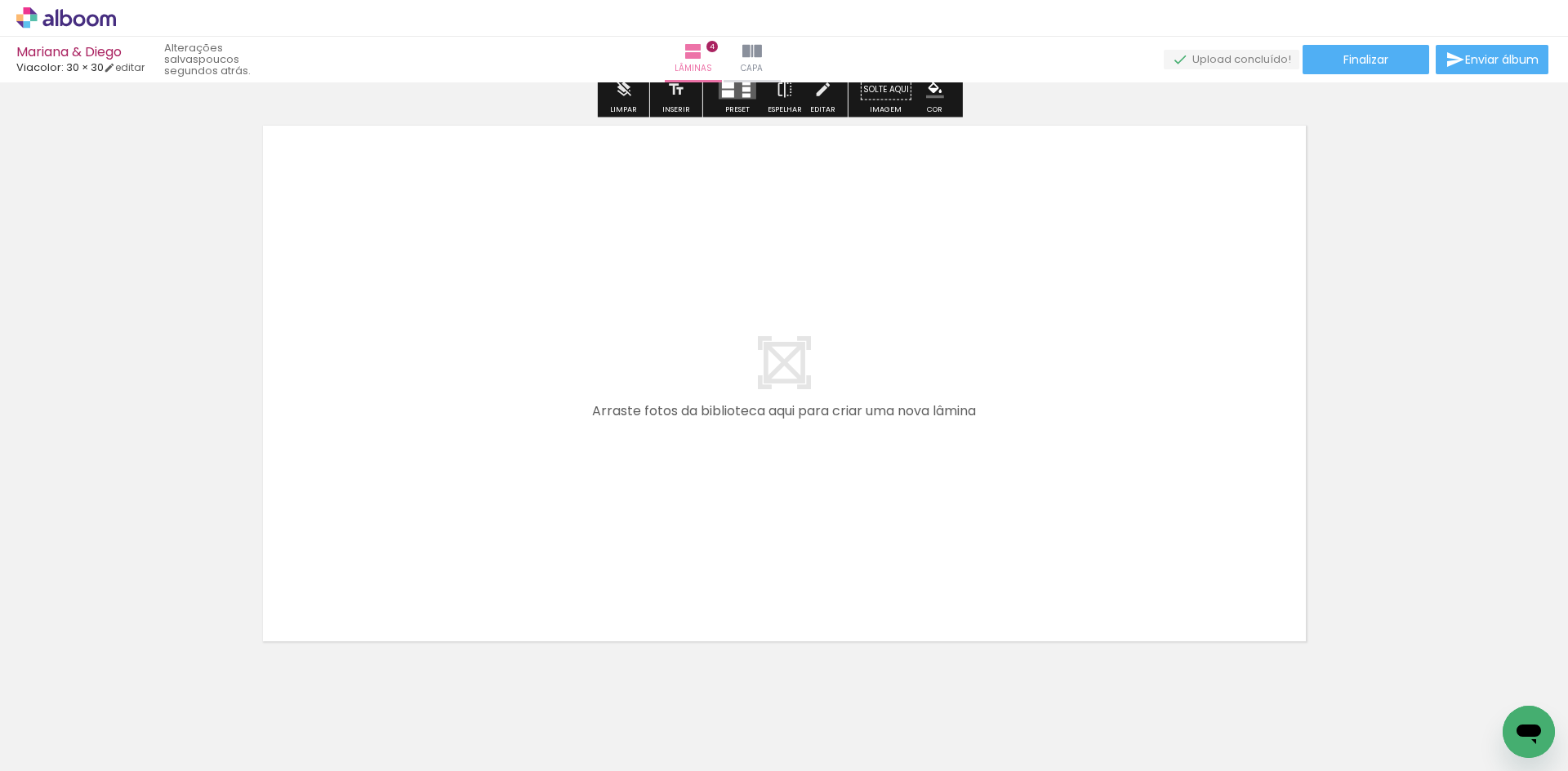
scroll to position [2350, 0]
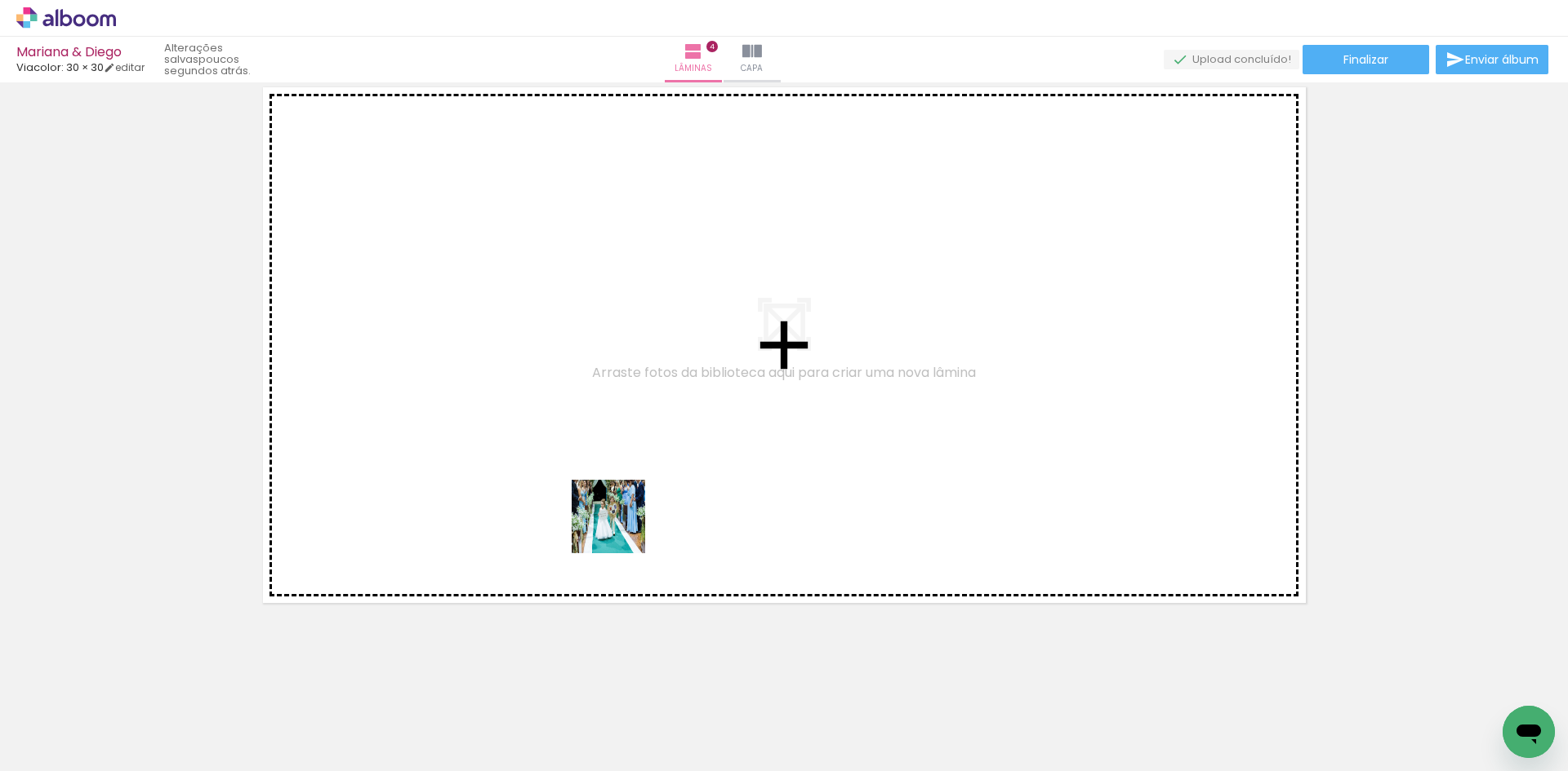
drag, startPoint x: 864, startPoint y: 716, endPoint x: 705, endPoint y: 580, distance: 209.2
click at [570, 499] on quentale-workspace at bounding box center [784, 386] width 1568 height 771
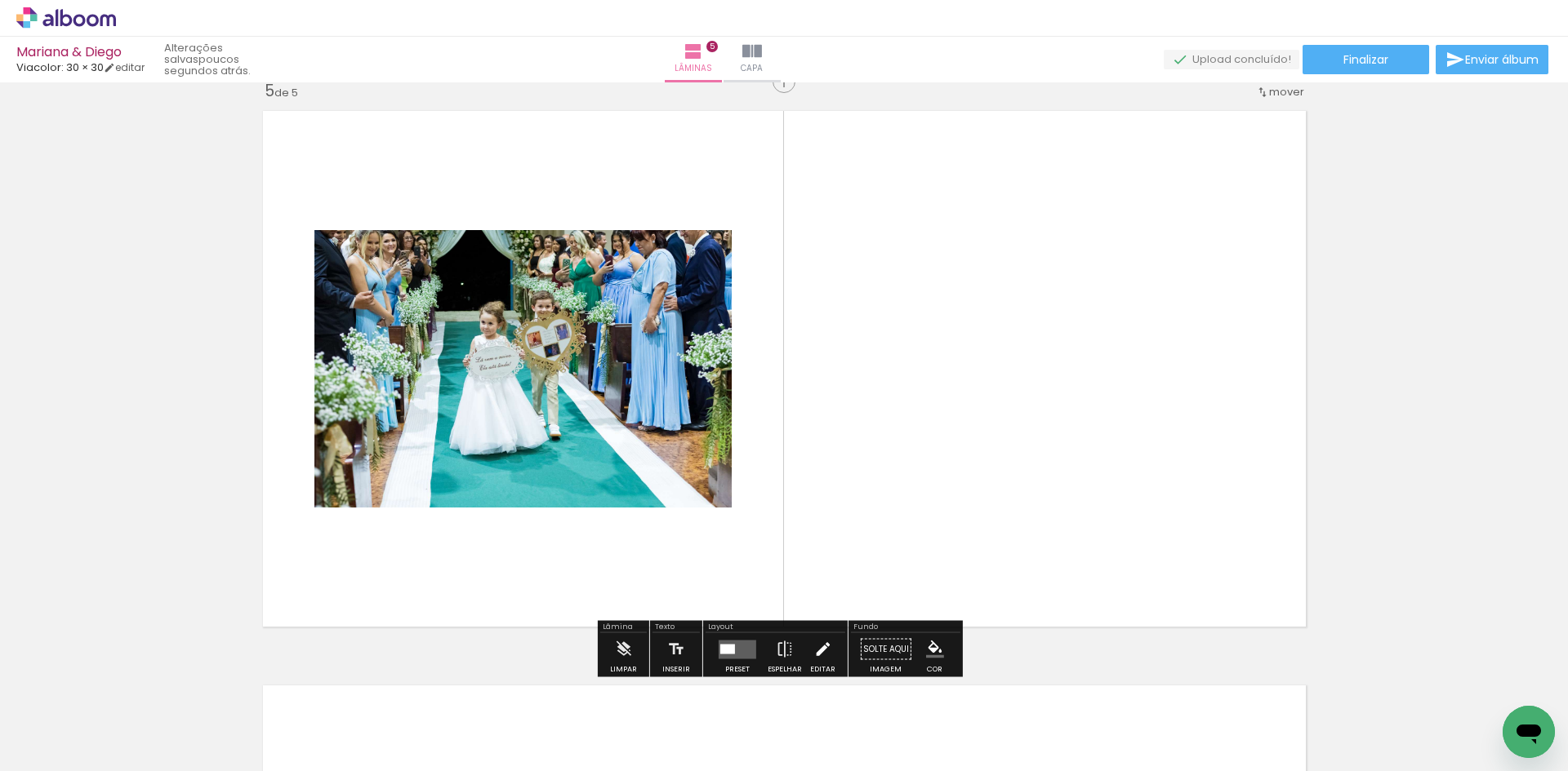
scroll to position [2320, 0]
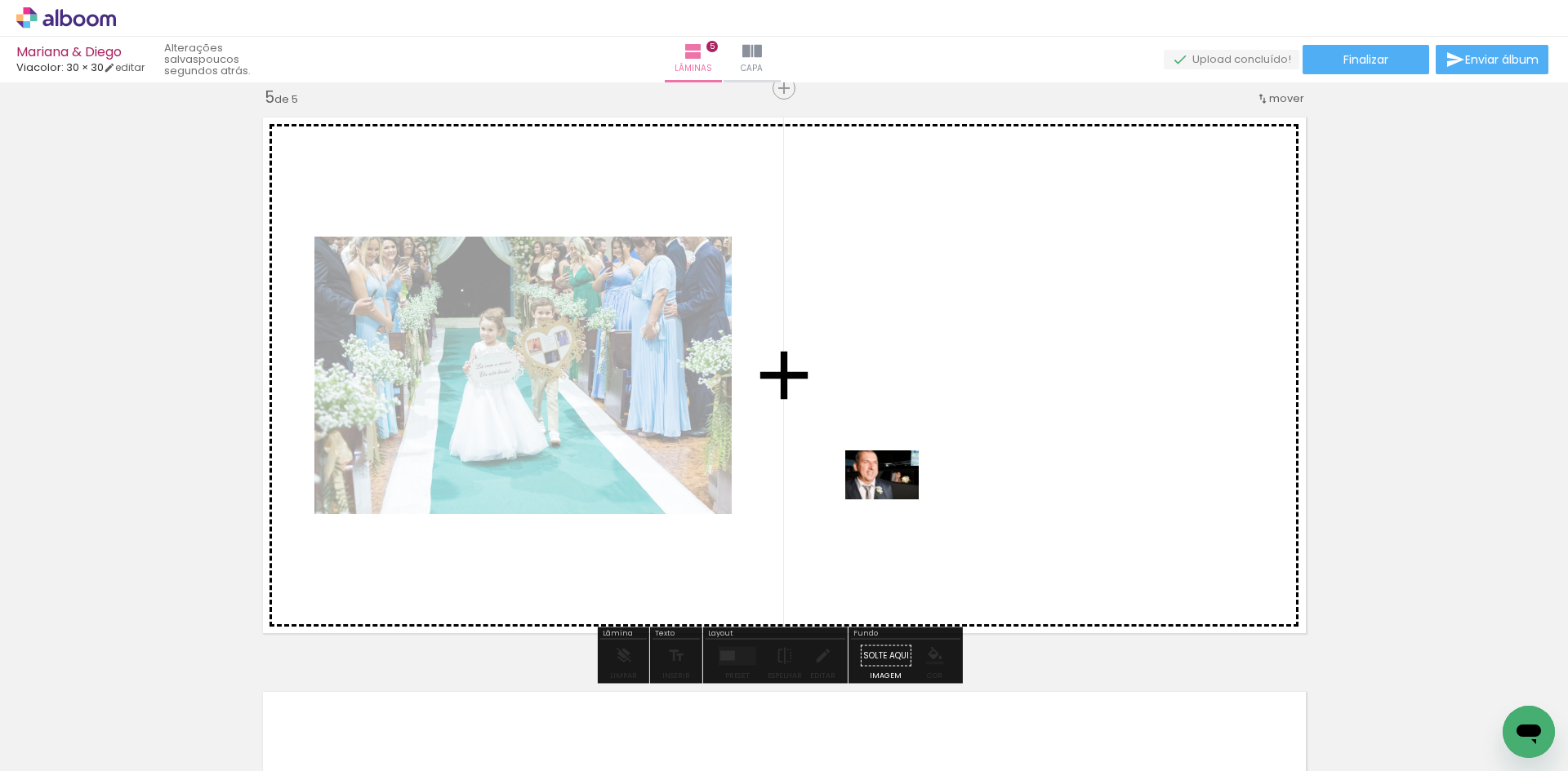
drag, startPoint x: 951, startPoint y: 734, endPoint x: 895, endPoint y: 498, distance: 242.6
click at [895, 498] on quentale-workspace at bounding box center [784, 386] width 1568 height 771
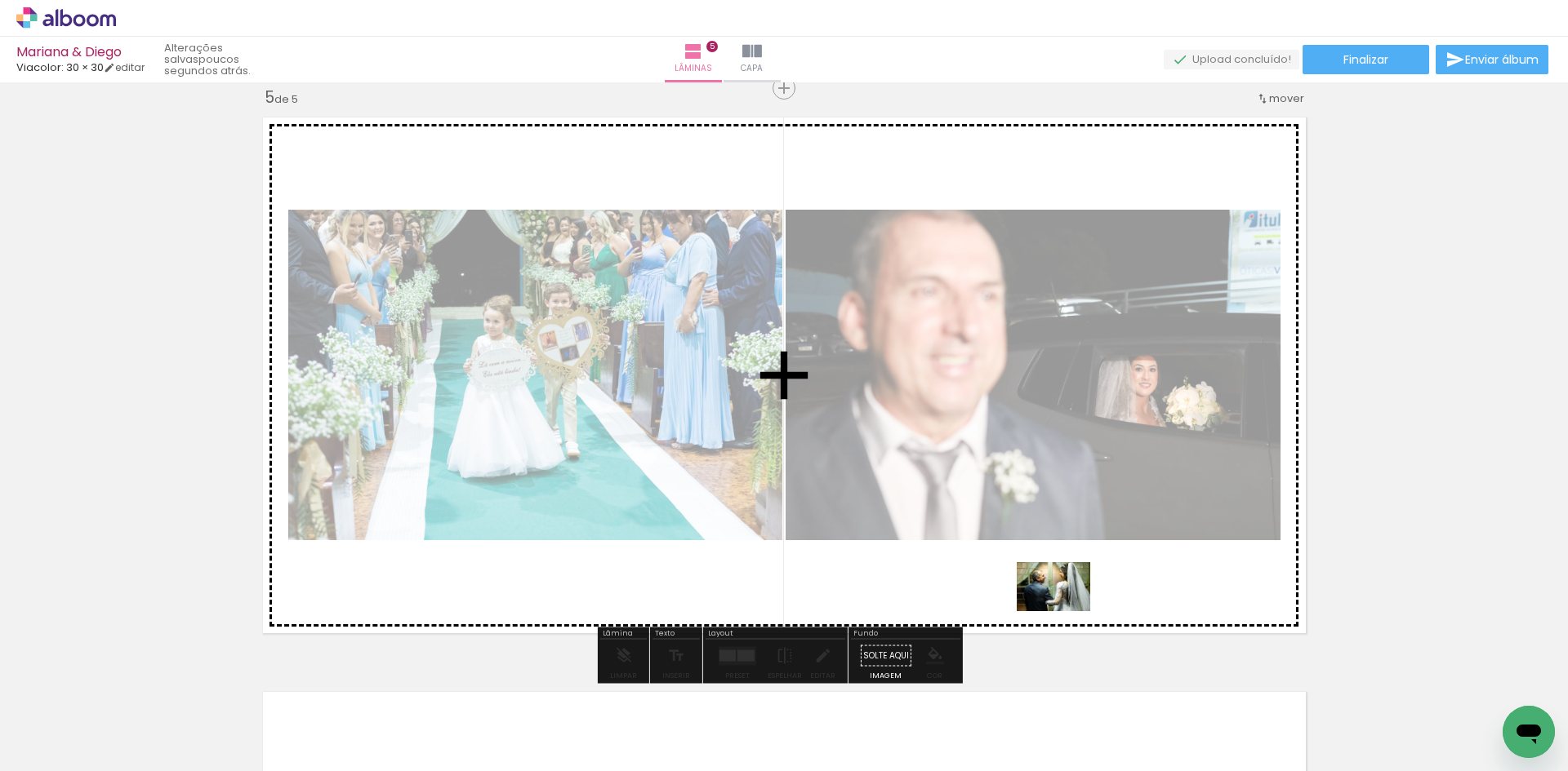
drag, startPoint x: 1053, startPoint y: 728, endPoint x: 1069, endPoint y: 598, distance: 131.0
click at [1069, 598] on quentale-workspace at bounding box center [784, 386] width 1568 height 771
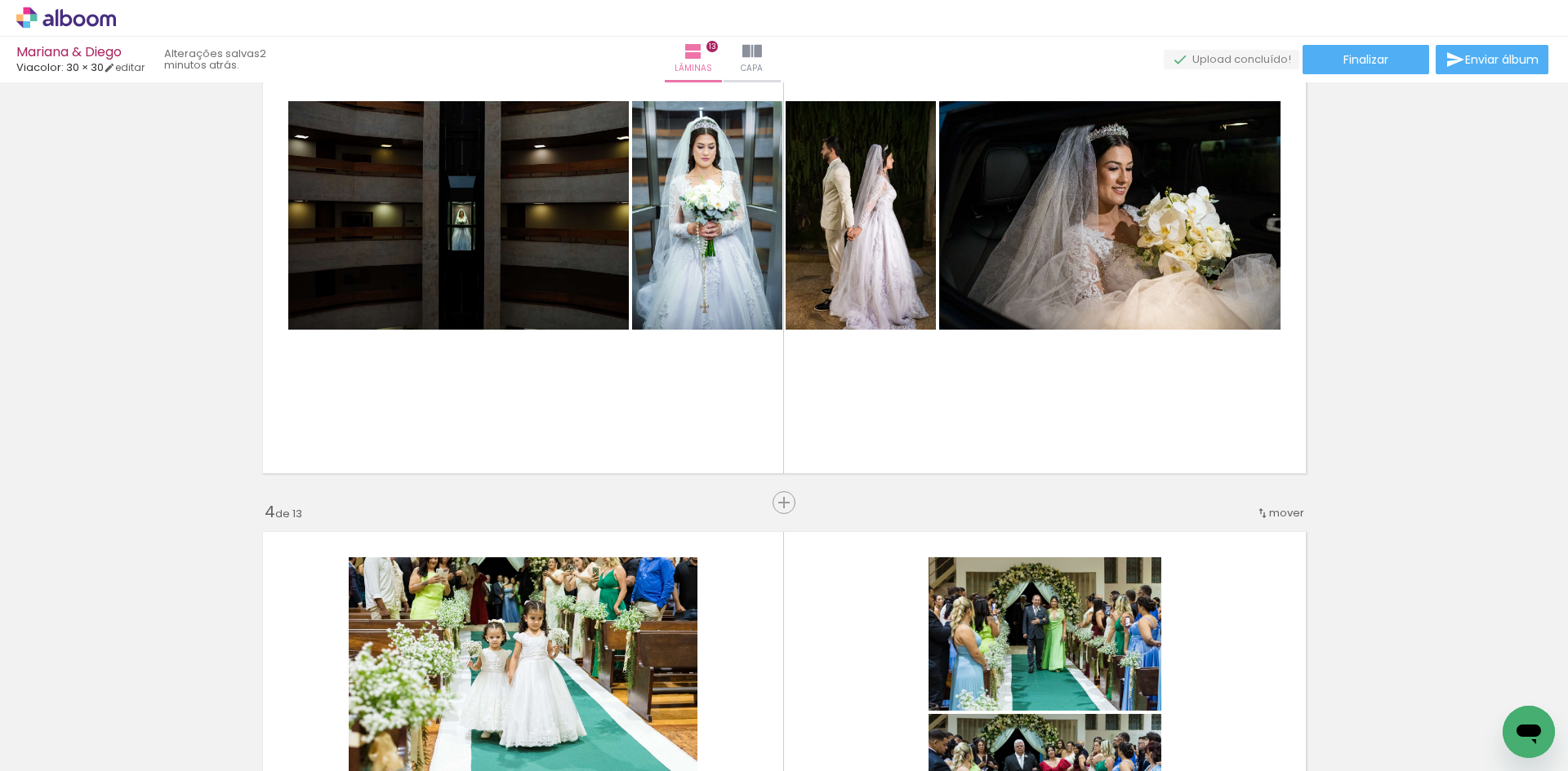
scroll to position [0, 2850]
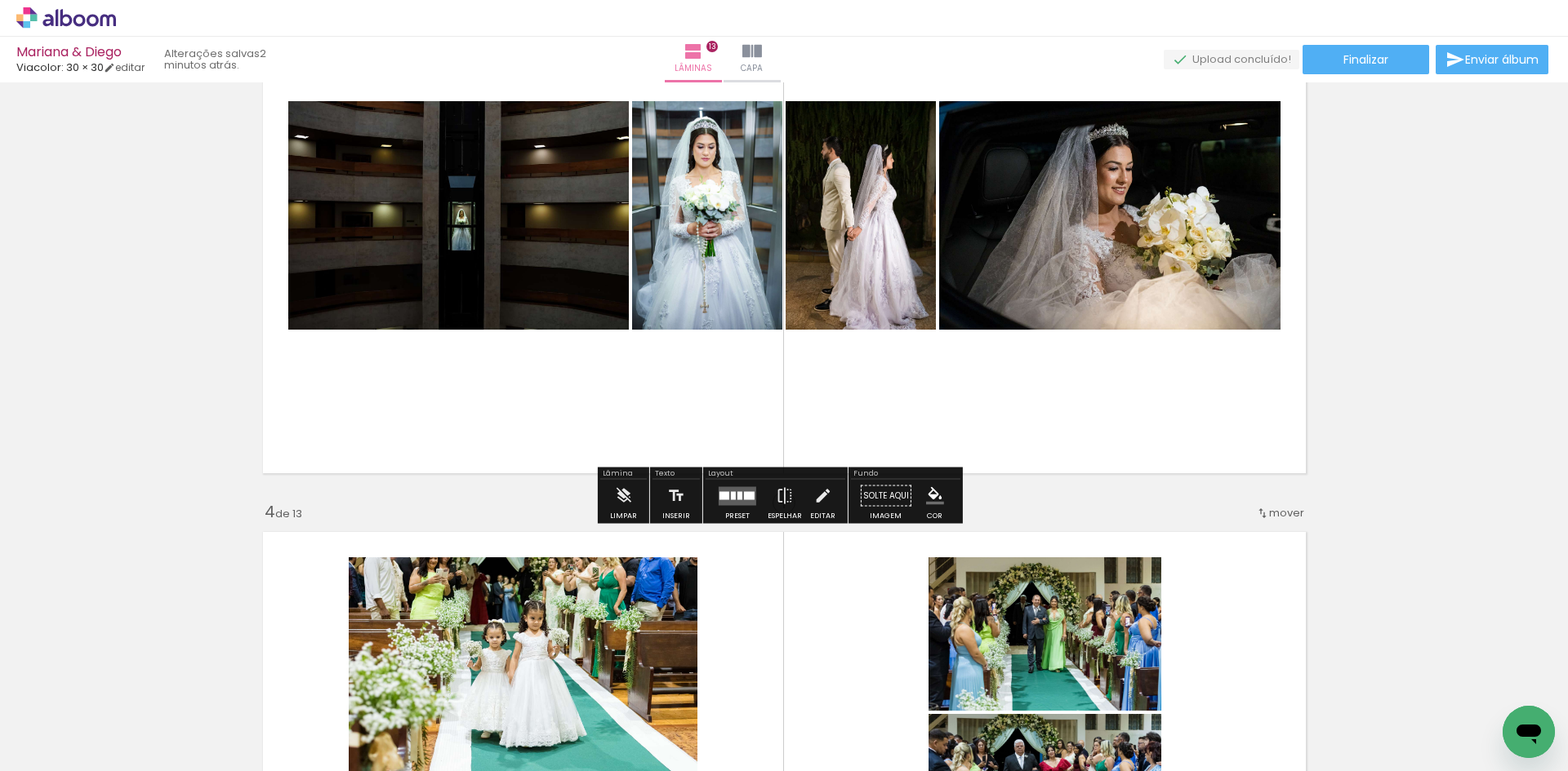
click at [742, 499] on quentale-layouter at bounding box center [737, 496] width 38 height 19
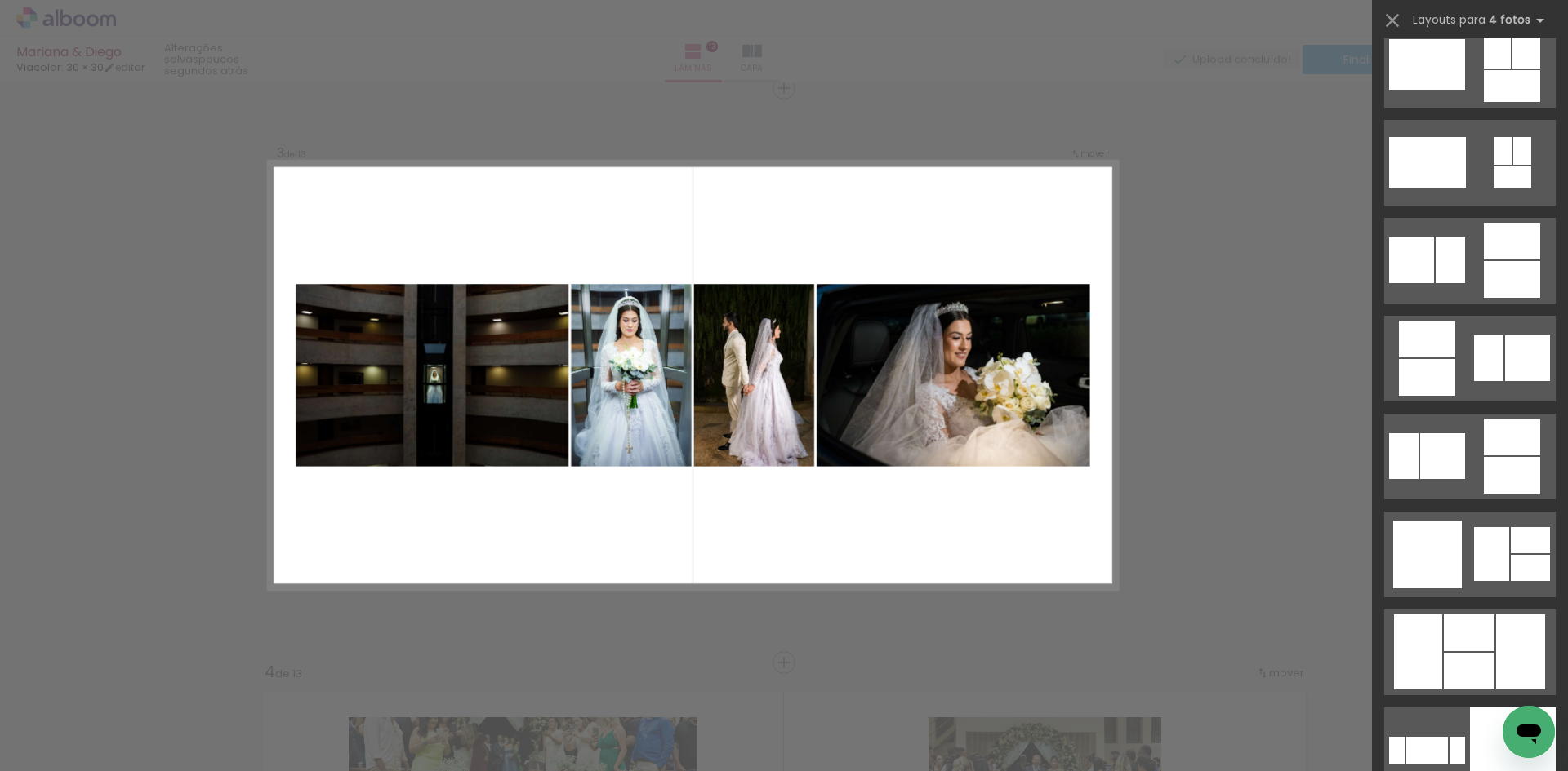
scroll to position [4508, 0]
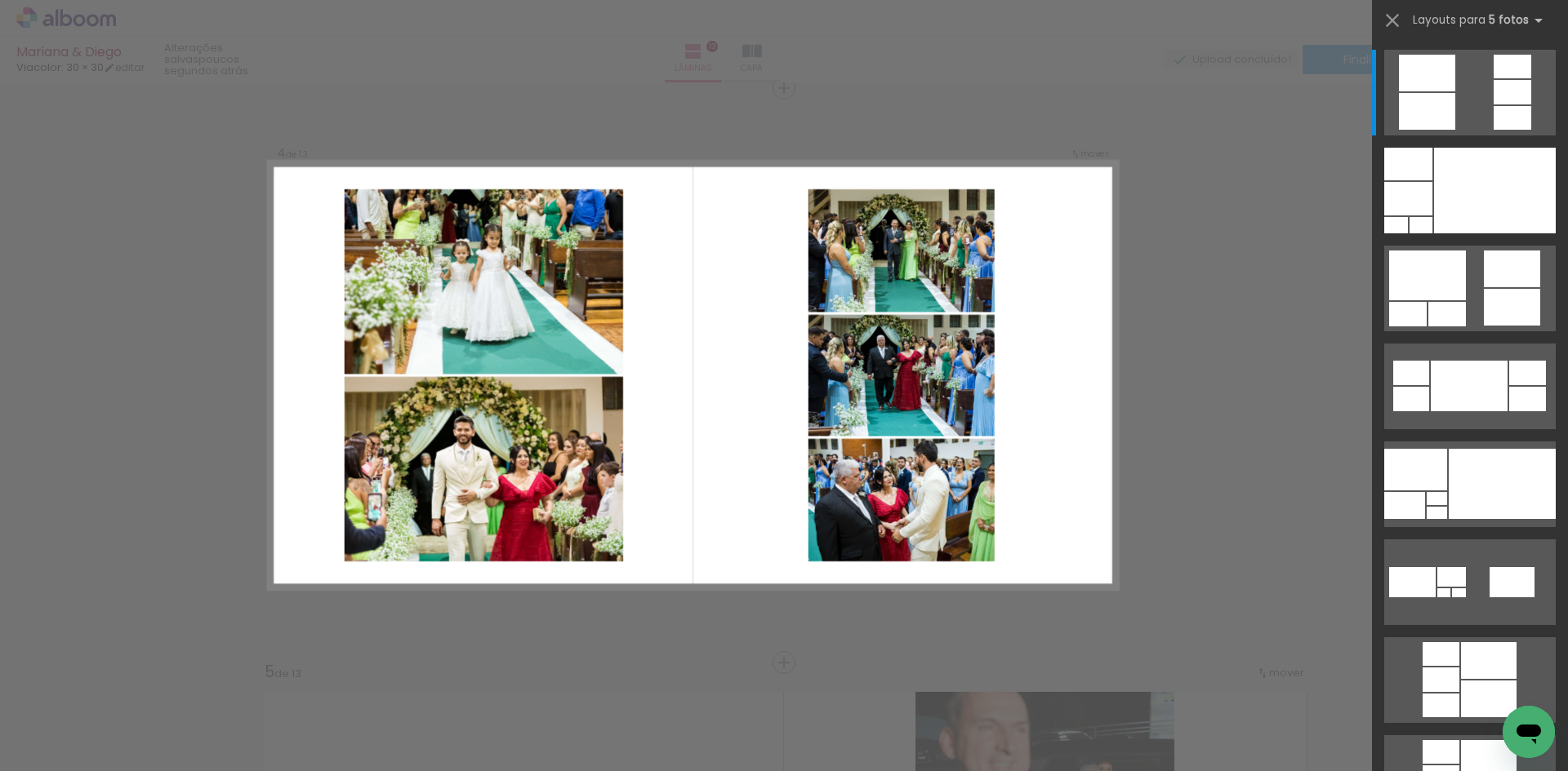
scroll to position [0, 2850]
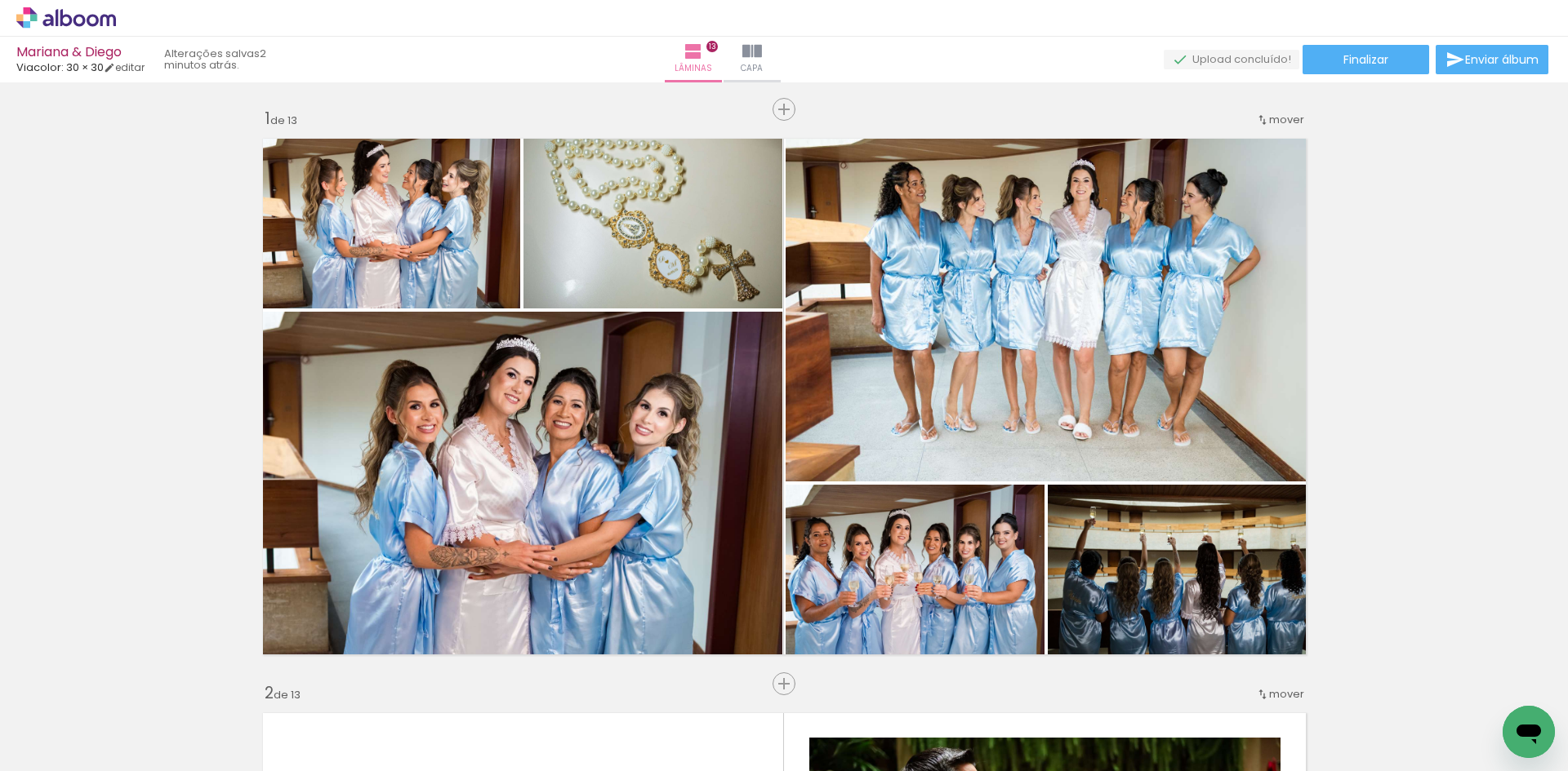
scroll to position [0, 2850]
